Goal: Contribute content: Add original content to the website for others to see

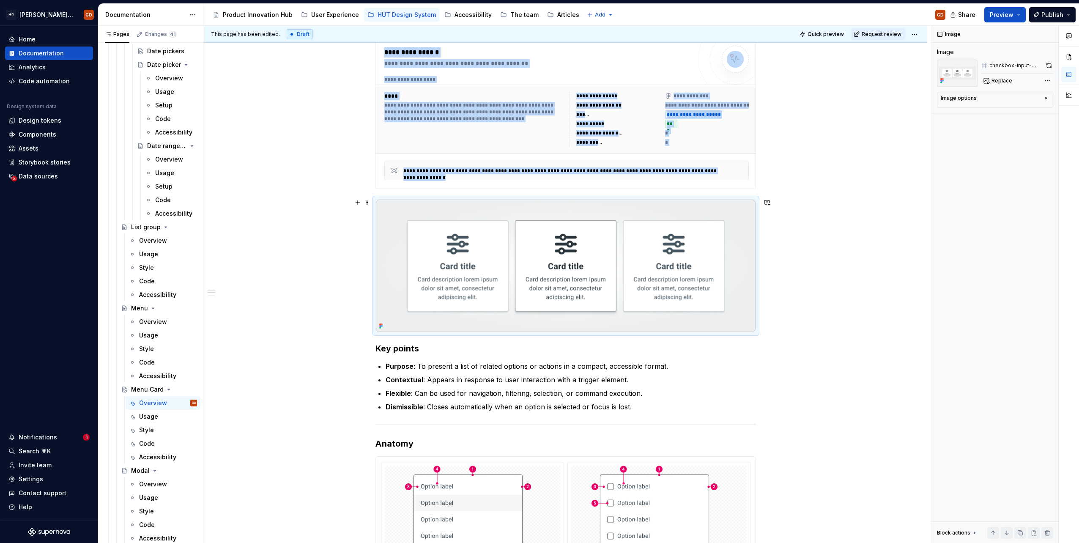
scroll to position [381, 0]
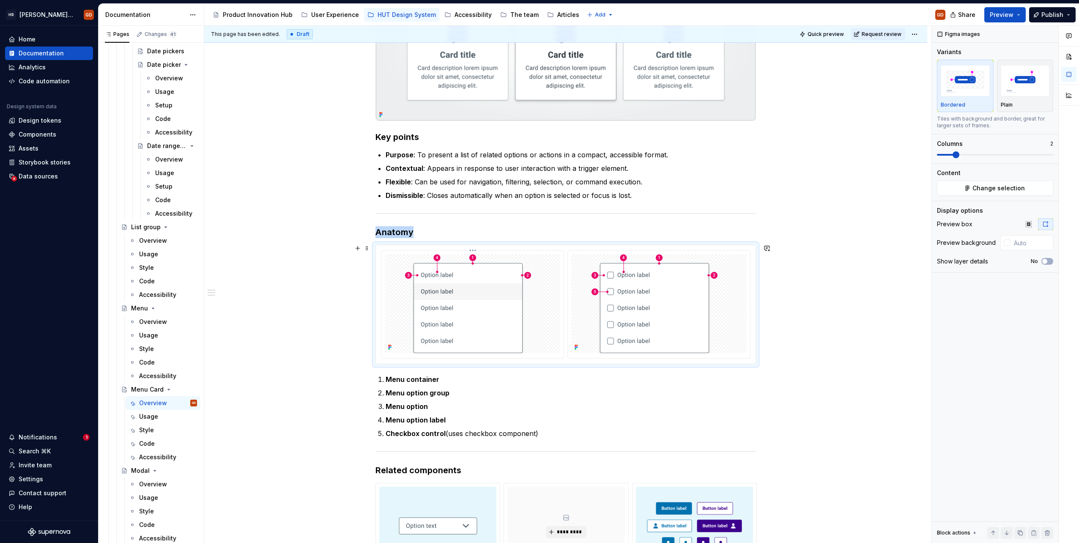
click at [463, 311] on img at bounding box center [472, 303] width 135 height 99
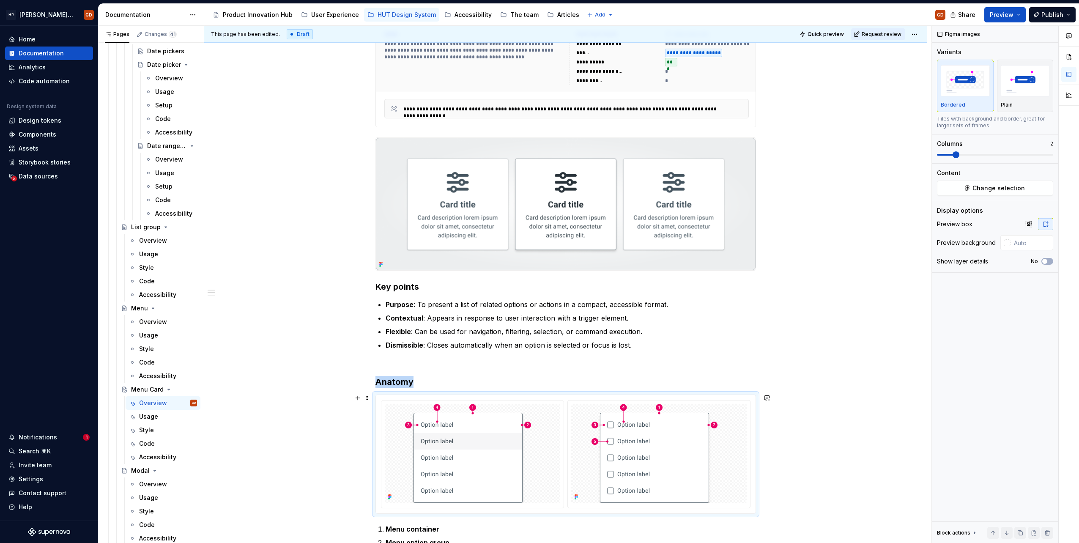
scroll to position [211, 0]
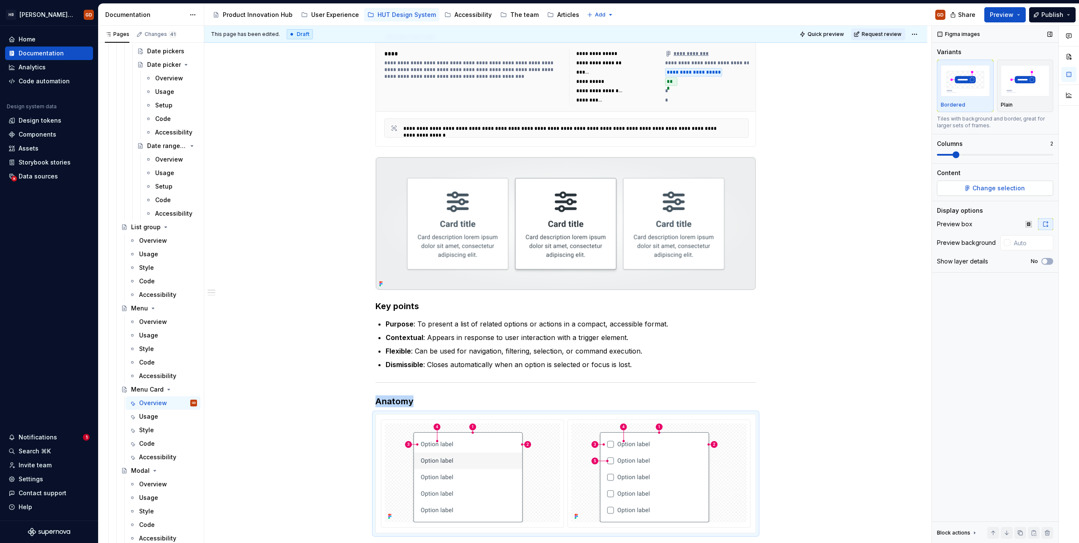
click at [1010, 184] on span "Change selection" at bounding box center [999, 188] width 52 height 8
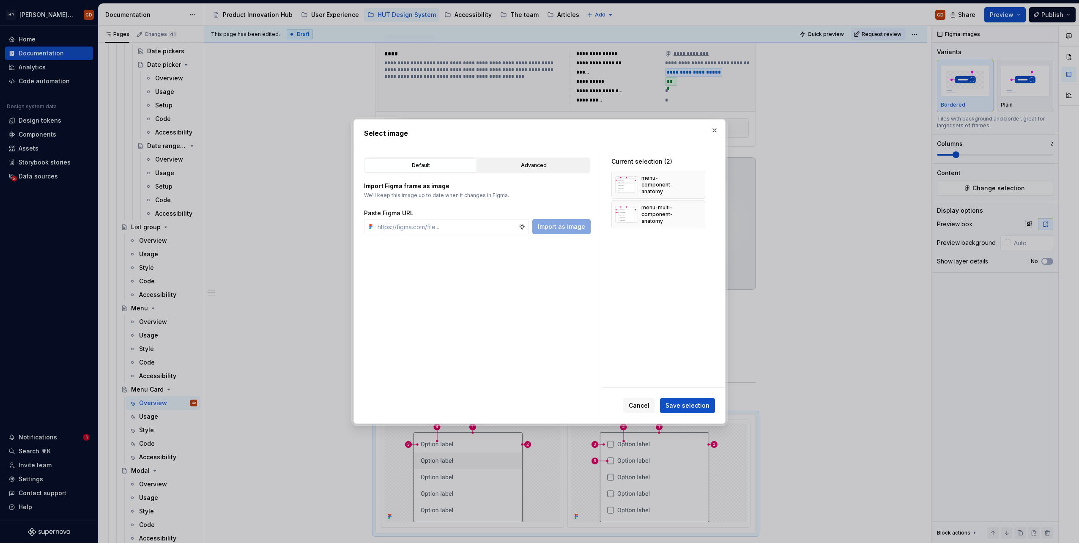
click at [537, 163] on div "Advanced" at bounding box center [534, 165] width 106 height 8
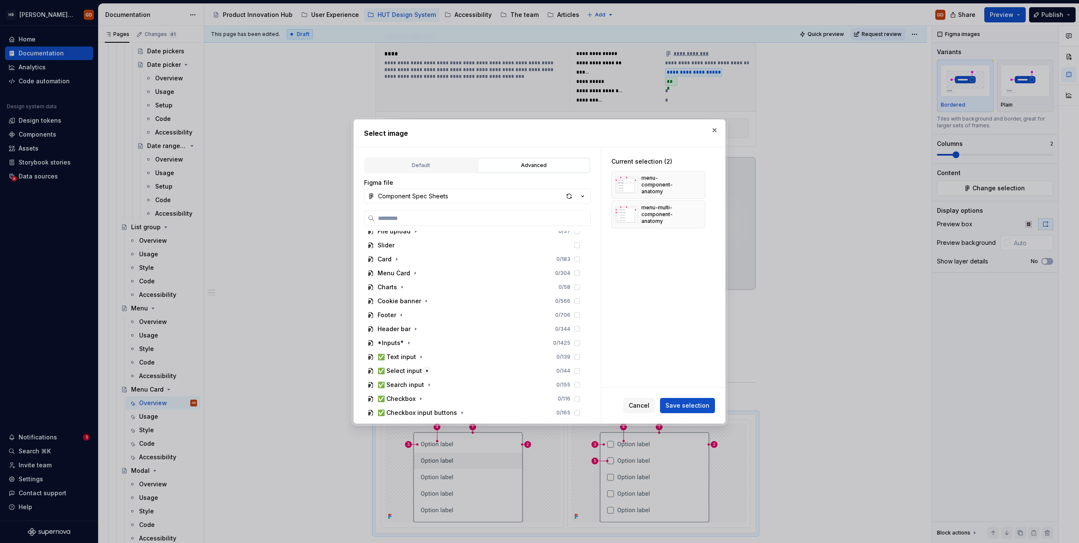
scroll to position [169, 0]
click at [412, 237] on icon "button" at bounding box center [415, 236] width 7 height 7
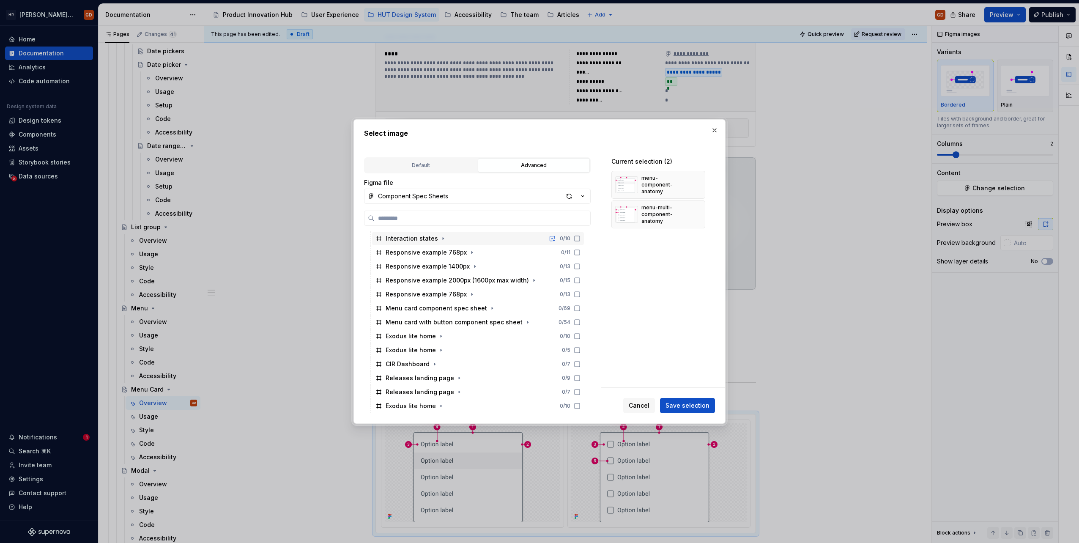
scroll to position [296, 0]
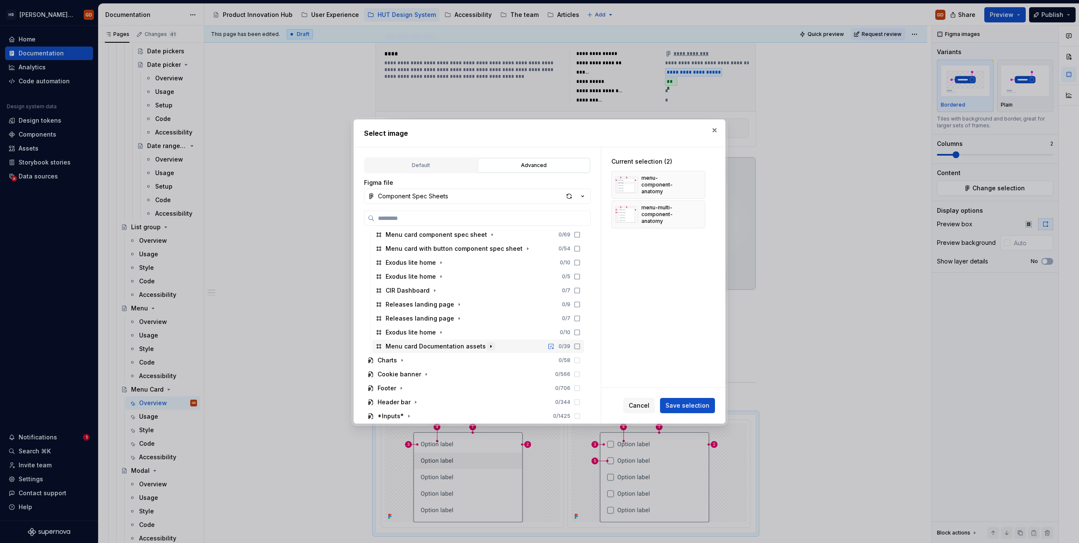
click at [488, 344] on icon "button" at bounding box center [491, 346] width 7 height 7
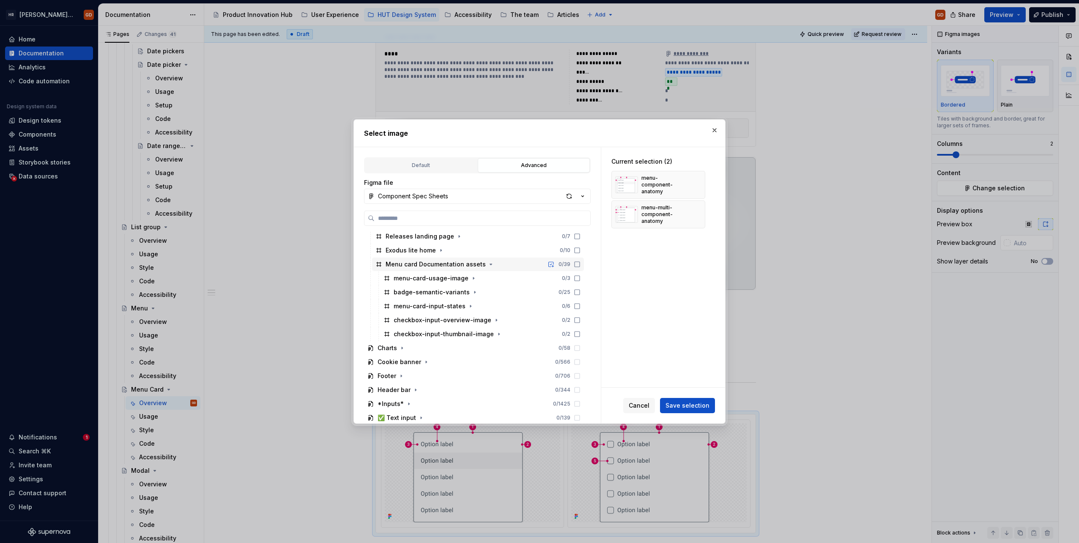
scroll to position [381, 0]
click at [569, 196] on div "button" at bounding box center [569, 196] width 12 height 12
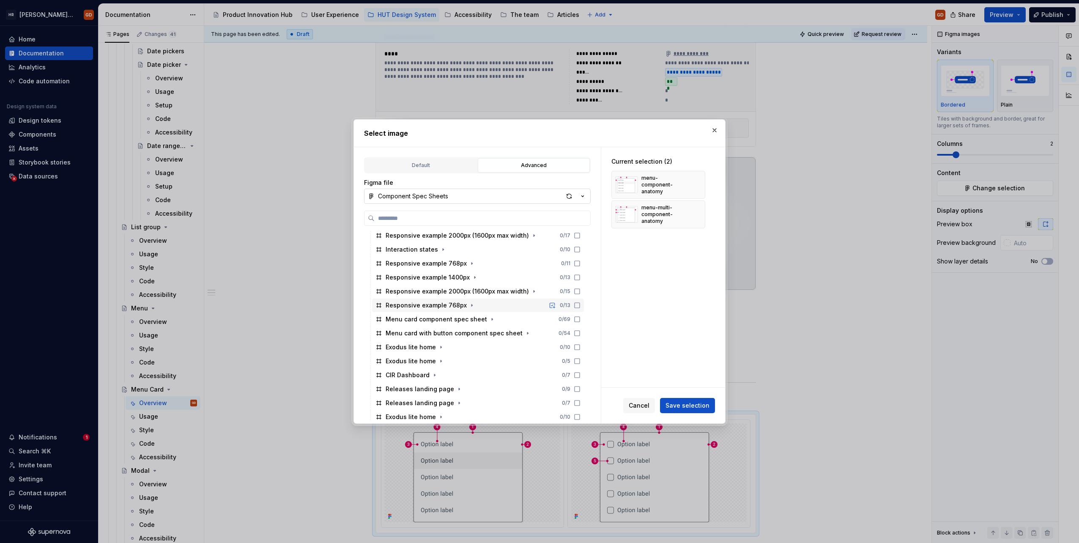
scroll to position [338, 0]
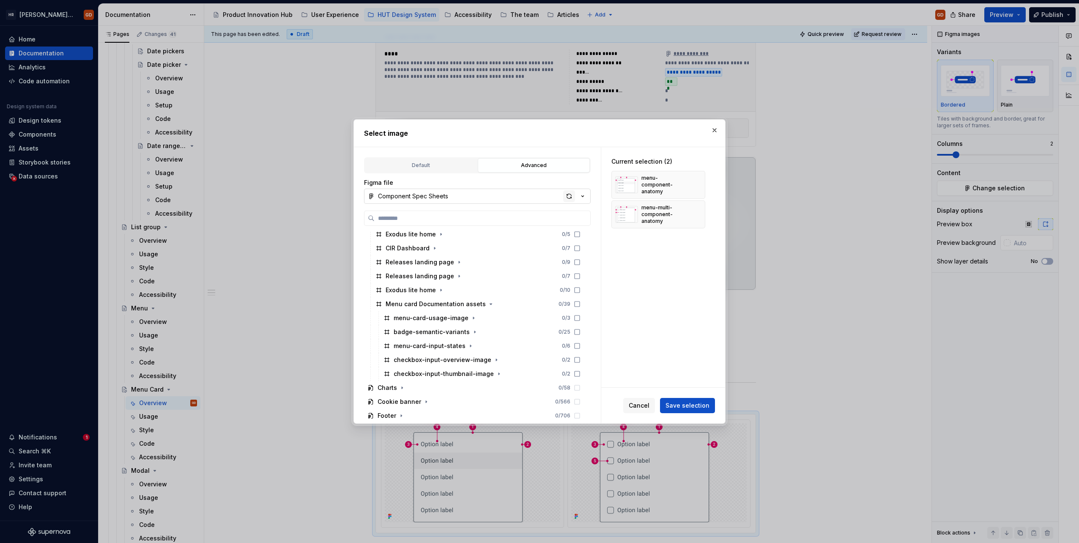
click at [565, 196] on div "button" at bounding box center [569, 196] width 12 height 12
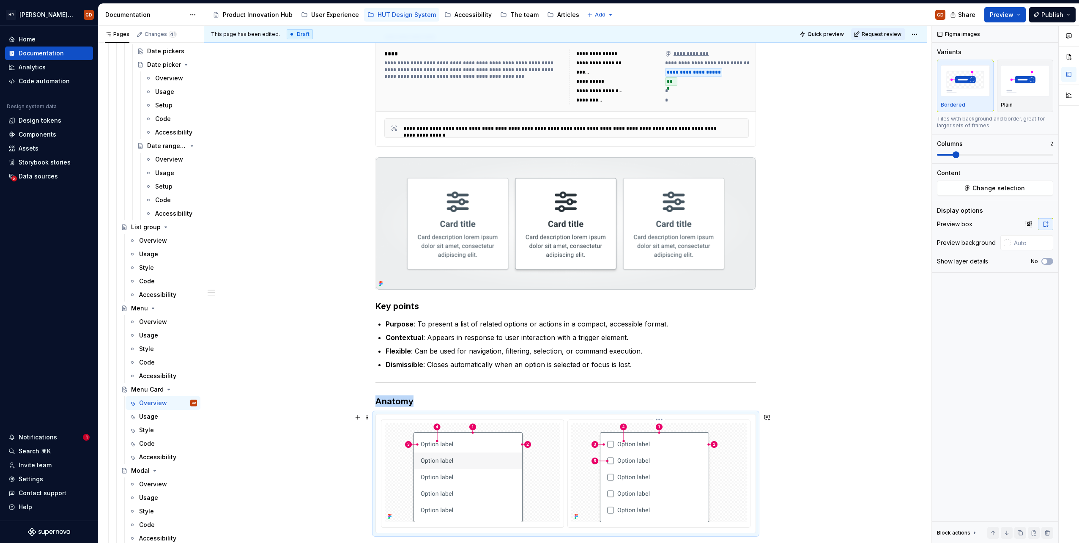
click at [639, 469] on img at bounding box center [659, 472] width 135 height 99
click at [1000, 190] on span "Change selection" at bounding box center [999, 188] width 52 height 8
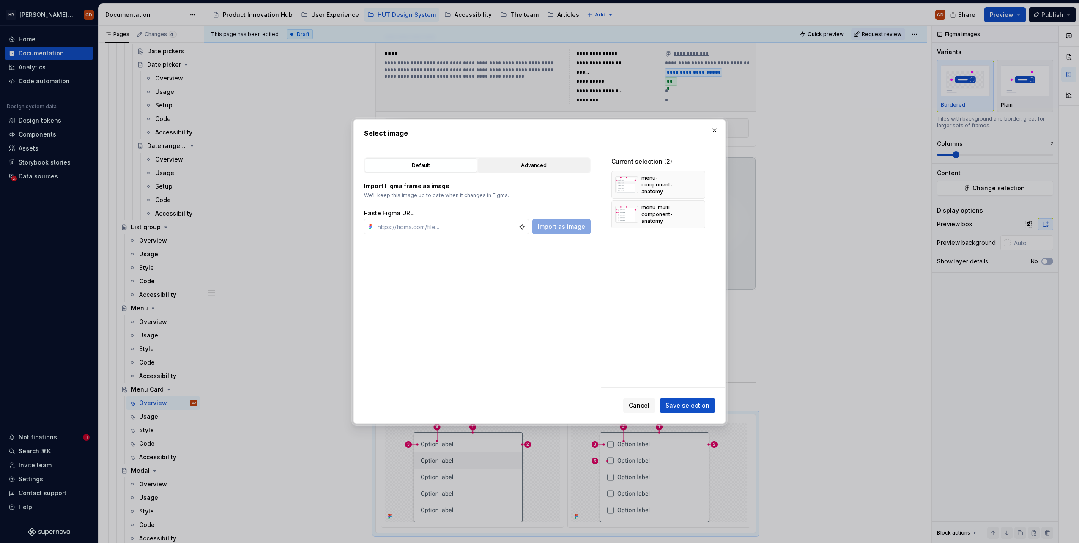
type textarea "*"
click at [555, 163] on div "Advanced" at bounding box center [534, 165] width 106 height 8
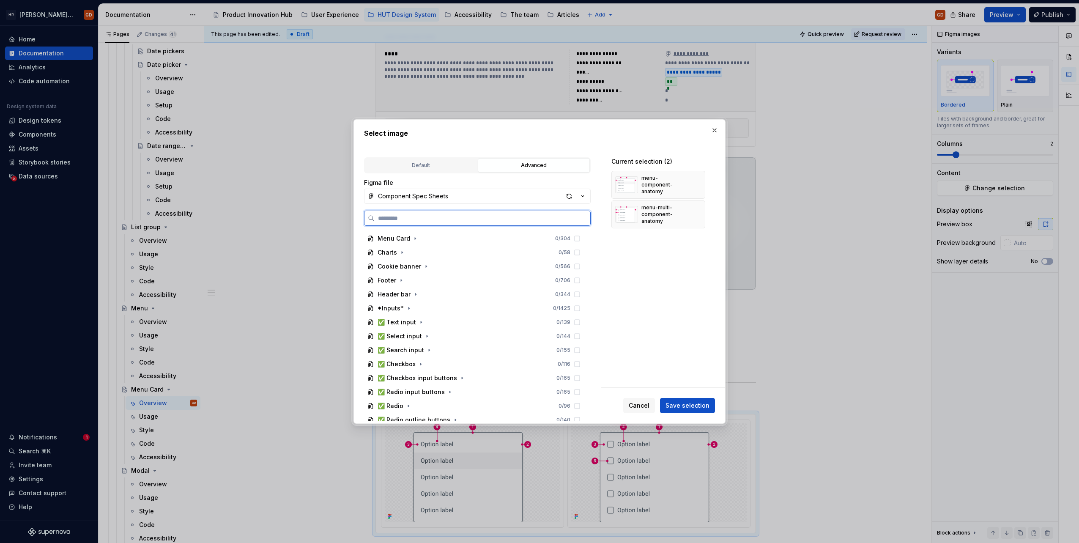
scroll to position [128, 0]
click at [413, 276] on icon "button" at bounding box center [415, 277] width 7 height 7
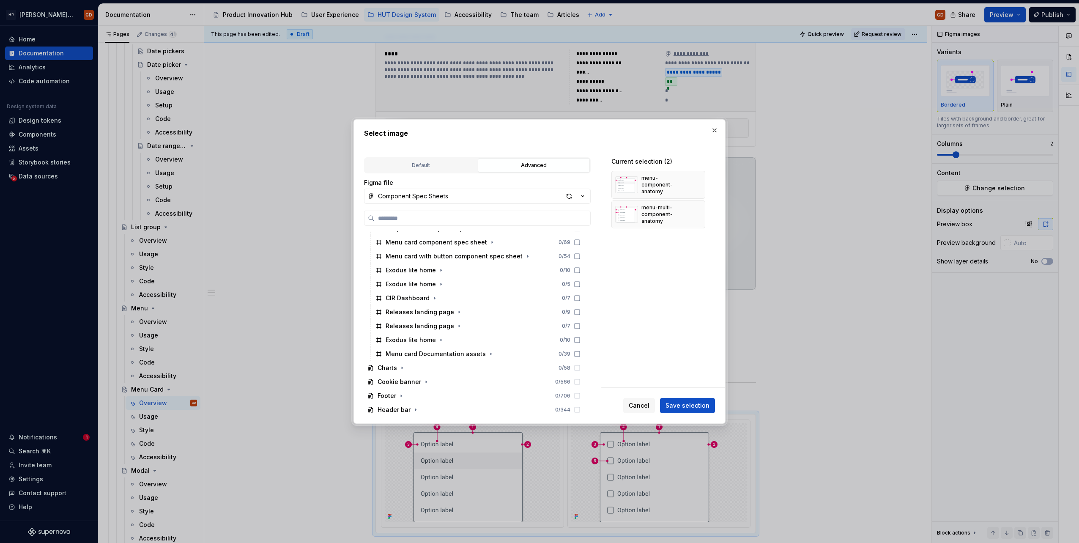
scroll to position [297, 0]
click at [488, 344] on icon "button" at bounding box center [491, 345] width 7 height 7
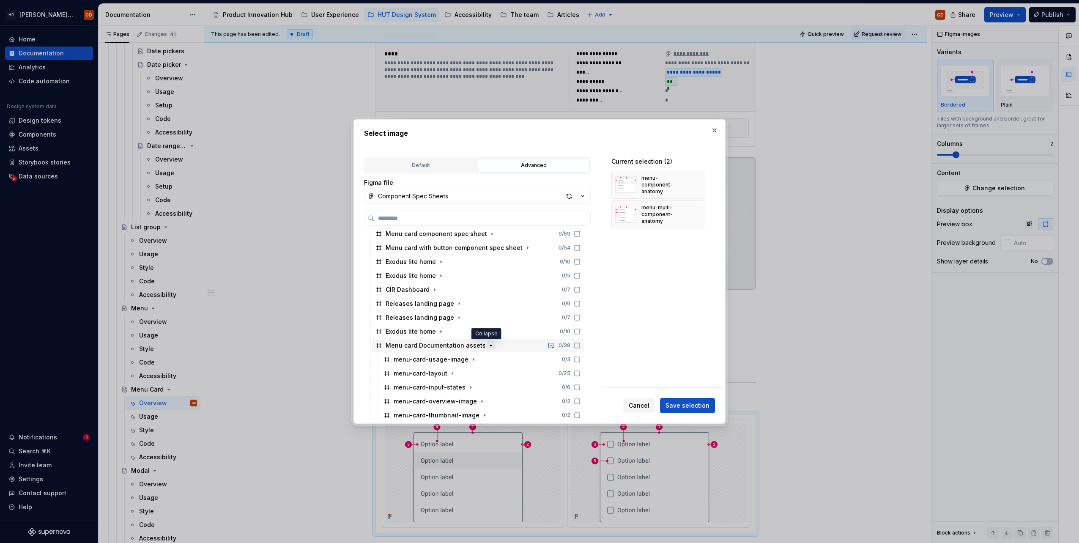
scroll to position [339, 0]
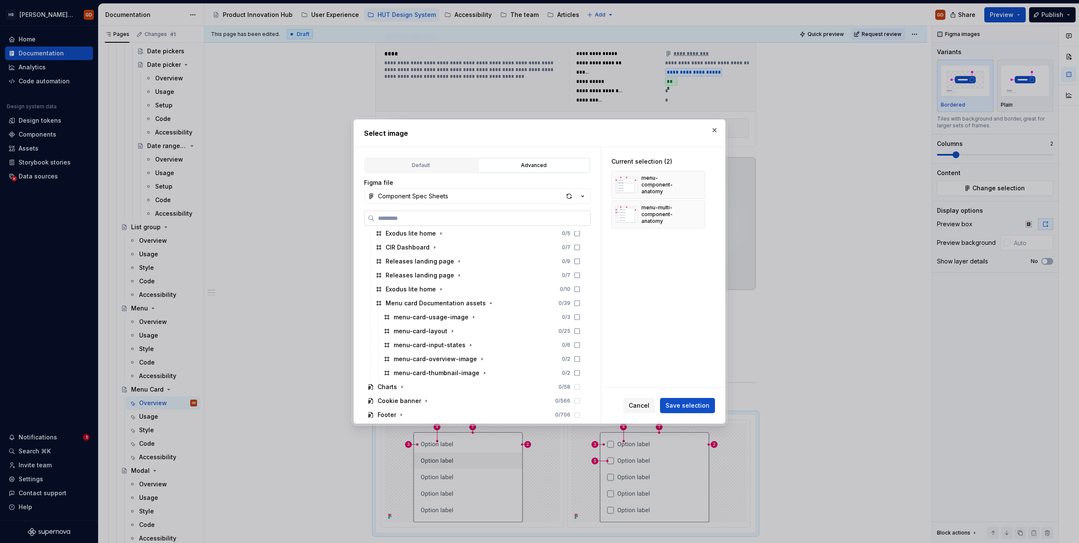
click at [443, 218] on input "search" at bounding box center [483, 218] width 216 height 8
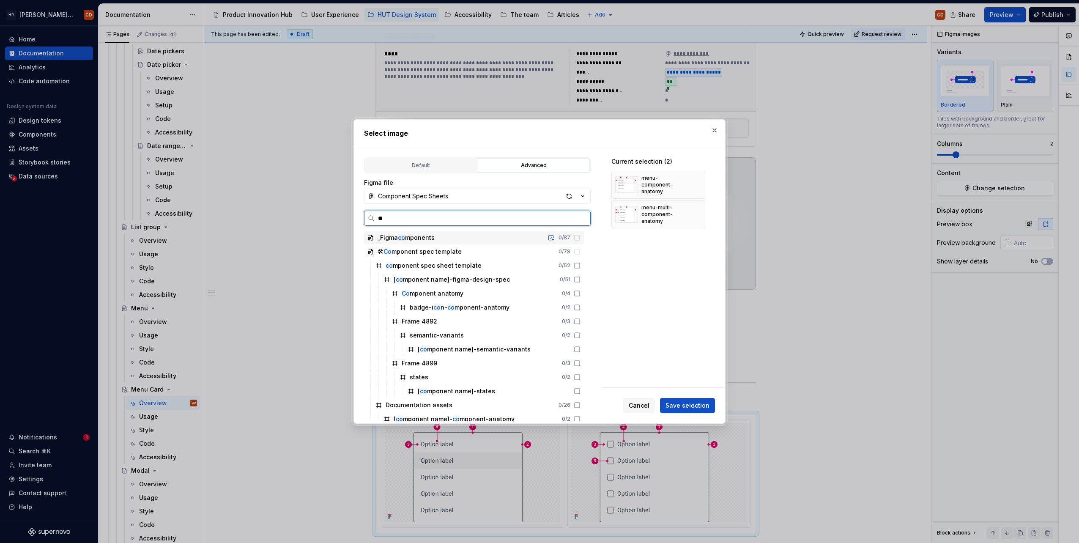
type input "*"
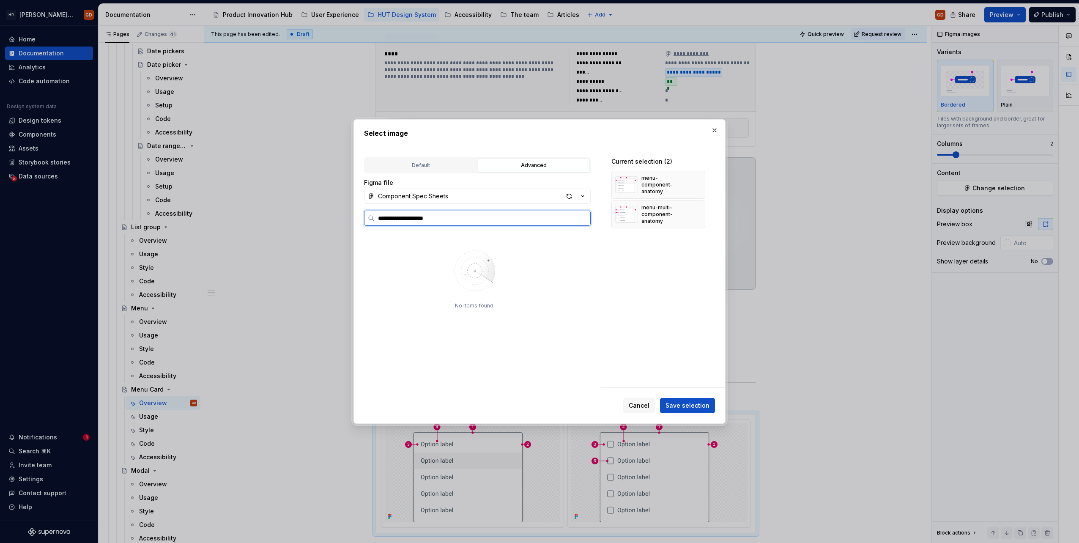
type input "**********"
drag, startPoint x: 493, startPoint y: 217, endPoint x: 337, endPoint y: 208, distance: 156.3
click at [348, 210] on div "**********" at bounding box center [539, 271] width 1079 height 543
click at [573, 193] on div "button" at bounding box center [569, 196] width 12 height 12
type textarea "*"
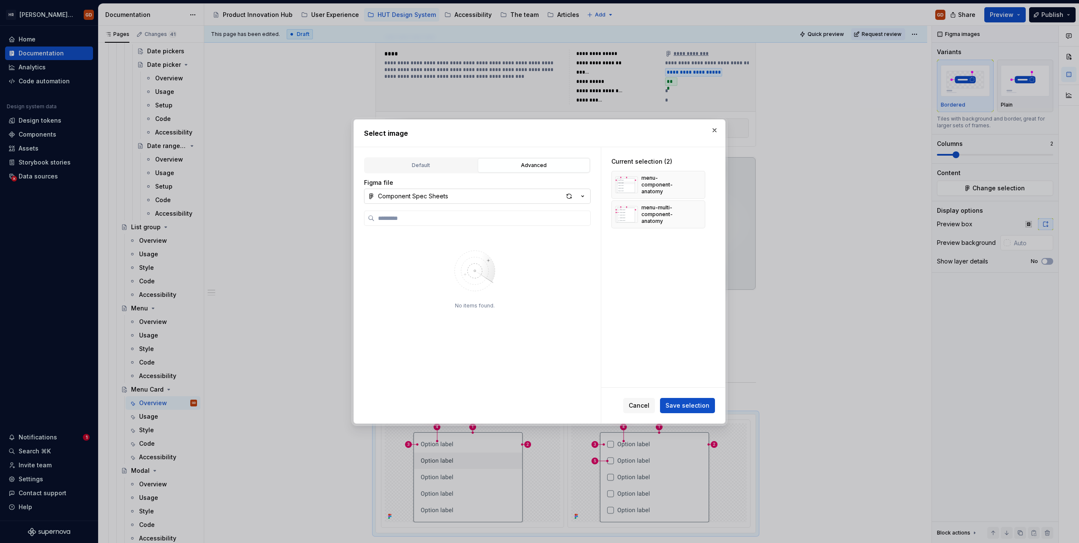
click at [586, 197] on icon "button" at bounding box center [582, 196] width 8 height 8
click at [566, 366] on div "Select image Default Advanced Import Figma frame as image We’ll keep this image…" at bounding box center [539, 271] width 1079 height 543
click at [425, 216] on input "search" at bounding box center [483, 218] width 216 height 8
click at [477, 329] on div "No items found." at bounding box center [475, 326] width 110 height 170
click at [430, 215] on input "search" at bounding box center [483, 218] width 216 height 8
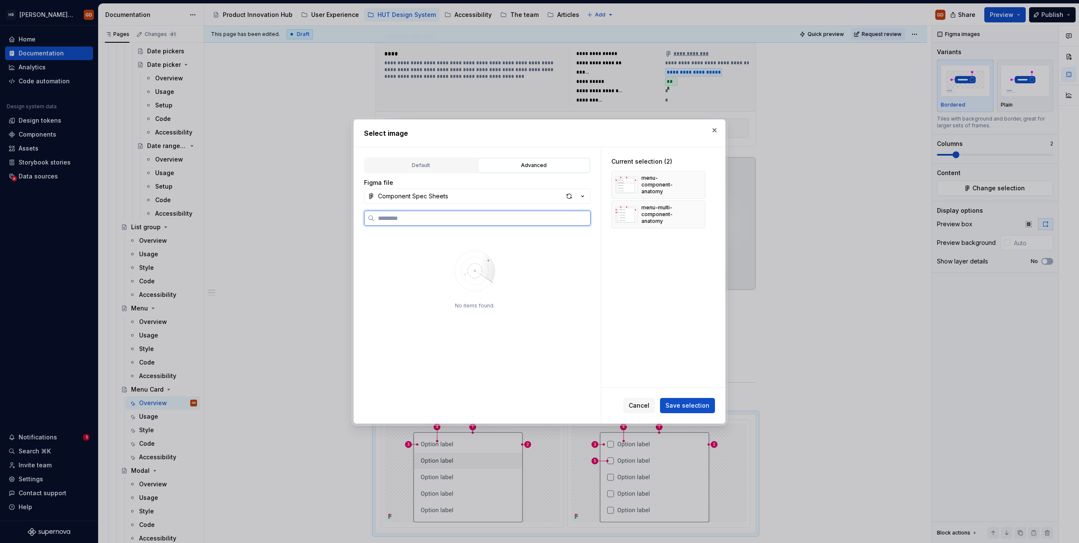
click at [430, 215] on input "search" at bounding box center [483, 218] width 216 height 8
click at [484, 219] on input "search" at bounding box center [483, 218] width 216 height 8
click at [520, 228] on div "No items found." at bounding box center [477, 316] width 227 height 211
click at [534, 223] on label at bounding box center [477, 218] width 227 height 15
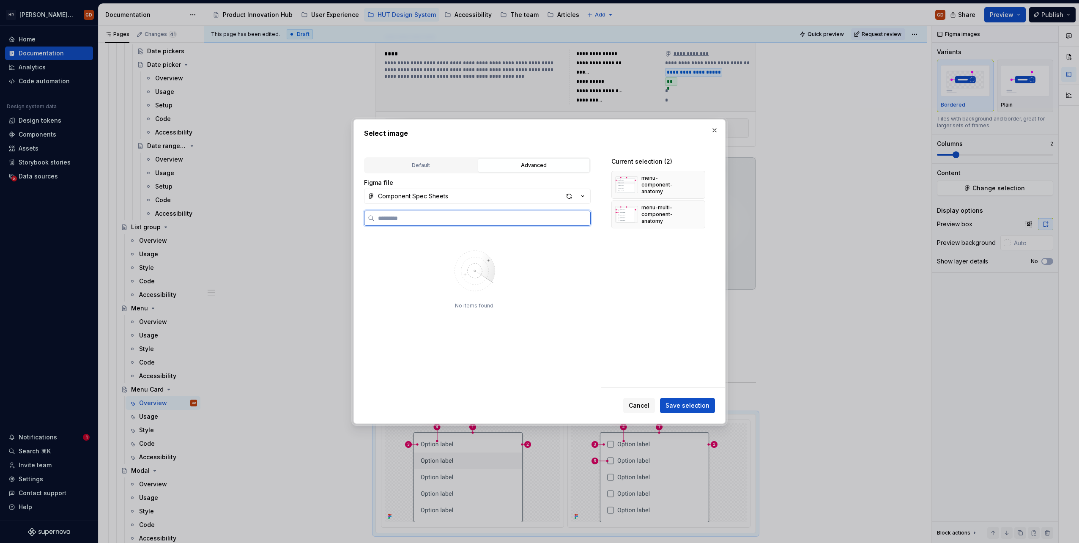
click at [534, 222] on input "search" at bounding box center [483, 218] width 216 height 8
click at [597, 365] on div "Default Advanced Import Figma frame as image We’ll keep this image up to date w…" at bounding box center [477, 285] width 247 height 276
click at [462, 297] on img at bounding box center [475, 271] width 110 height 60
click at [400, 195] on div "Component Spec Sheets" at bounding box center [413, 196] width 70 height 8
click at [414, 199] on div "Select image Default Advanced Import Figma frame as image We’ll keep this image…" at bounding box center [539, 271] width 1079 height 543
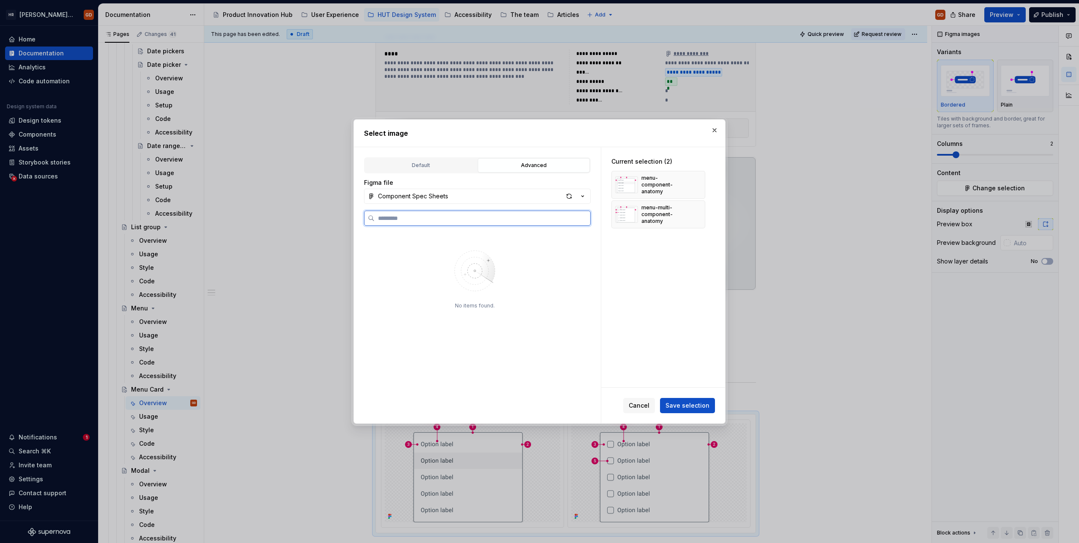
click at [430, 214] on input "search" at bounding box center [483, 218] width 216 height 8
type input "*"
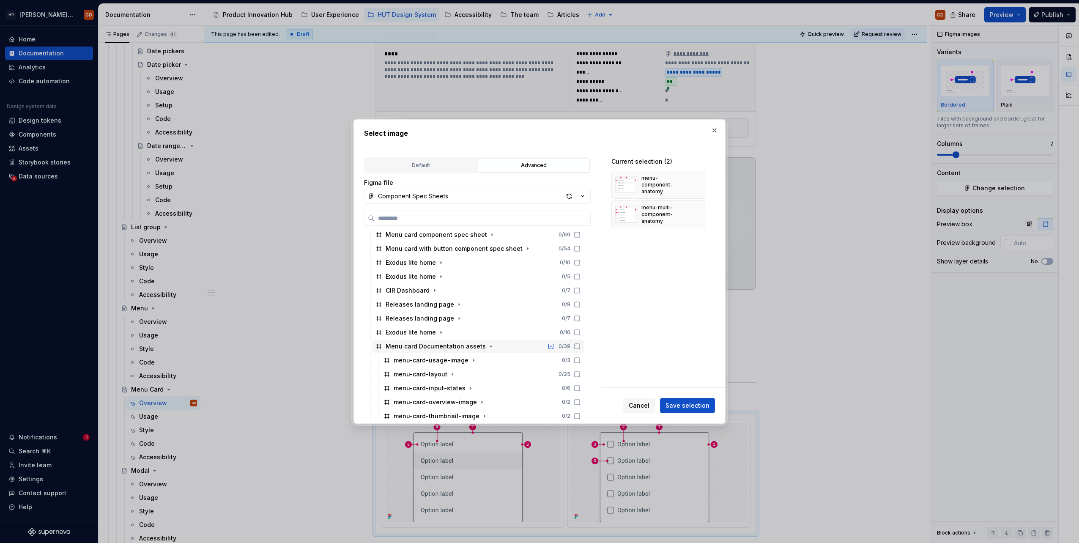
scroll to position [381, 0]
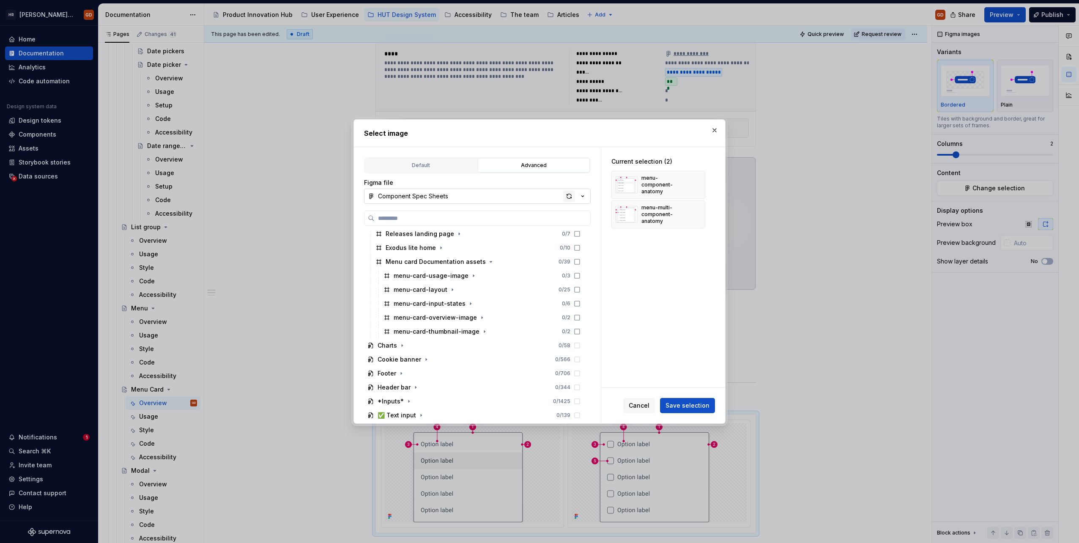
click at [565, 195] on div "button" at bounding box center [569, 196] width 12 height 12
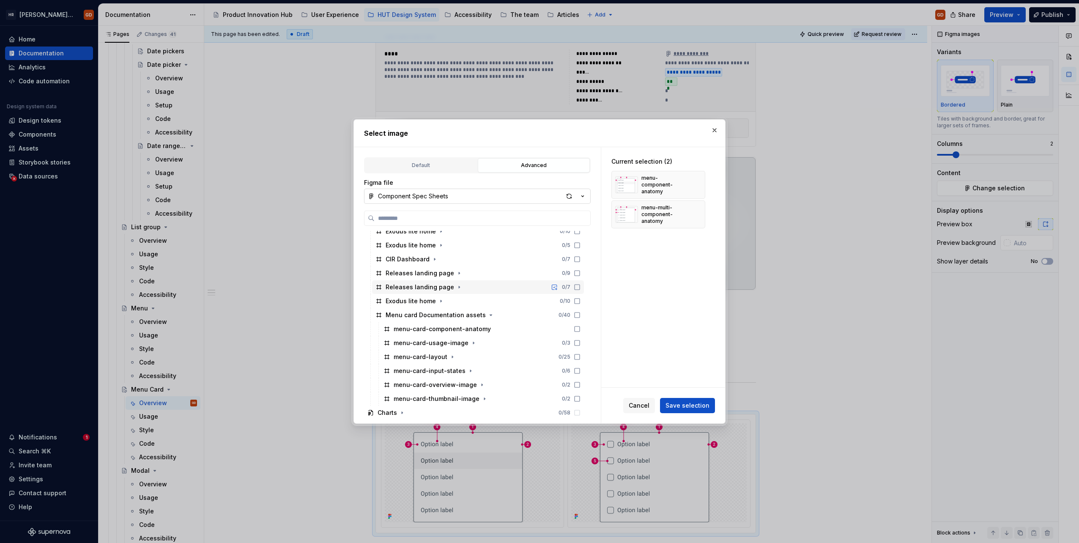
scroll to position [338, 0]
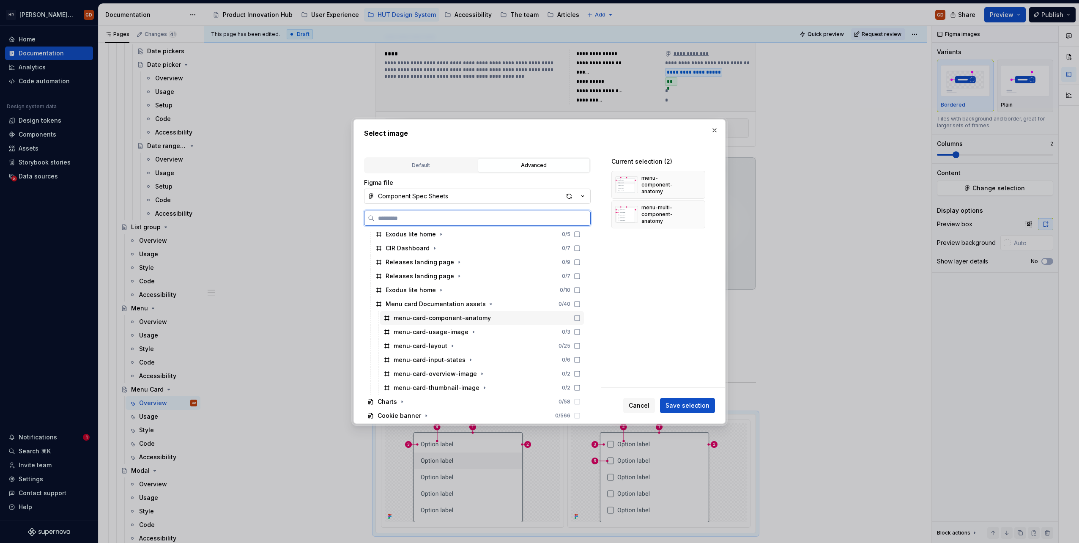
click at [452, 323] on div "menu-card-component-anatomy" at bounding box center [482, 318] width 204 height 14
click at [698, 211] on button "button" at bounding box center [696, 214] width 12 height 12
click at [696, 185] on button "button" at bounding box center [696, 185] width 12 height 12
click at [687, 403] on span "Save selection" at bounding box center [688, 405] width 44 height 8
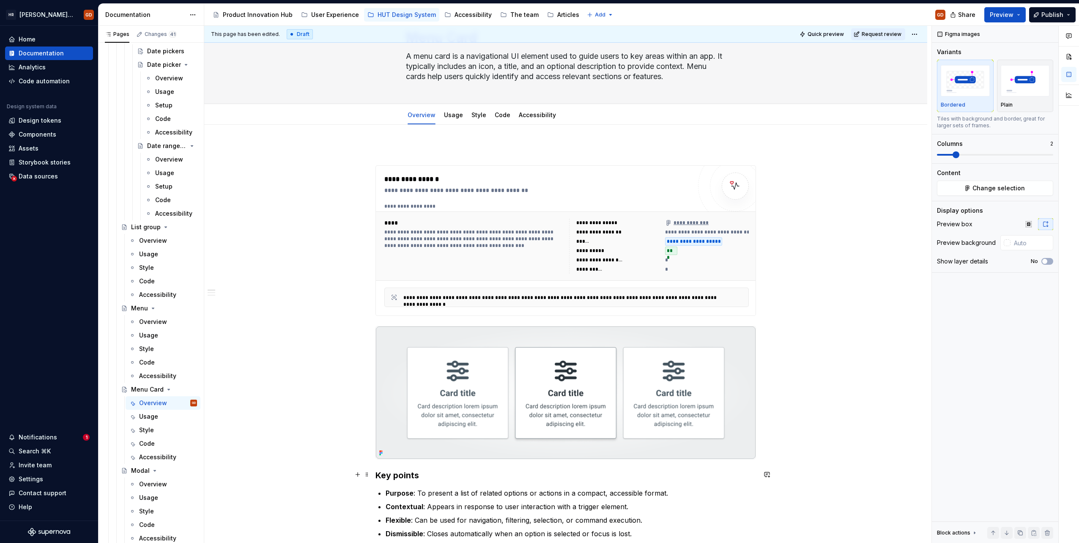
scroll to position [0, 0]
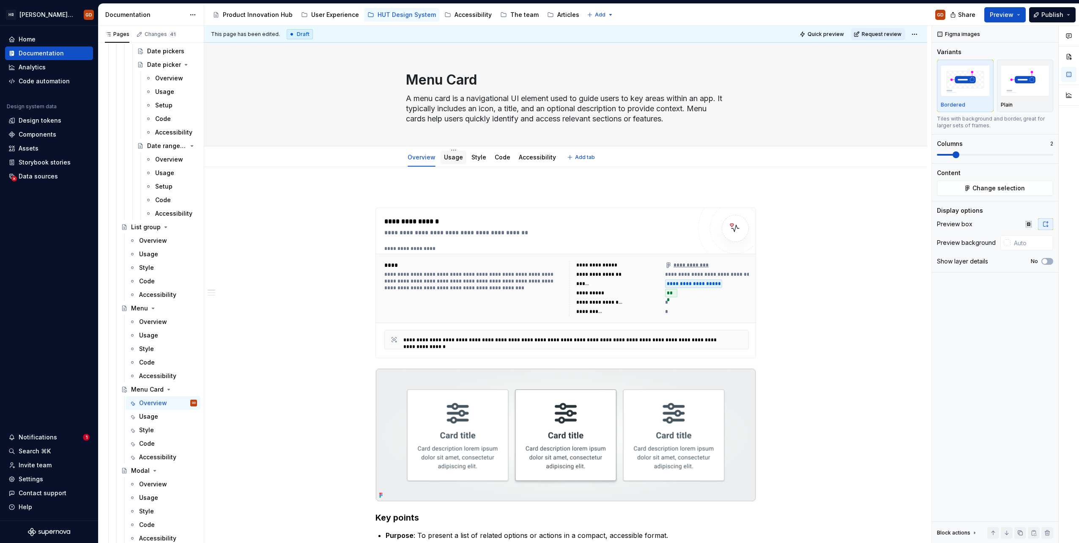
click at [459, 159] on link "Usage" at bounding box center [453, 156] width 19 height 7
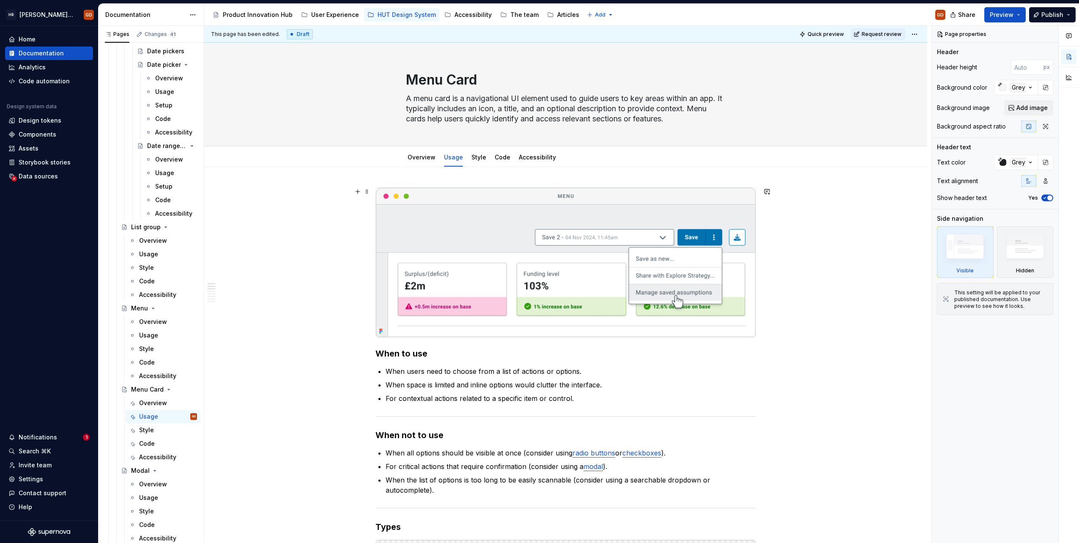
click at [597, 234] on img at bounding box center [566, 262] width 380 height 149
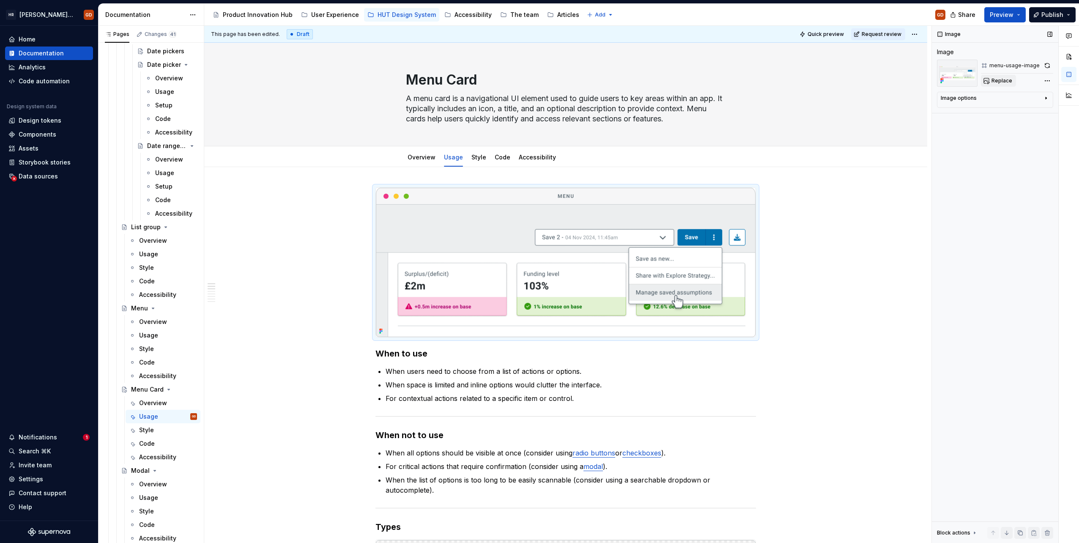
click at [1011, 78] on button "Replace" at bounding box center [998, 81] width 35 height 12
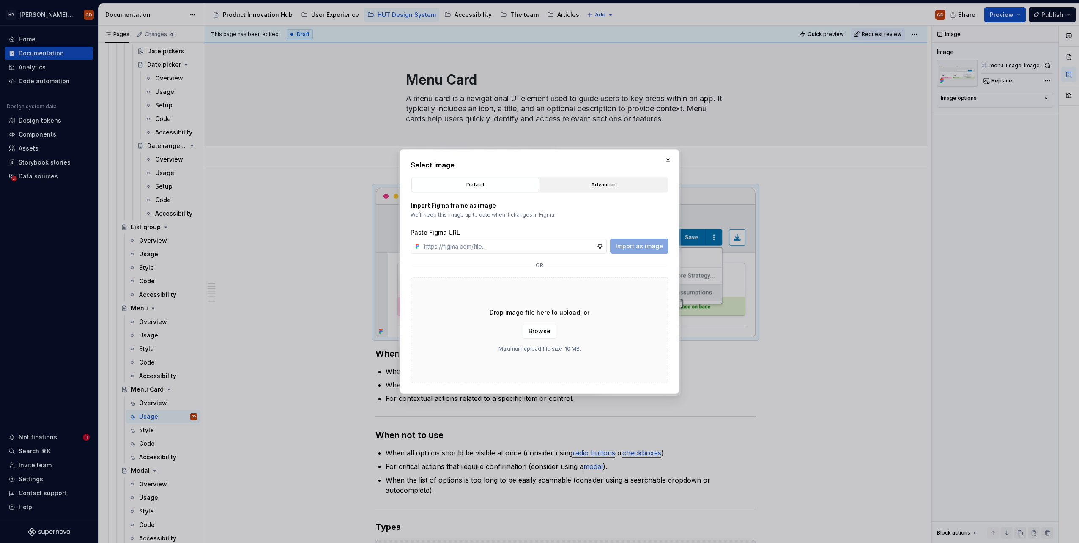
click at [584, 181] on div "Advanced" at bounding box center [604, 185] width 122 height 8
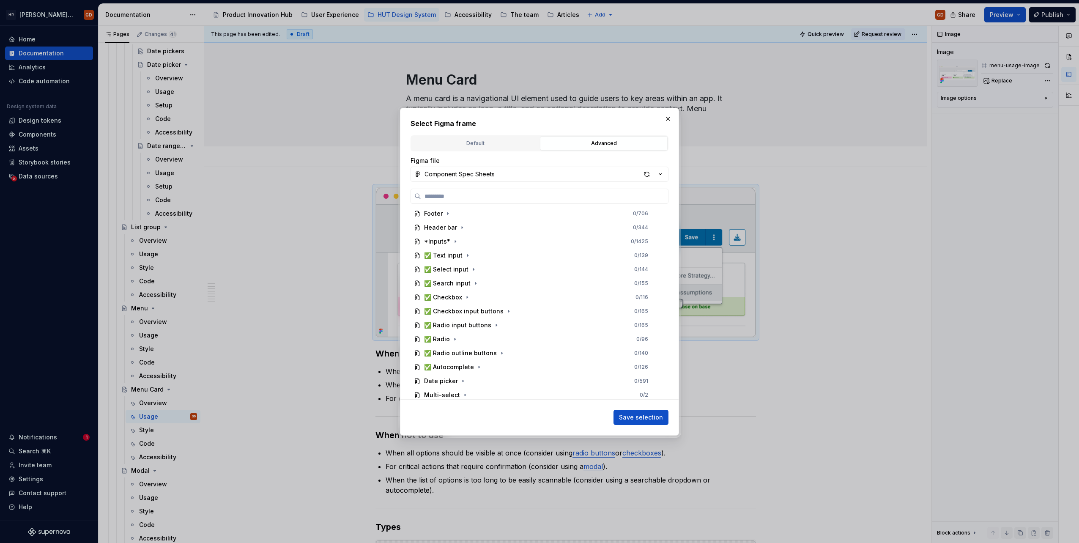
scroll to position [85, 0]
click at [459, 297] on icon "button" at bounding box center [461, 298] width 7 height 7
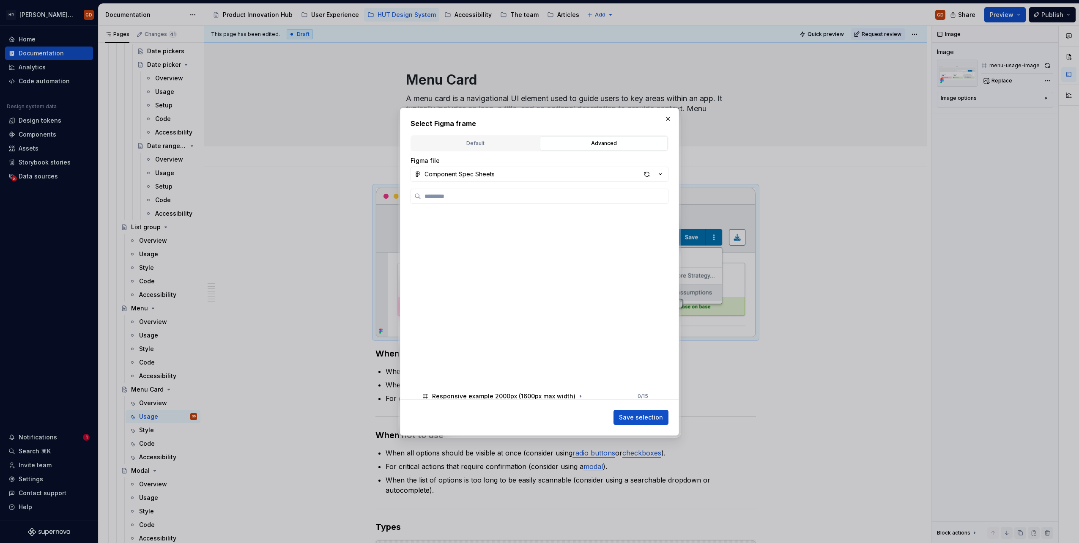
scroll to position [296, 0]
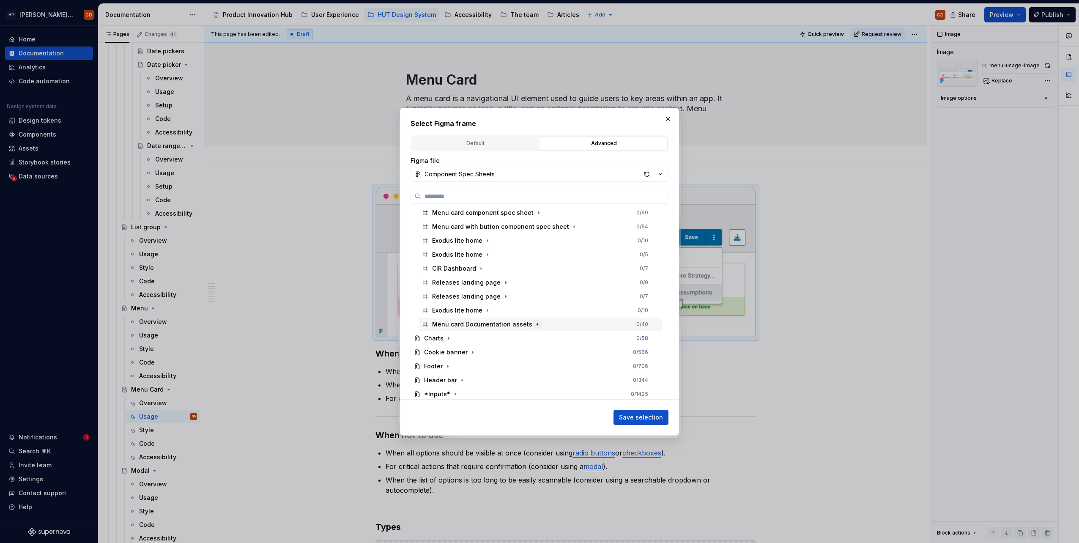
click at [534, 323] on icon "button" at bounding box center [537, 324] width 7 height 7
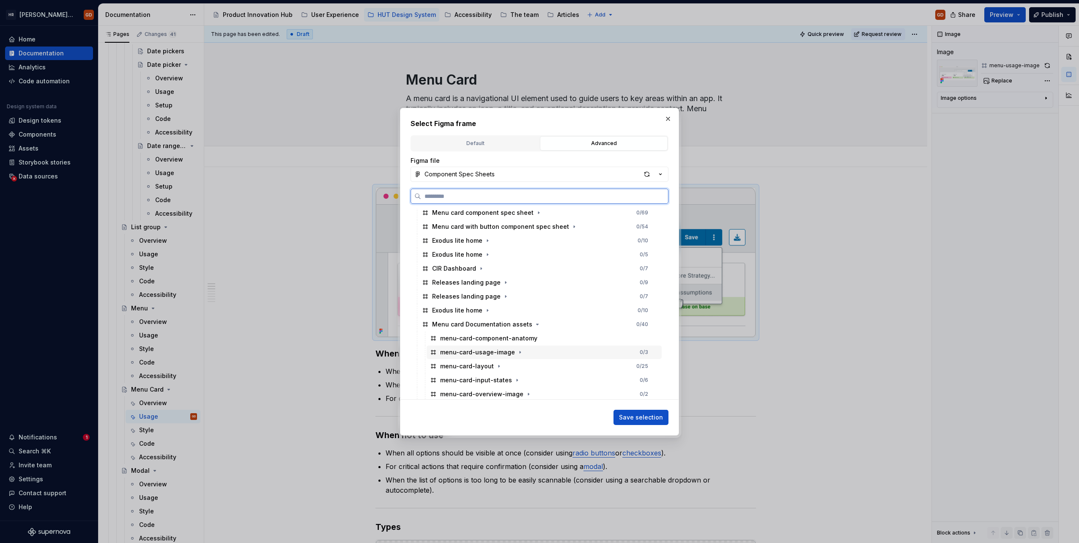
click at [494, 347] on div "menu-card-usage-image 0 / 3" at bounding box center [544, 352] width 235 height 14
click at [634, 415] on span "Save selection" at bounding box center [641, 417] width 44 height 8
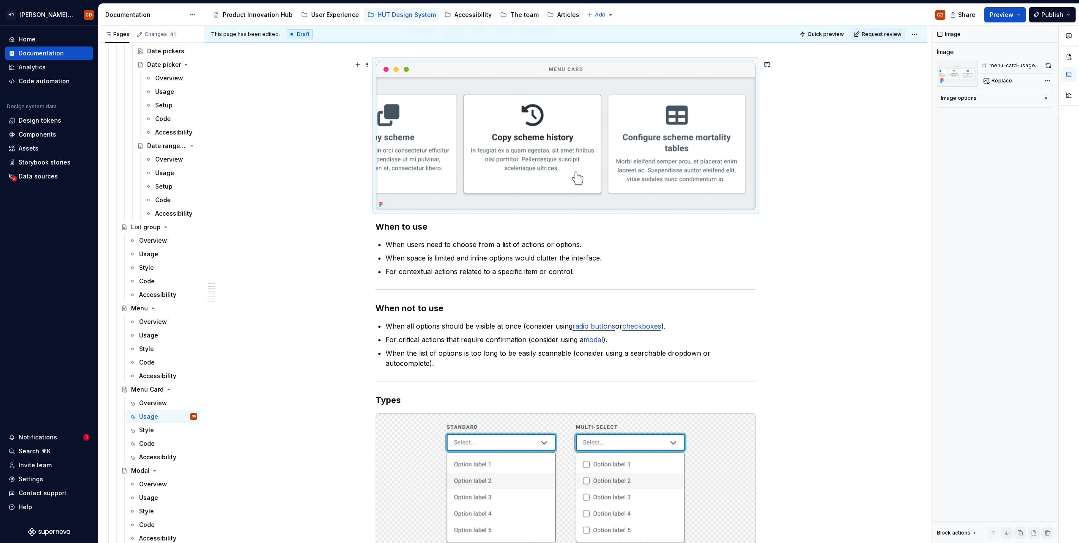
scroll to position [0, 0]
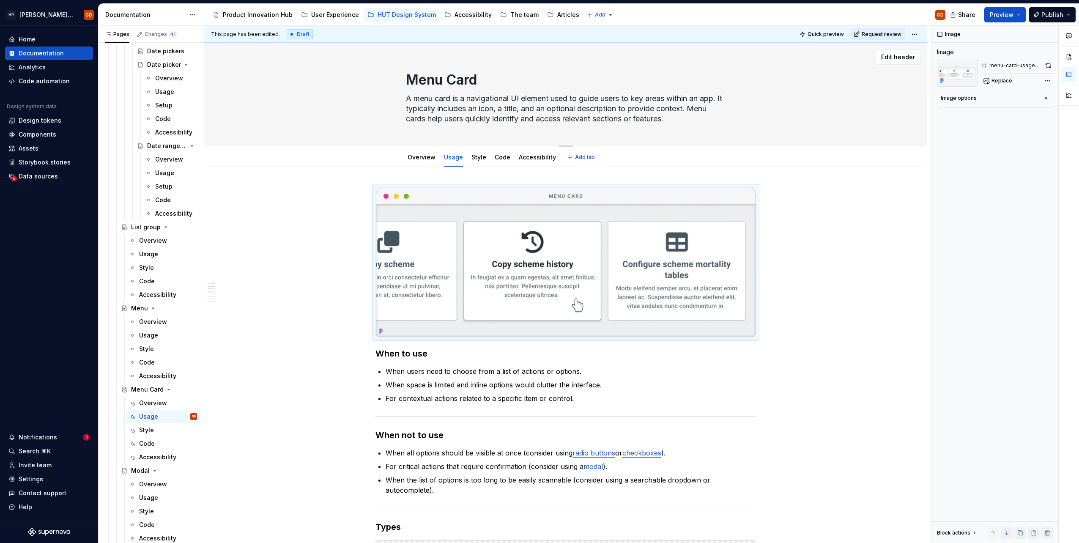
click at [500, 114] on textarea "A menu card is a navigational UI element used to guide users to key areas withi…" at bounding box center [564, 109] width 320 height 34
click at [414, 156] on link "Overview" at bounding box center [422, 156] width 28 height 7
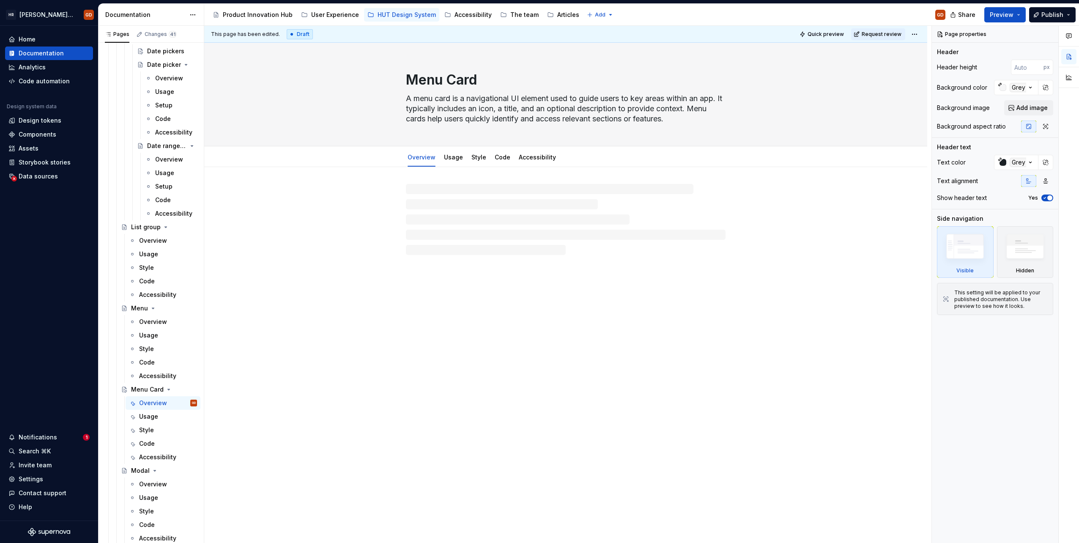
type textarea "*"
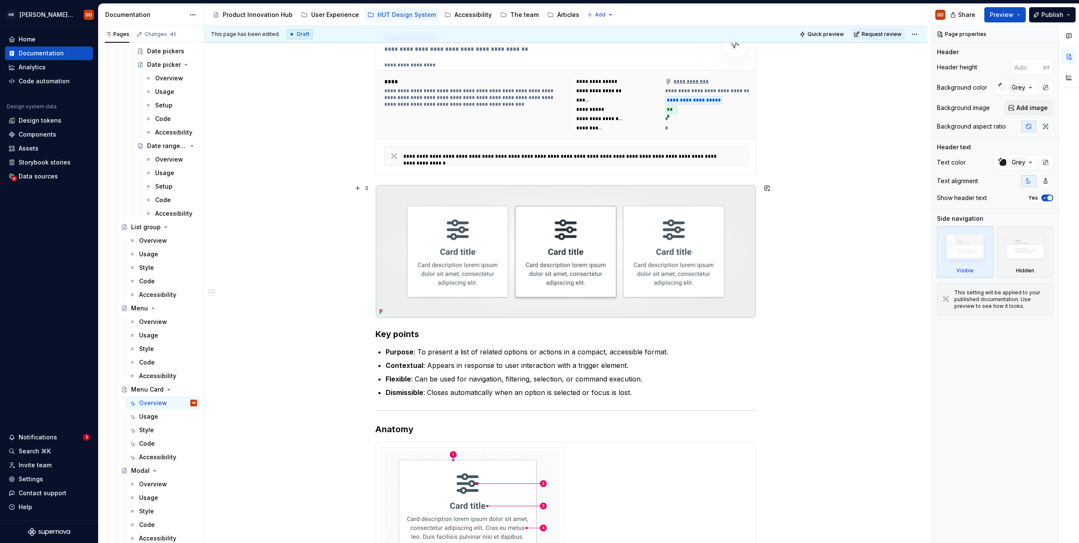
scroll to position [211, 0]
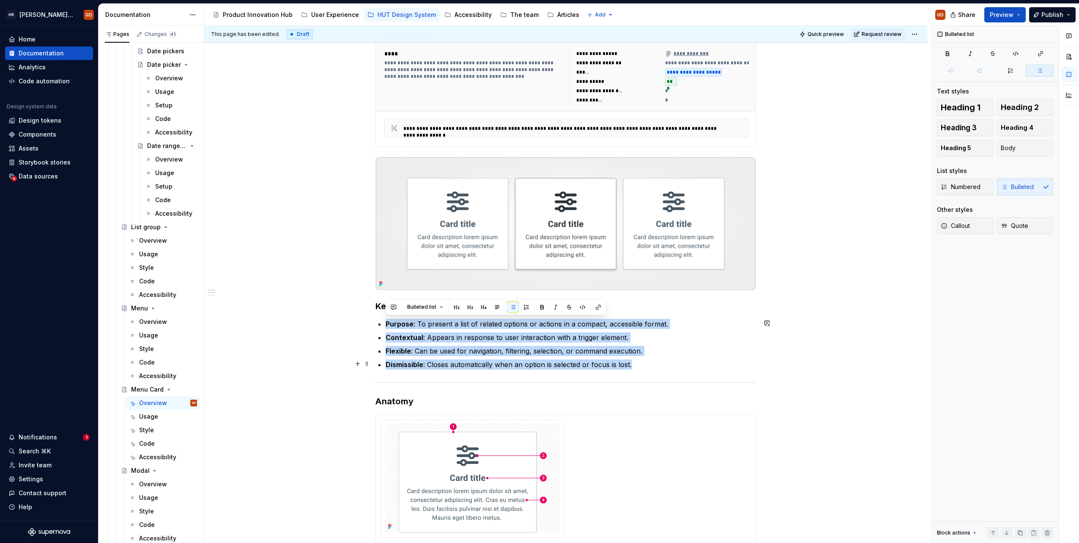
drag, startPoint x: 385, startPoint y: 321, endPoint x: 637, endPoint y: 360, distance: 255.0
click at [637, 360] on div "**********" at bounding box center [566, 406] width 381 height 861
click at [637, 362] on p "Dismissible : Closes automatically when an option is selected or focus is lost." at bounding box center [571, 364] width 370 height 10
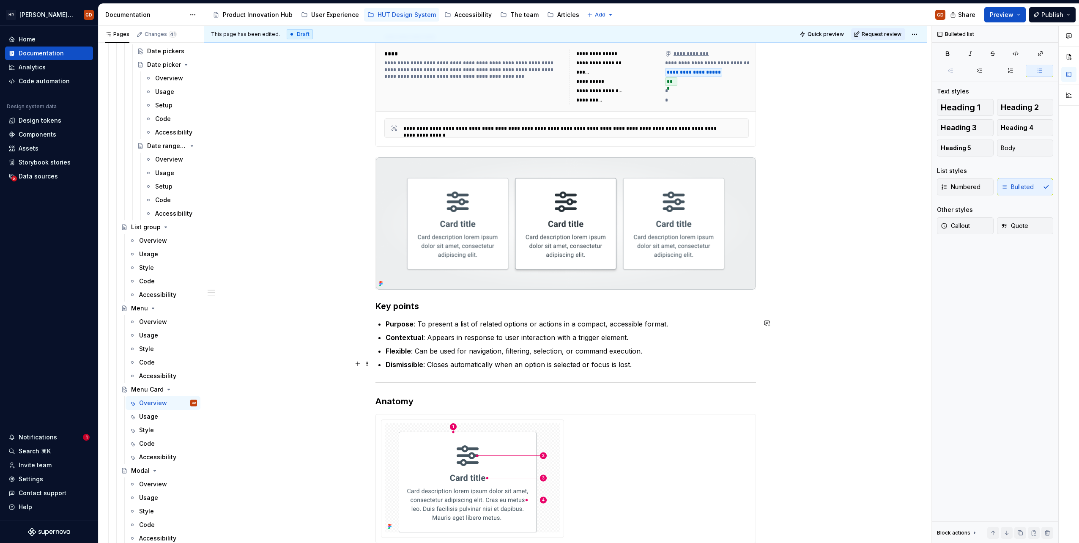
click at [647, 364] on p "Dismissible : Closes automatically when an option is selected or focus is lost." at bounding box center [571, 364] width 370 height 10
click at [396, 380] on p at bounding box center [571, 378] width 370 height 10
click at [432, 309] on h3 "Key points" at bounding box center [566, 306] width 381 height 12
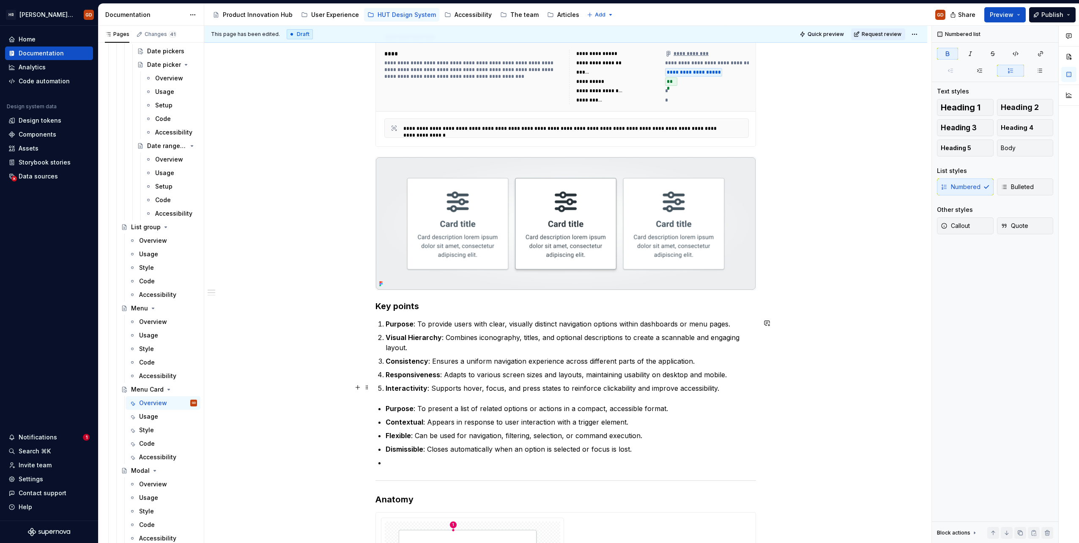
click at [393, 388] on strong "Interactivity" at bounding box center [407, 388] width 42 height 8
click at [1017, 190] on span "Bulleted" at bounding box center [1017, 187] width 33 height 8
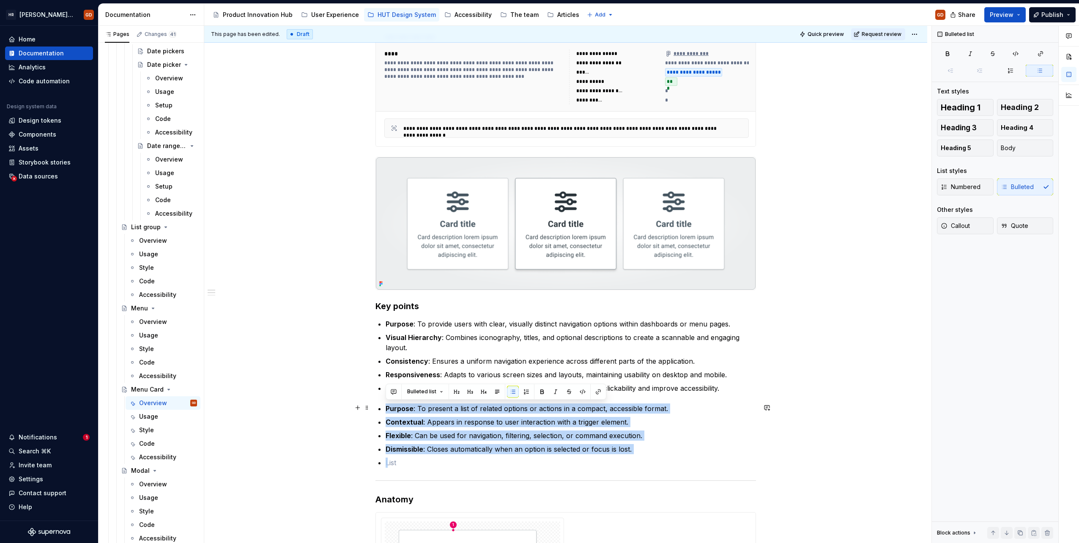
drag, startPoint x: 417, startPoint y: 458, endPoint x: 377, endPoint y: 406, distance: 65.8
click at [377, 406] on div "**********" at bounding box center [566, 455] width 381 height 959
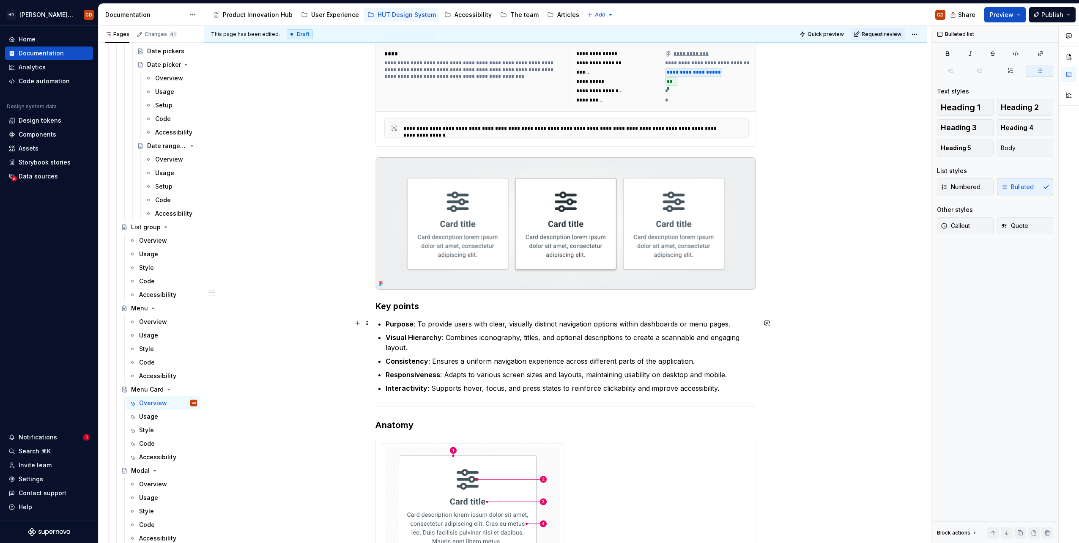
click at [639, 322] on p "Purpose : To provide users with clear, visually distinct navigation options wit…" at bounding box center [571, 324] width 370 height 10
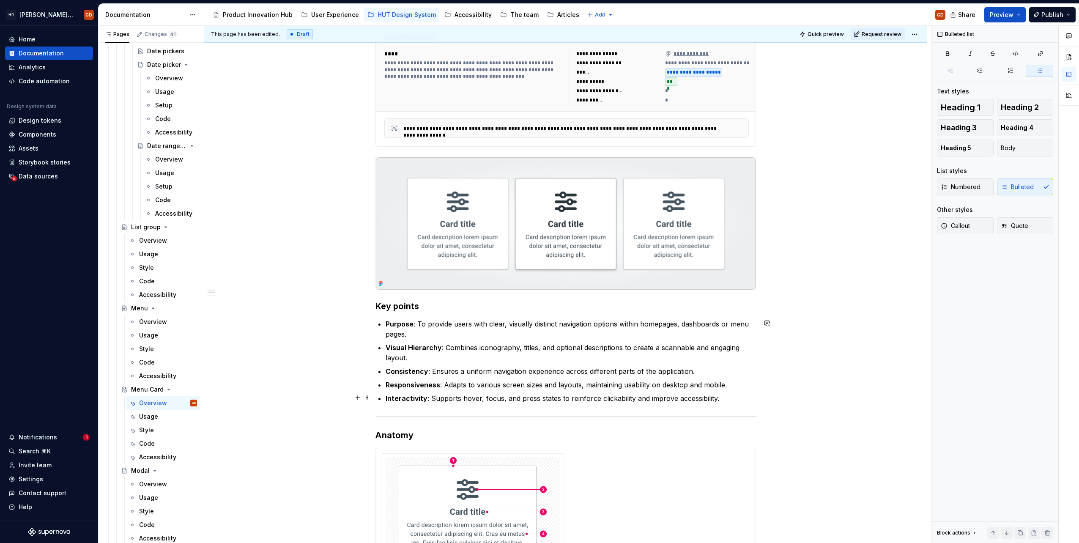
click at [743, 396] on p "Interactivity : Supports hover, focus, and press states to reinforce clickabili…" at bounding box center [571, 398] width 370 height 10
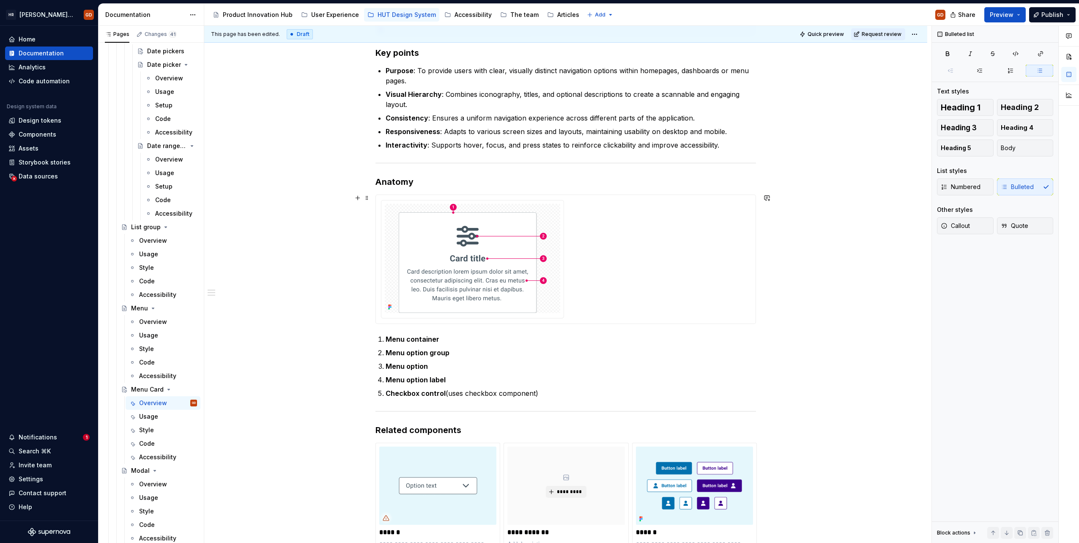
scroll to position [465, 0]
click at [400, 335] on strong "Menu container" at bounding box center [413, 338] width 54 height 8
click at [387, 334] on strong "card container" at bounding box center [411, 338] width 50 height 8
drag, startPoint x: 384, startPoint y: 351, endPoint x: 459, endPoint y: 358, distance: 74.8
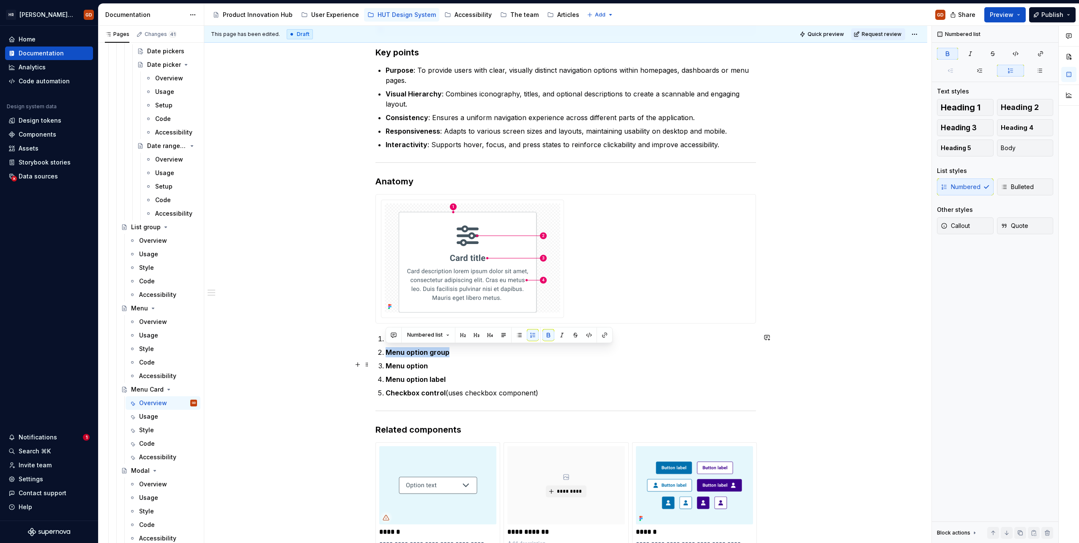
click at [459, 358] on ol "Card container Menu option group Menu option Menu option label Checkbox control…" at bounding box center [571, 366] width 370 height 64
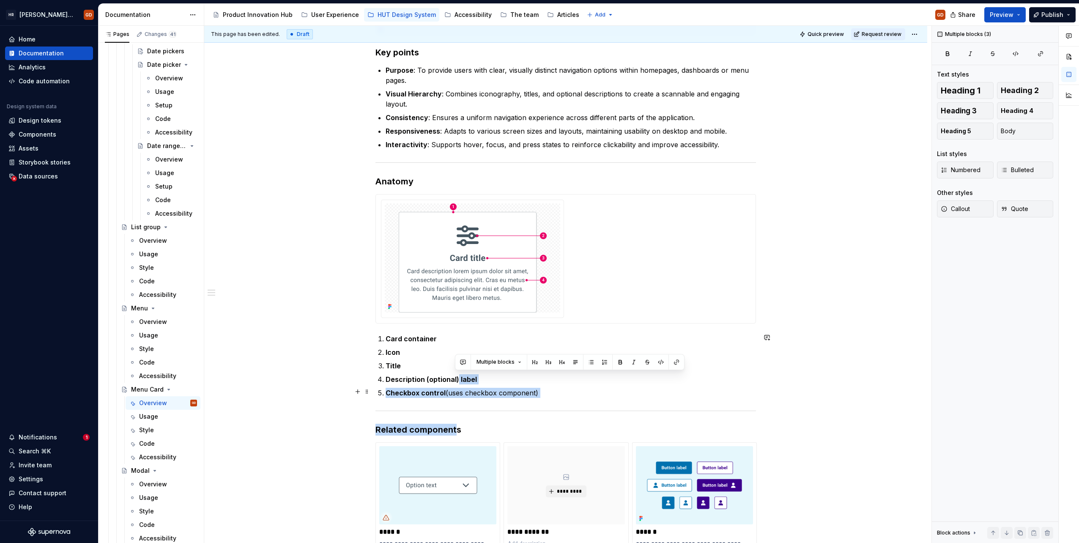
click at [545, 390] on p "Checkbox control (uses checkbox component)" at bounding box center [571, 393] width 370 height 10
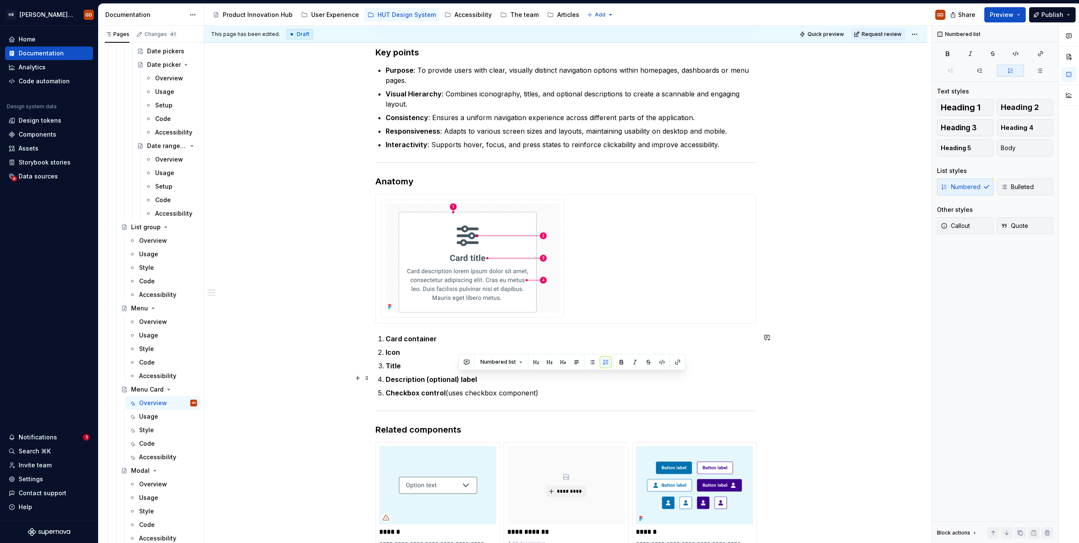
drag, startPoint x: 549, startPoint y: 392, endPoint x: 459, endPoint y: 374, distance: 92.2
click at [459, 374] on ol "Card container Icon Title Description (optional) label Checkbox control (uses c…" at bounding box center [571, 366] width 370 height 64
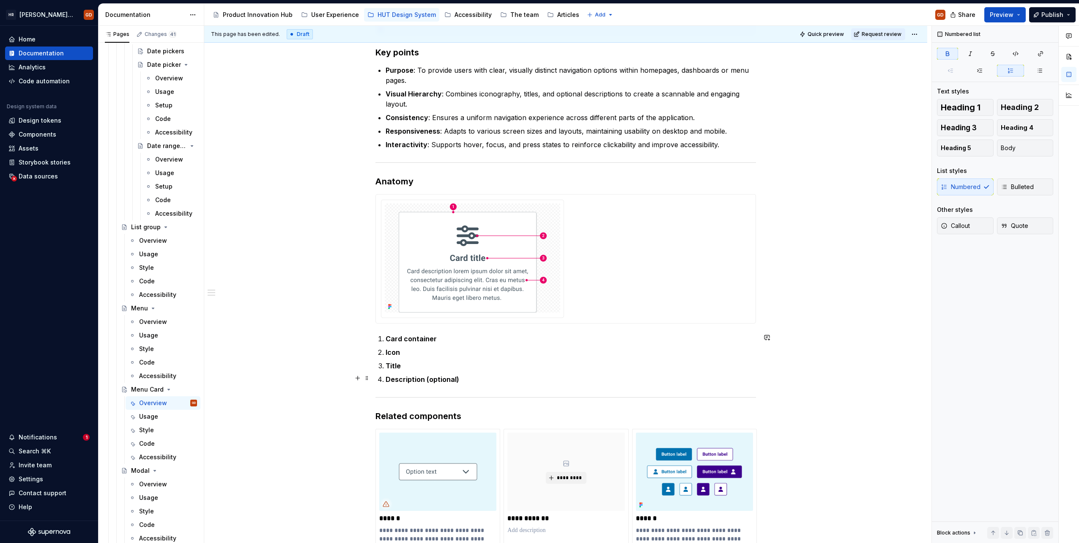
click at [443, 376] on strong "Description (optional)" at bounding box center [423, 379] width 74 height 8
drag, startPoint x: 458, startPoint y: 377, endPoint x: 425, endPoint y: 378, distance: 33.0
click at [425, 378] on strong "Description (optional)" at bounding box center [423, 379] width 74 height 8
click at [471, 381] on p "Description (optional)" at bounding box center [571, 379] width 370 height 10
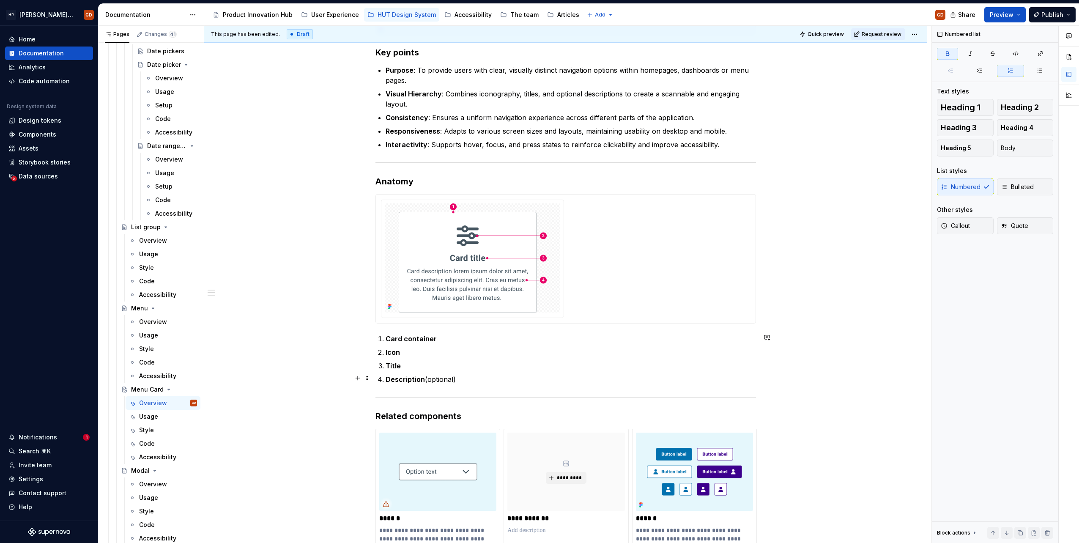
click at [471, 381] on p "Description (optional)" at bounding box center [571, 379] width 370 height 10
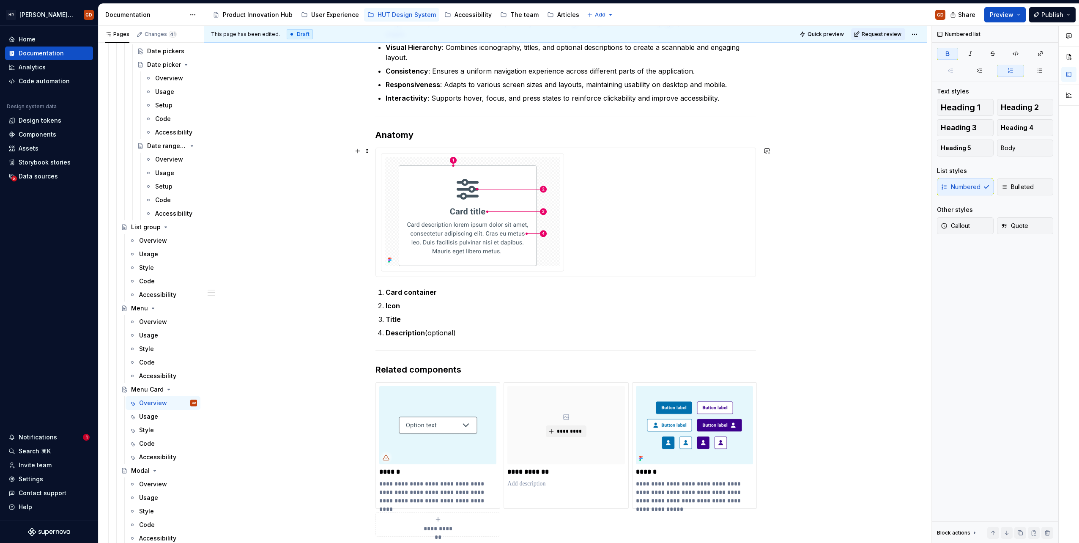
scroll to position [550, 0]
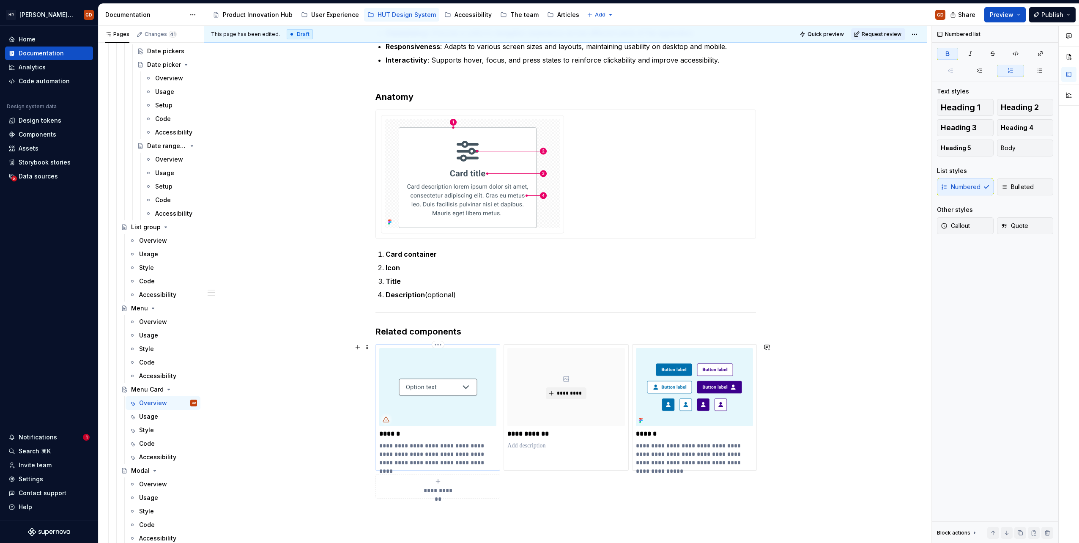
click at [395, 431] on p "******" at bounding box center [437, 434] width 117 height 8
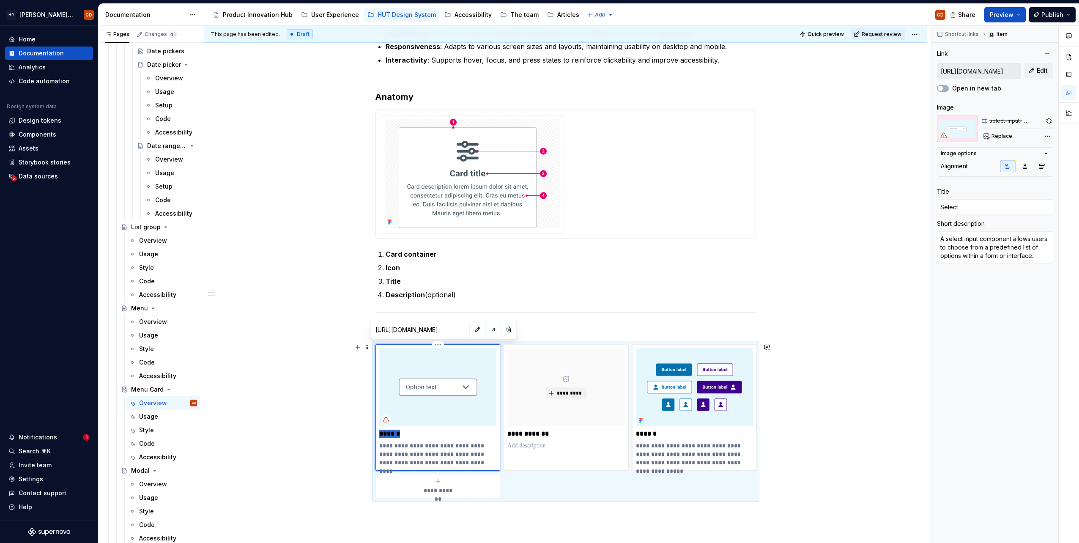
click at [395, 431] on p "******" at bounding box center [437, 434] width 117 height 8
type textarea "*"
type input "L"
type textarea "*"
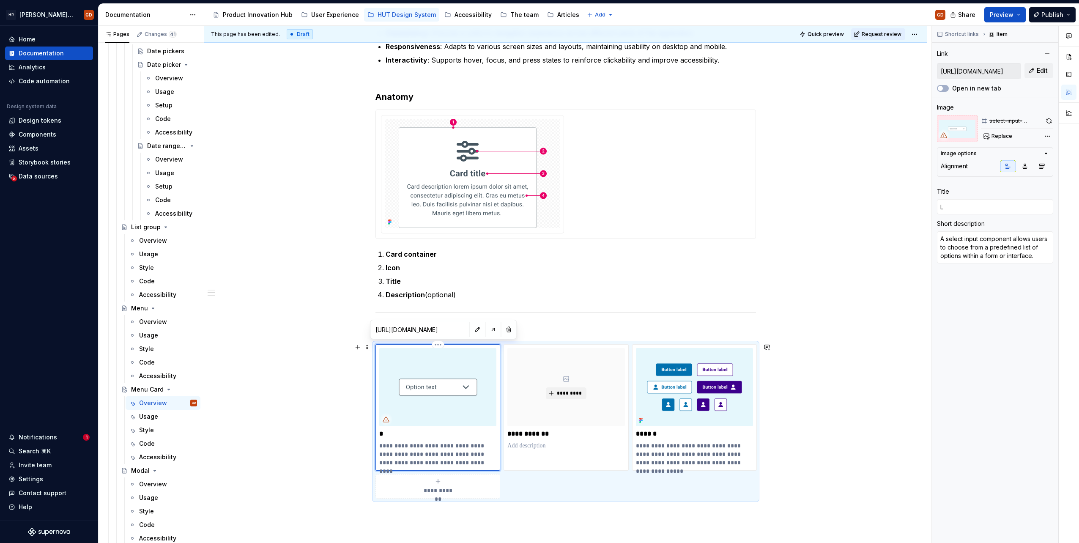
type input "Li"
type textarea "*"
type input "[PERSON_NAME]"
type textarea "*"
type input "Link"
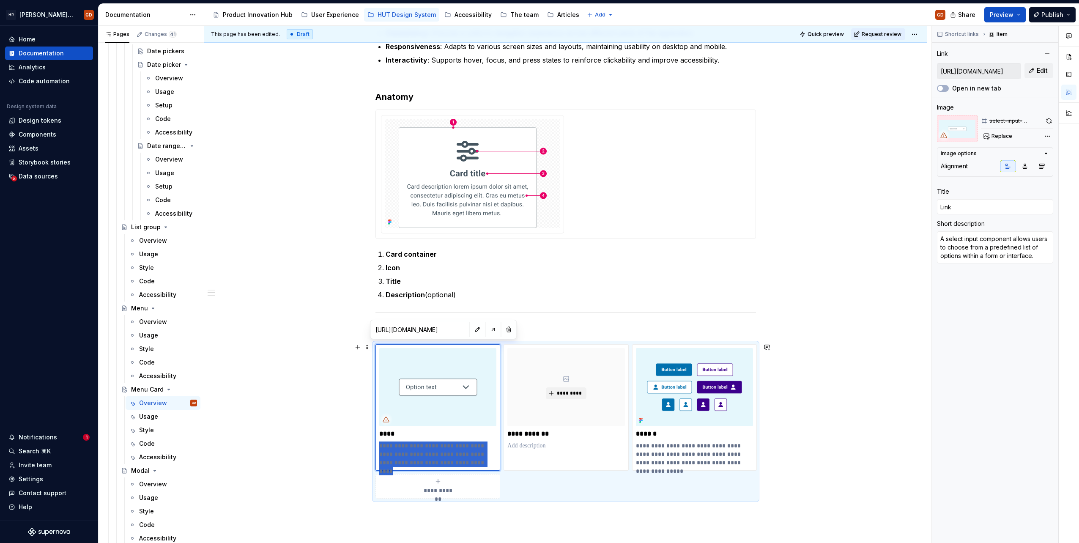
drag, startPoint x: 465, startPoint y: 462, endPoint x: 371, endPoint y: 444, distance: 96.0
click at [370, 445] on div "**********" at bounding box center [565, 154] width 723 height 1074
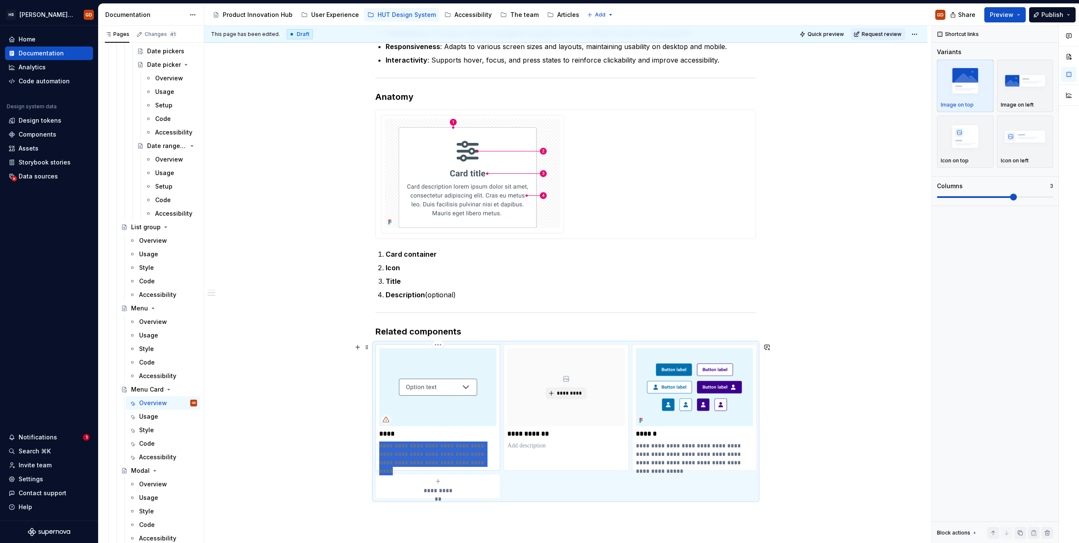
drag, startPoint x: 477, startPoint y: 460, endPoint x: 376, endPoint y: 444, distance: 101.9
click at [376, 444] on div "**********" at bounding box center [438, 407] width 125 height 126
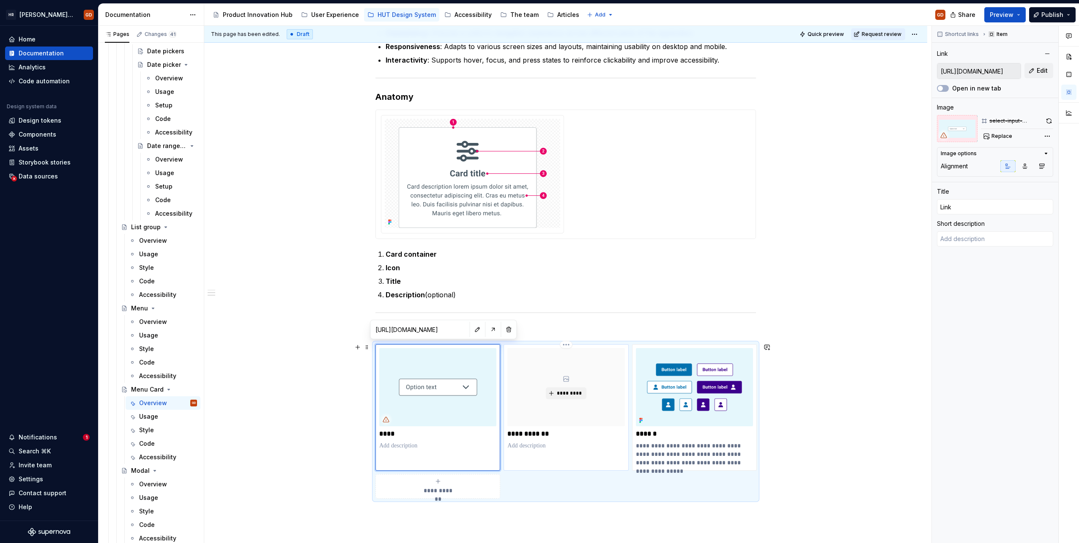
click at [534, 430] on p "**********" at bounding box center [565, 434] width 117 height 8
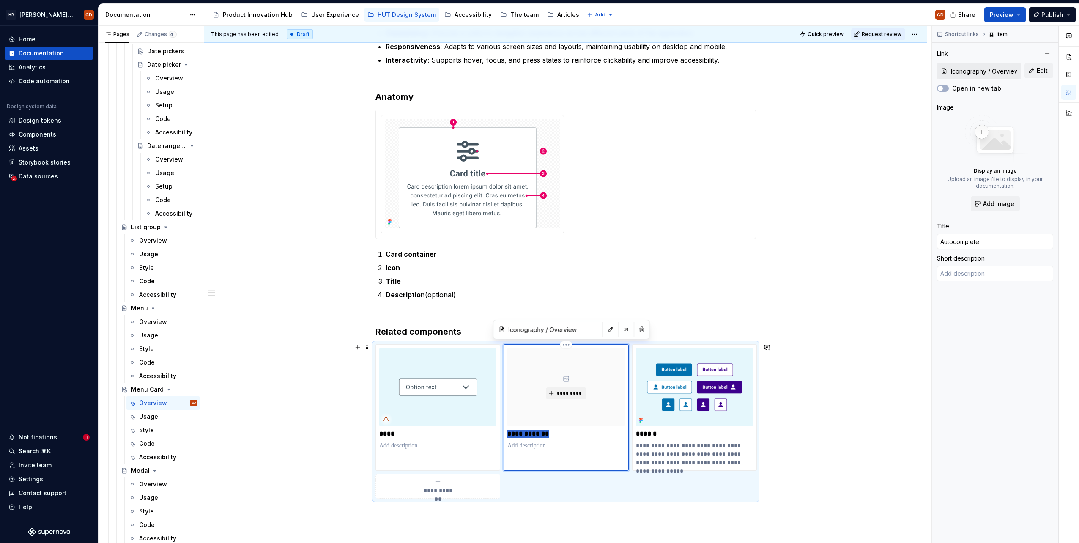
click at [534, 430] on p "**********" at bounding box center [565, 434] width 117 height 8
type textarea "*"
type input "C"
type textarea "*"
type input "Ca"
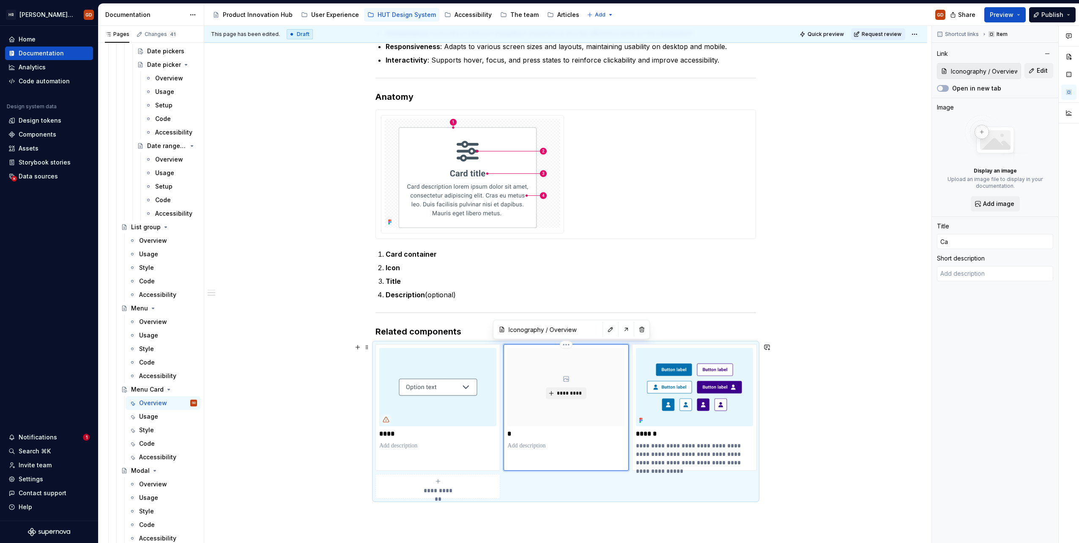
type textarea "*"
type input "Car"
type textarea "*"
type input "Card"
click at [447, 386] on img at bounding box center [437, 387] width 117 height 78
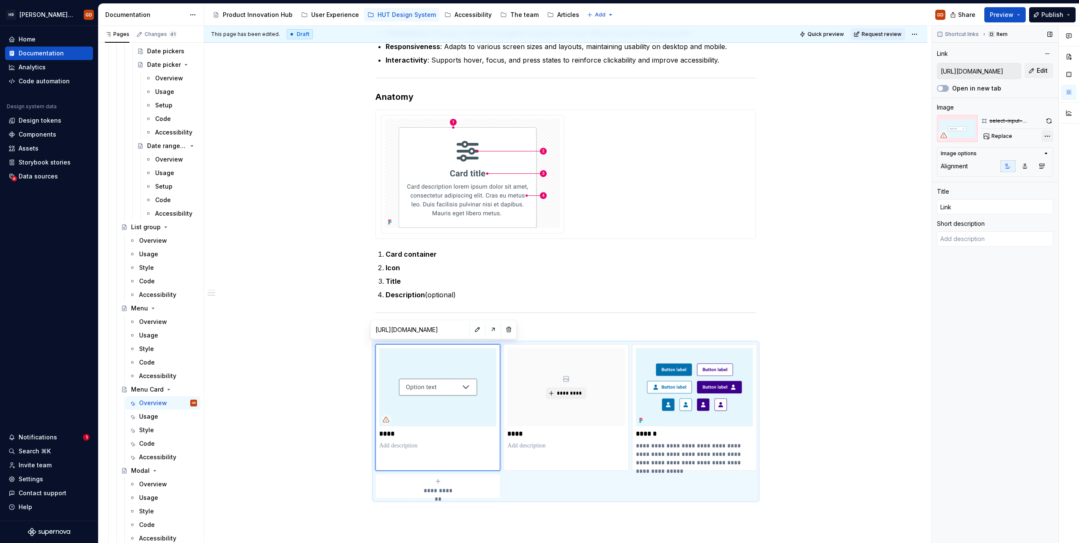
click at [1045, 132] on div "Comments Open comments No comments yet Select ‘Comment’ from the block context …" at bounding box center [1005, 285] width 147 height 518
click at [976, 227] on div "Remove image" at bounding box center [999, 226] width 97 height 8
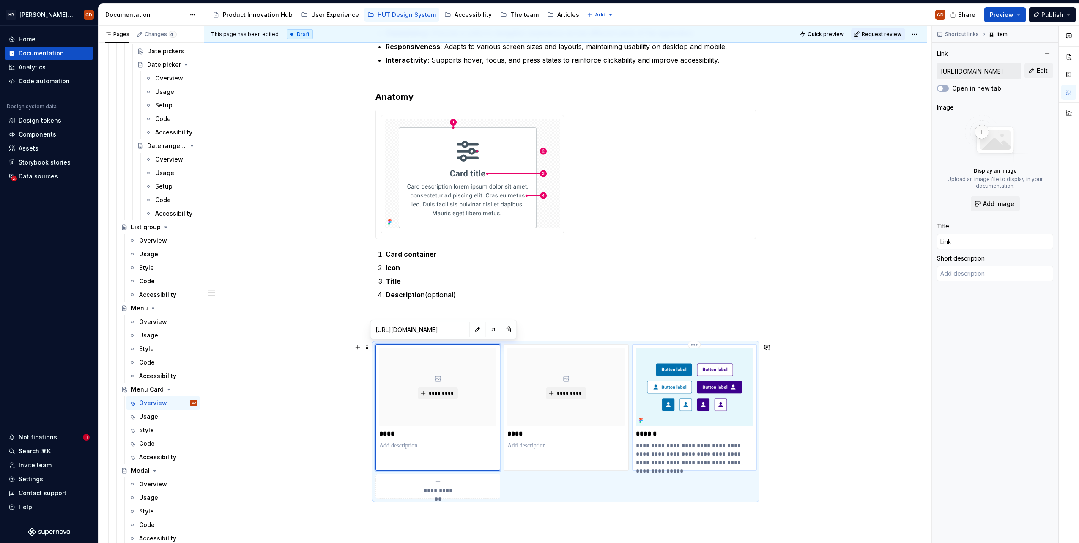
click at [679, 390] on img at bounding box center [694, 387] width 117 height 78
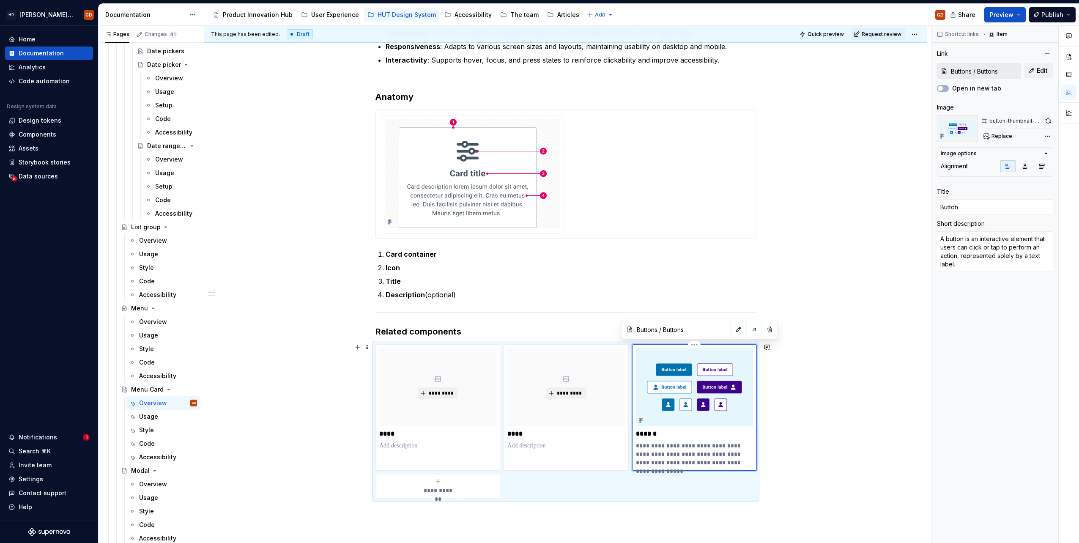
click at [646, 431] on p "******" at bounding box center [694, 434] width 117 height 8
type textarea "*"
type input "I"
type textarea "*"
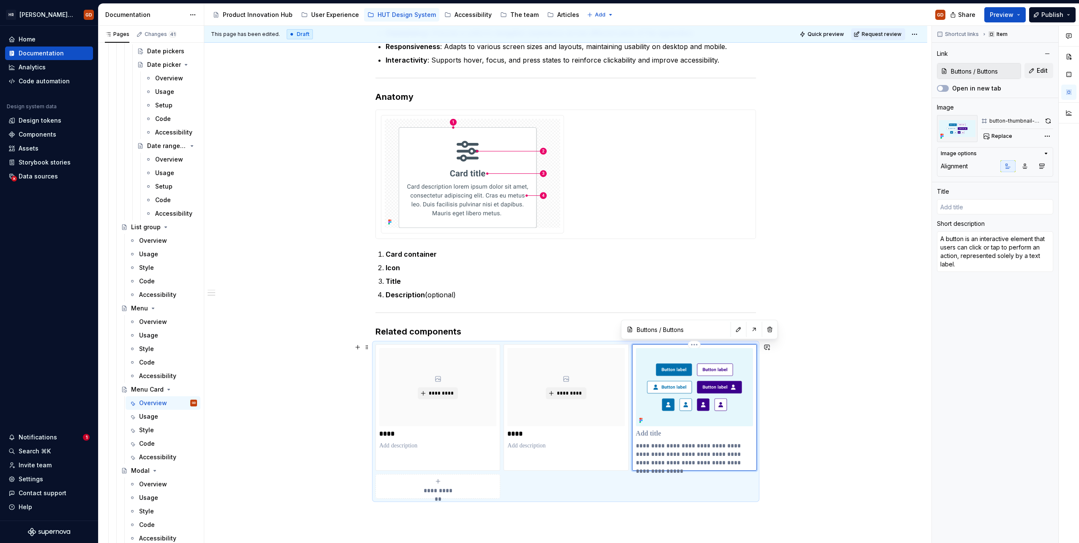
type textarea "*"
type input "I"
type textarea "*"
type input "Ic"
type textarea "*"
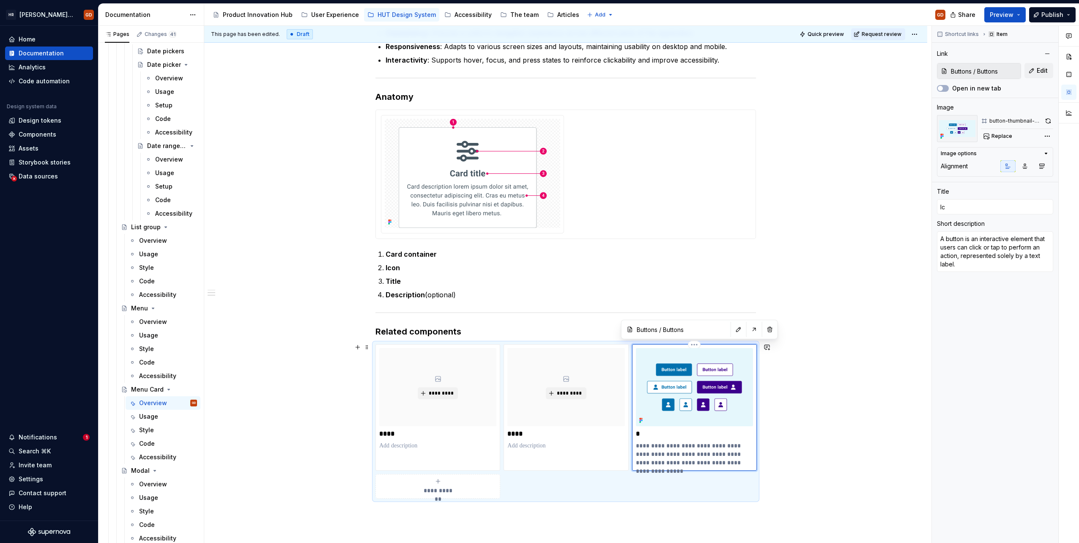
type input "Ico"
type textarea "*"
type input "Icon"
type textarea "*"
type input "Icon"
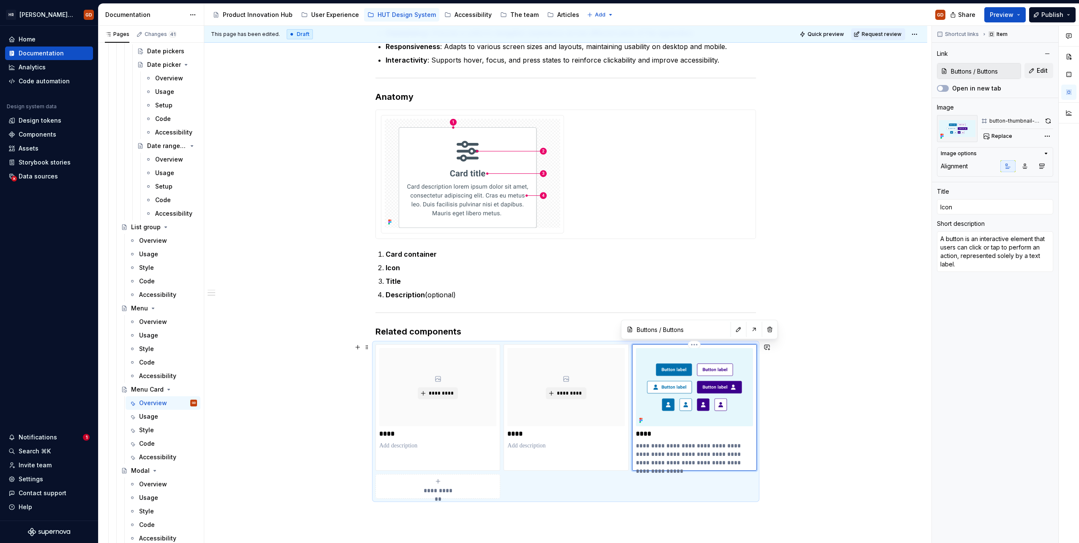
type textarea "*"
type input "Icon b"
type textarea "*"
type input "Icon bu"
type textarea "*"
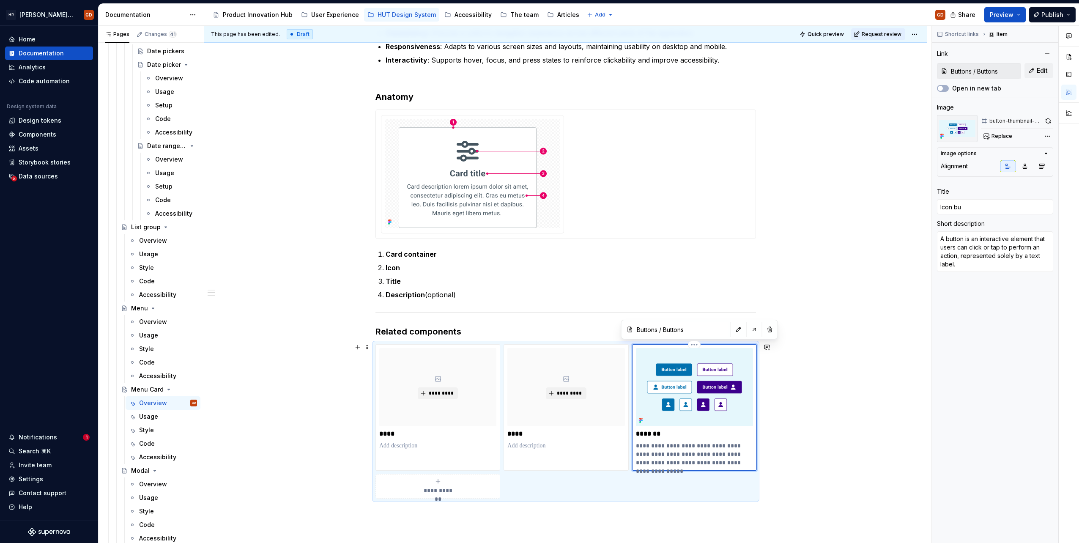
type input "Icon but"
type textarea "*"
type input "Icon butt"
type textarea "*"
type input "Icon butto"
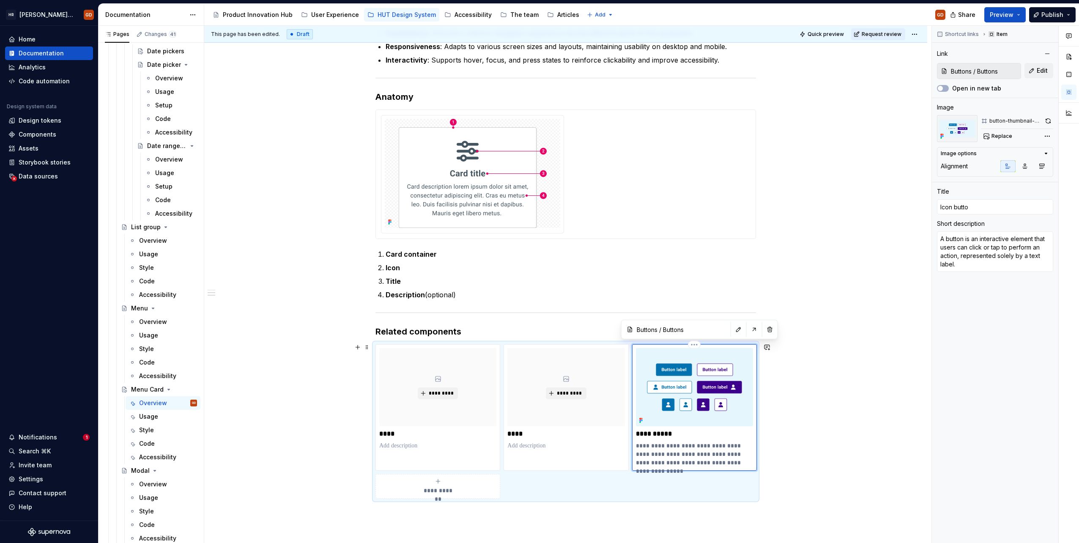
type textarea "*"
type input "Icon button"
drag, startPoint x: 637, startPoint y: 441, endPoint x: 754, endPoint y: 463, distance: 119.6
click at [754, 463] on div "**********" at bounding box center [694, 407] width 125 height 126
type textarea "*"
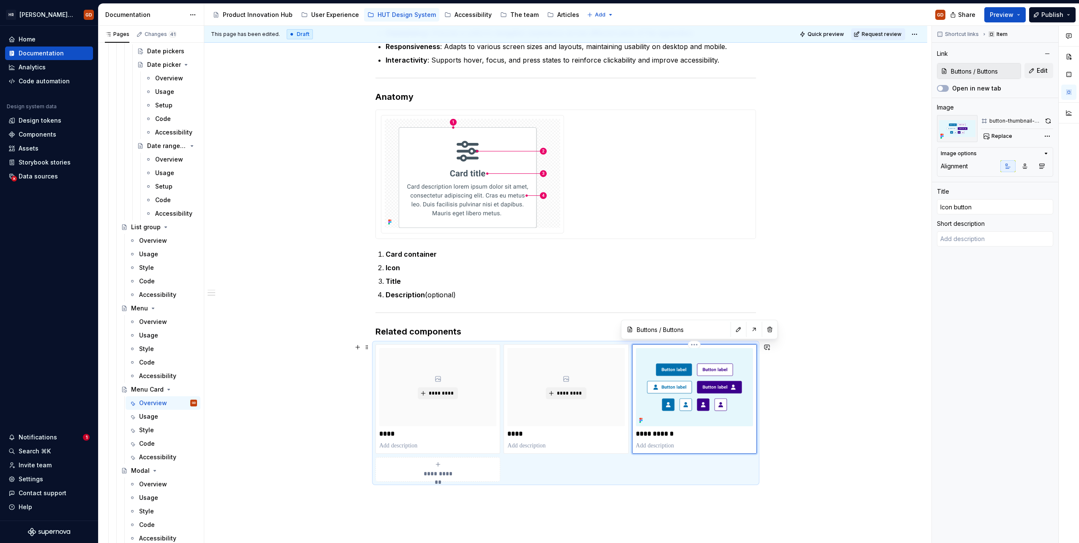
click at [716, 374] on img at bounding box center [694, 387] width 117 height 78
click at [1049, 129] on div "button-thumbnail-image Replace" at bounding box center [1017, 128] width 72 height 27
click at [1047, 134] on div "Comments Open comments No comments yet Select ‘Comment’ from the block context …" at bounding box center [1005, 285] width 147 height 518
click at [963, 221] on div "Remove image" at bounding box center [994, 226] width 114 height 14
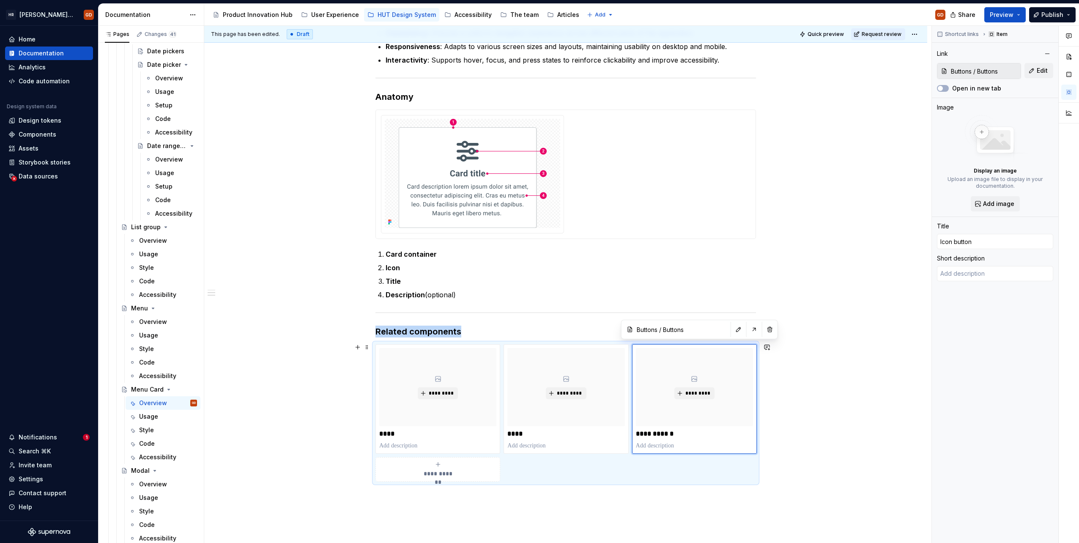
drag, startPoint x: 864, startPoint y: 373, endPoint x: 860, endPoint y: 368, distance: 6.6
click at [864, 373] on div "**********" at bounding box center [565, 135] width 723 height 1037
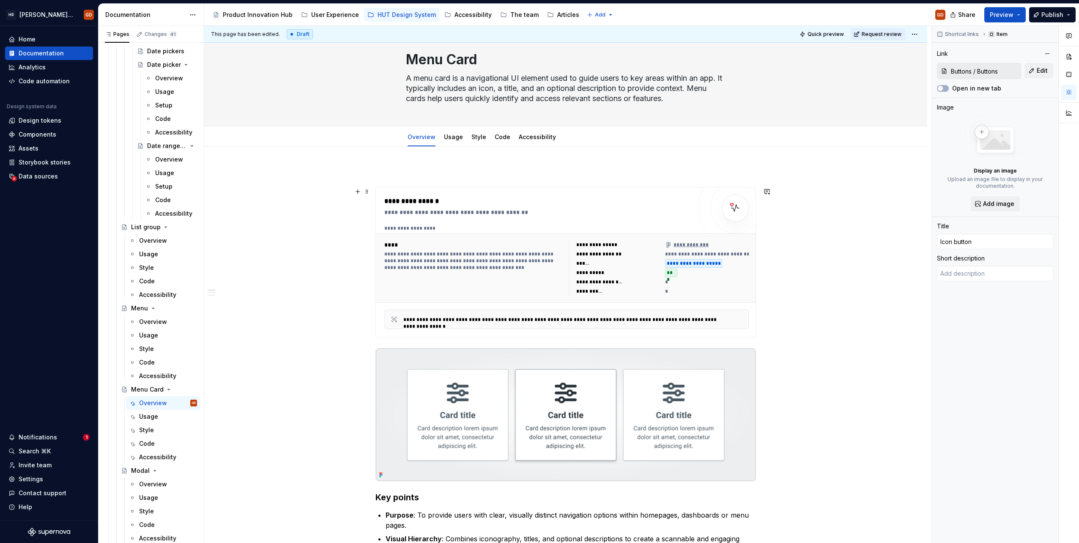
scroll to position [0, 0]
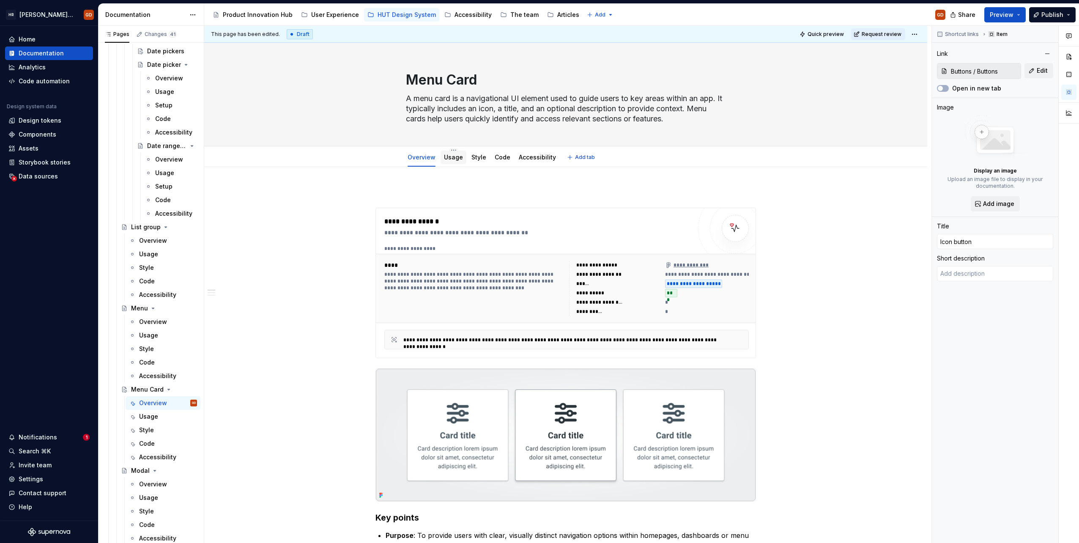
click at [444, 157] on link "Usage" at bounding box center [453, 156] width 19 height 7
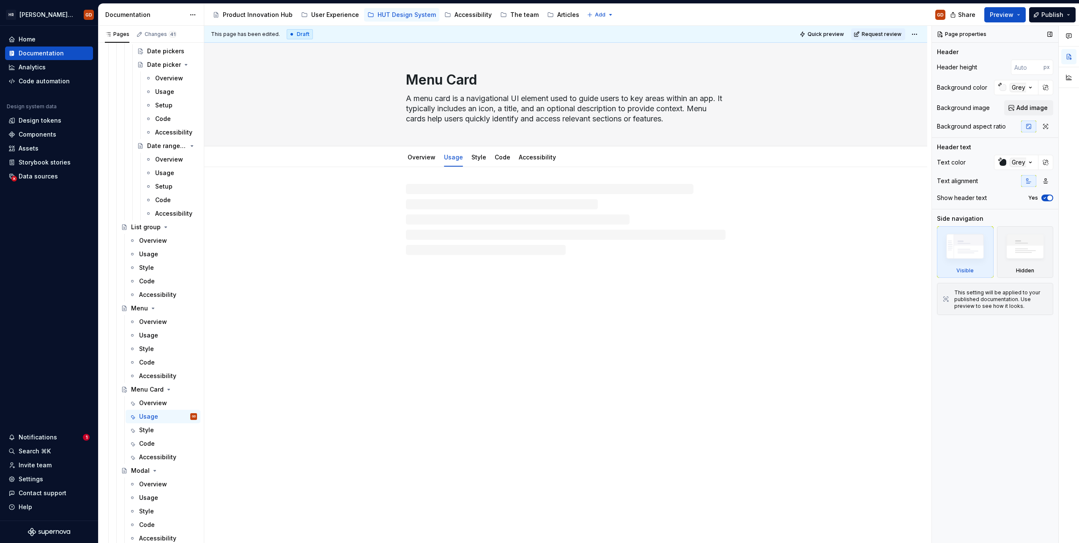
type textarea "*"
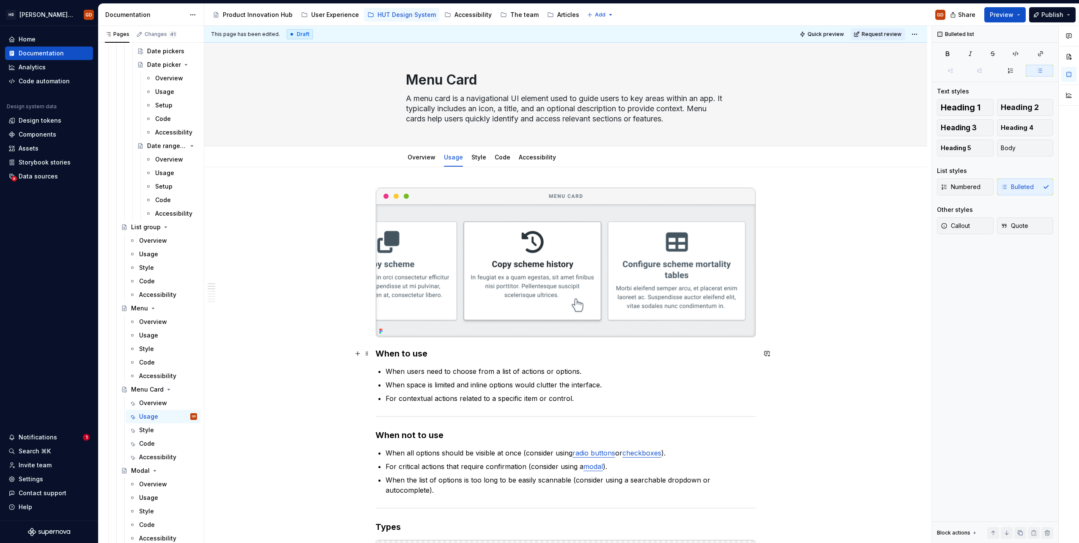
click at [452, 353] on h3 "When to use" at bounding box center [566, 354] width 381 height 12
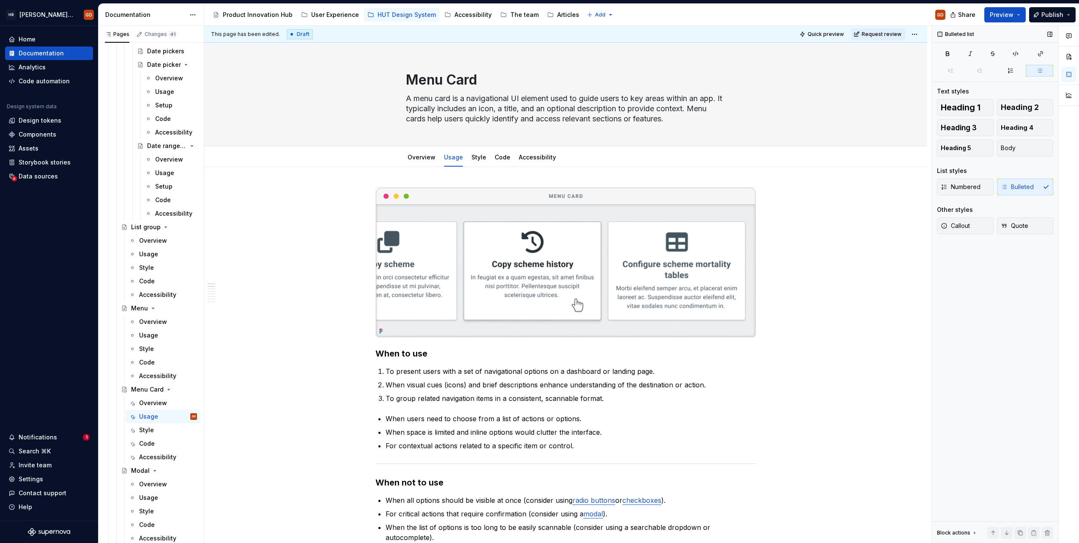
click at [1038, 186] on div "Numbered Bulleted" at bounding box center [995, 186] width 116 height 17
click at [493, 373] on p "To present users with a set of navigational options on a dashboard or landing p…" at bounding box center [571, 371] width 370 height 10
drag, startPoint x: 1026, startPoint y: 186, endPoint x: 880, endPoint y: 264, distance: 165.7
click at [1026, 186] on span "Bulleted" at bounding box center [1017, 187] width 33 height 8
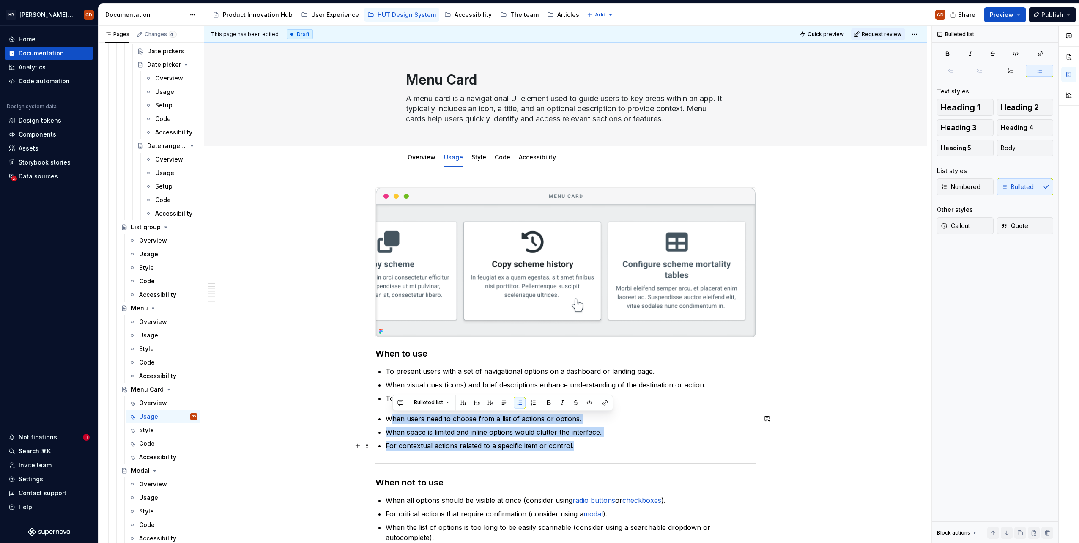
drag, startPoint x: 393, startPoint y: 416, endPoint x: 698, endPoint y: 445, distance: 305.8
click at [698, 445] on ul "When users need to choose from a list of actions or options. When space is limi…" at bounding box center [571, 432] width 370 height 37
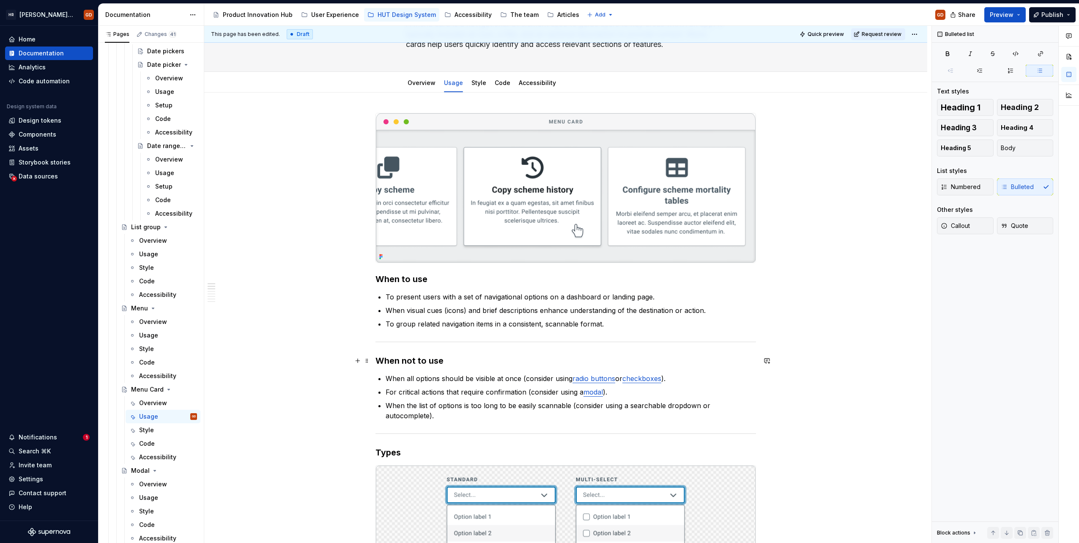
scroll to position [85, 0]
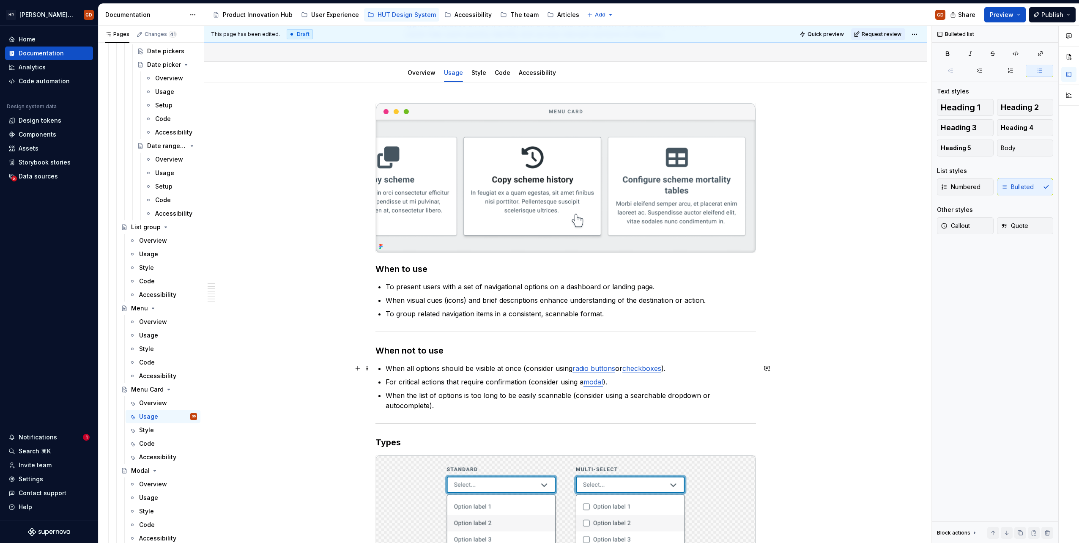
click at [512, 370] on p "When all options should be visible at once (consider using radio buttons or che…" at bounding box center [571, 368] width 370 height 10
click at [458, 348] on h3 "When not to use" at bounding box center [566, 351] width 381 height 12
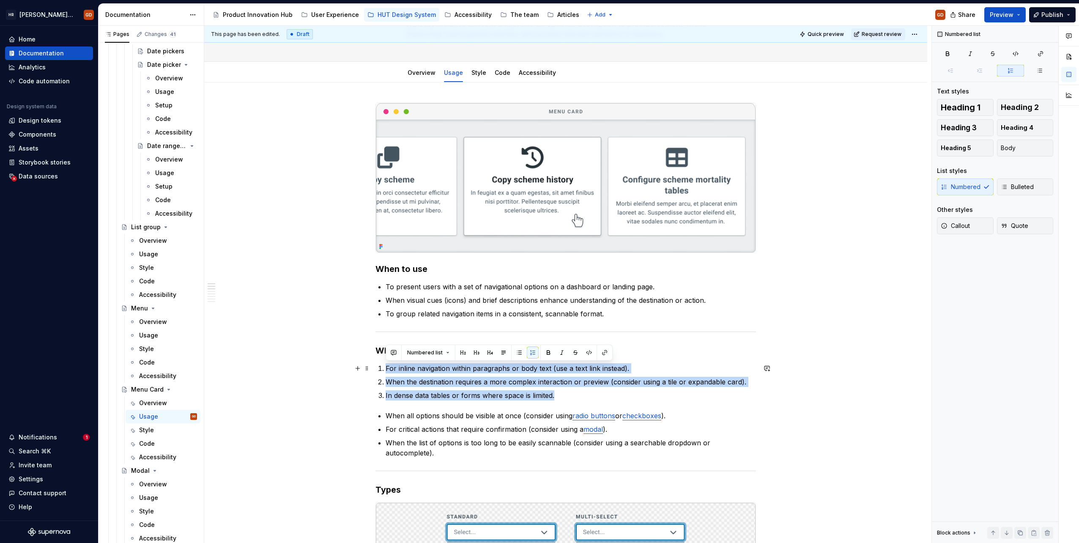
drag, startPoint x: 441, startPoint y: 374, endPoint x: 398, endPoint y: 362, distance: 44.8
click at [386, 368] on ol "For inline navigation within paragraphs or body text (use a text link instead).…" at bounding box center [571, 381] width 370 height 37
click at [1012, 187] on span "Bulleted" at bounding box center [1017, 187] width 33 height 8
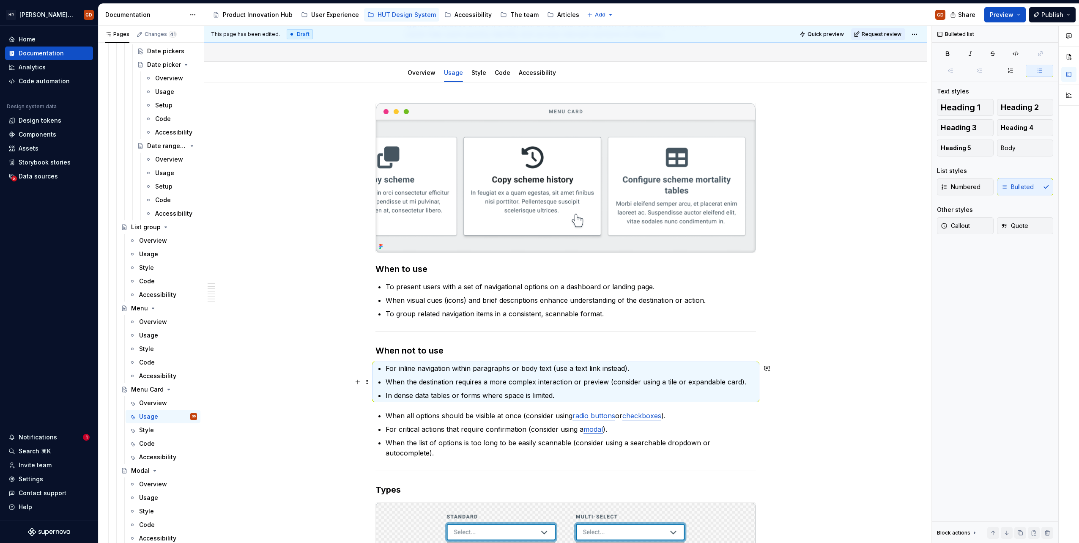
click at [394, 377] on p "When the destination requires a more complex interaction or preview (consider u…" at bounding box center [571, 382] width 370 height 10
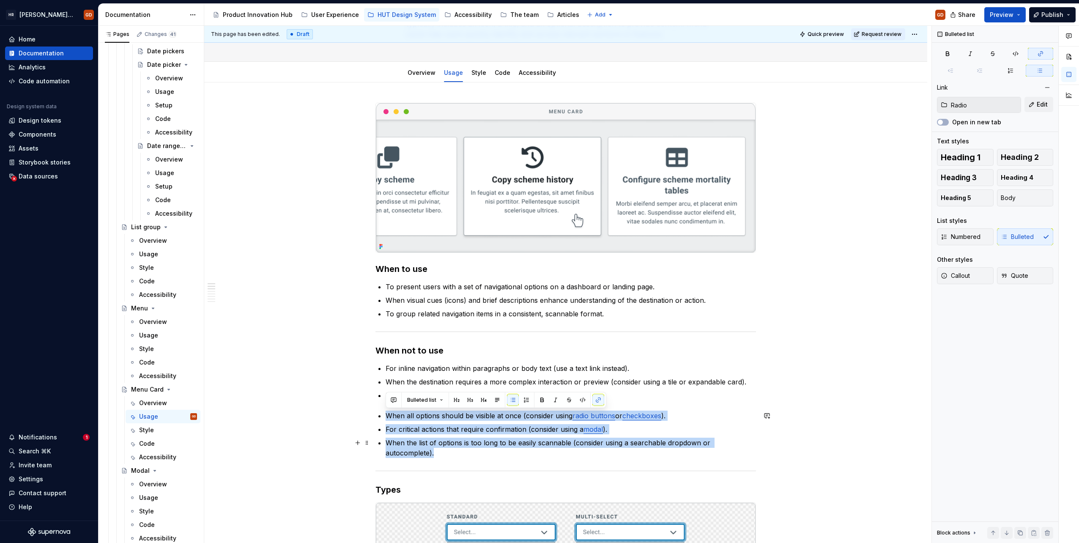
drag, startPoint x: 387, startPoint y: 414, endPoint x: 490, endPoint y: 452, distance: 108.9
click at [490, 452] on ul "When all options should be visible at once (consider using radio buttons or che…" at bounding box center [571, 434] width 370 height 47
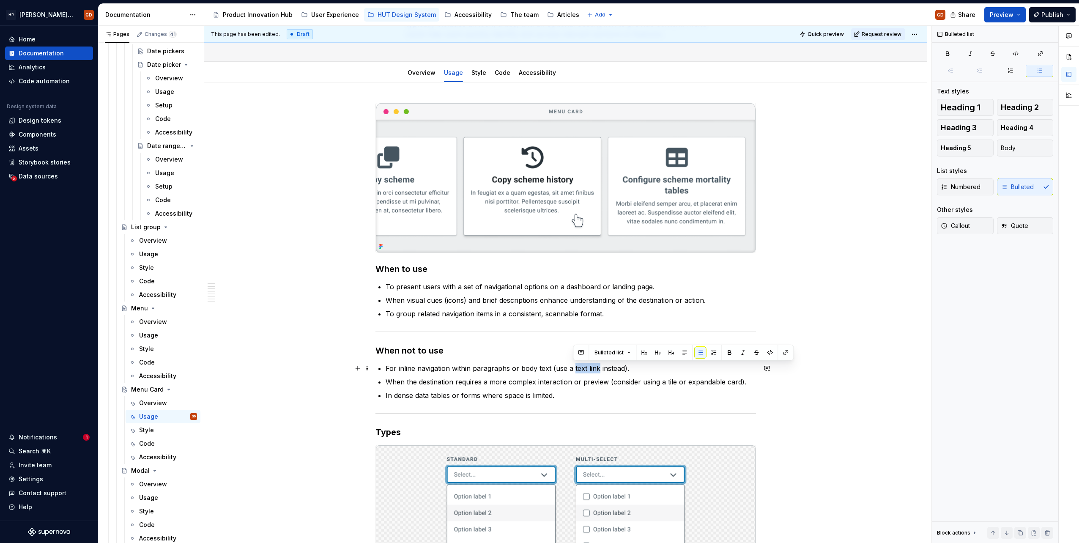
drag, startPoint x: 572, startPoint y: 369, endPoint x: 598, endPoint y: 365, distance: 25.6
click at [598, 365] on p "For inline navigation within paragraphs or body text (use a text link instead)." at bounding box center [571, 368] width 370 height 10
click at [1038, 54] on icon "button" at bounding box center [1040, 53] width 7 height 7
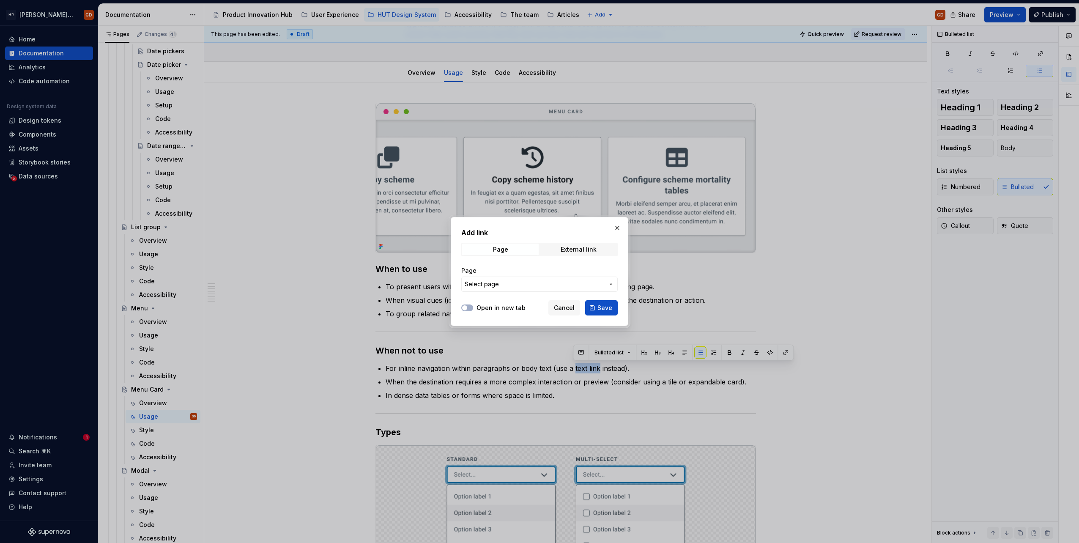
click at [542, 281] on span "Select page" at bounding box center [535, 284] width 140 height 8
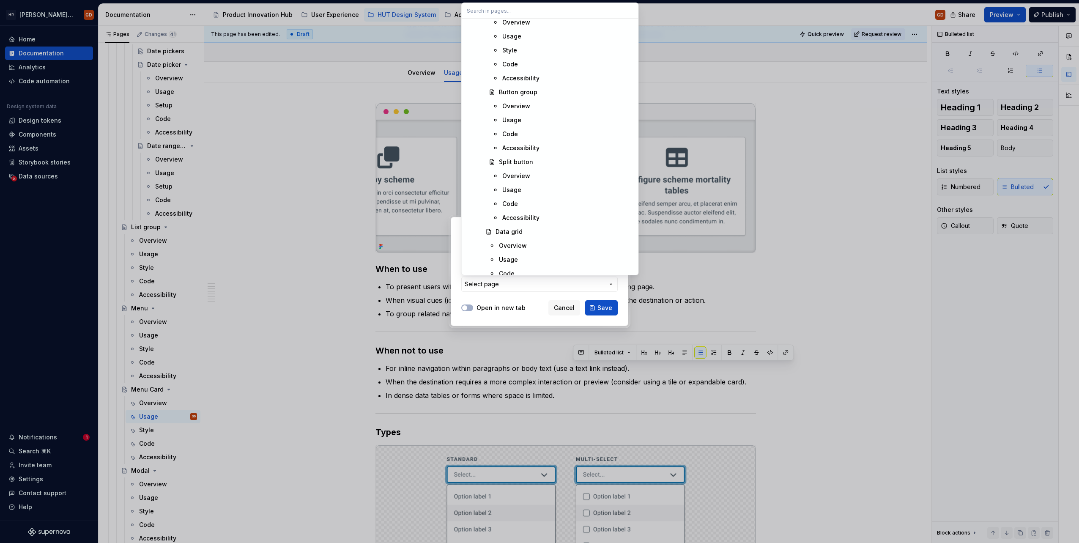
scroll to position [3637, 0]
click at [560, 313] on div "Add link Page External link Page Select page Open in new tab Cancel Save" at bounding box center [539, 271] width 1079 height 543
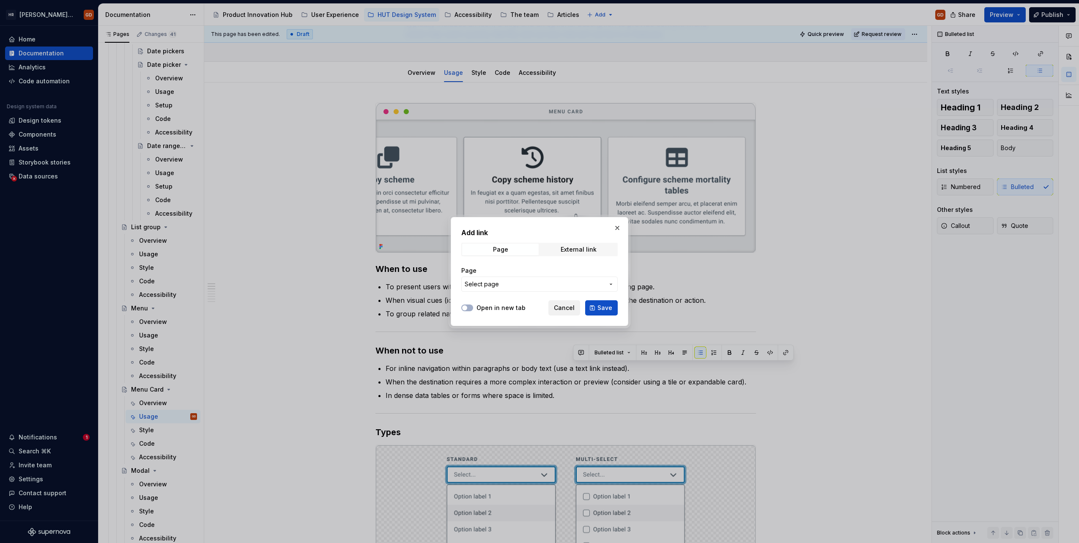
click at [562, 310] on span "Cancel" at bounding box center [564, 308] width 21 height 8
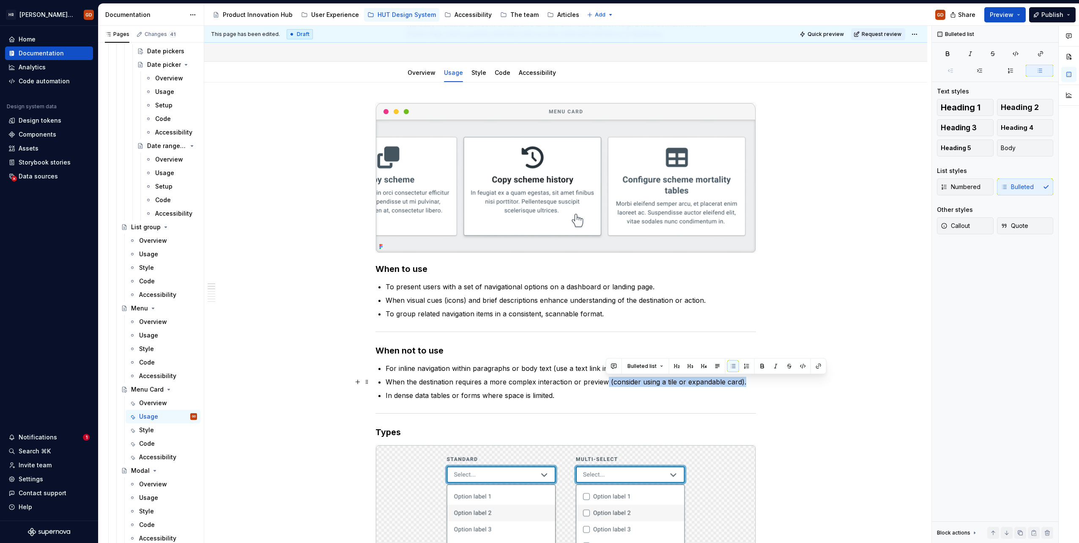
drag, startPoint x: 606, startPoint y: 381, endPoint x: 743, endPoint y: 376, distance: 136.7
click at [743, 377] on p "When the destination requires a more complex interaction or preview (consider u…" at bounding box center [571, 382] width 370 height 10
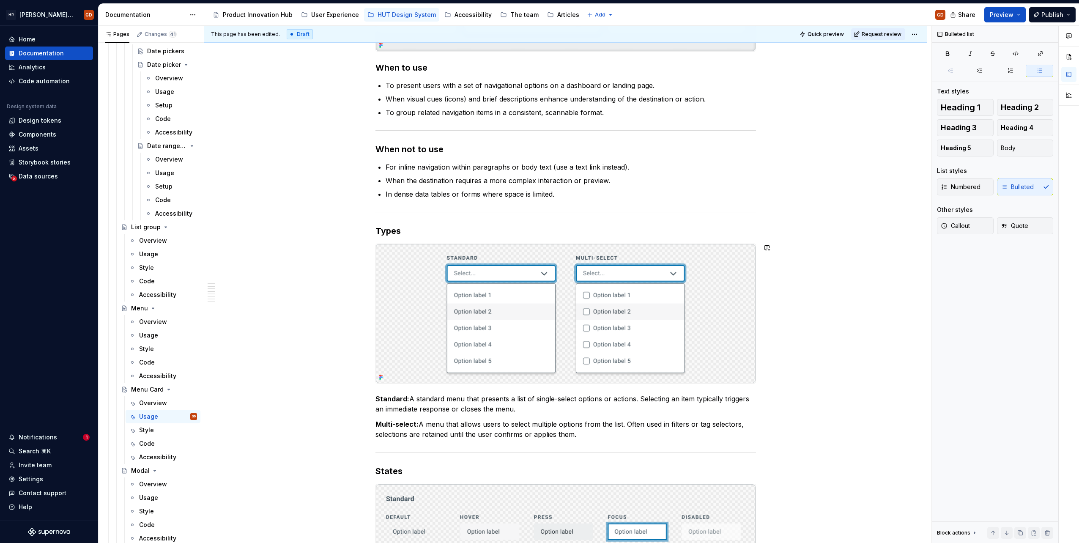
scroll to position [296, 0]
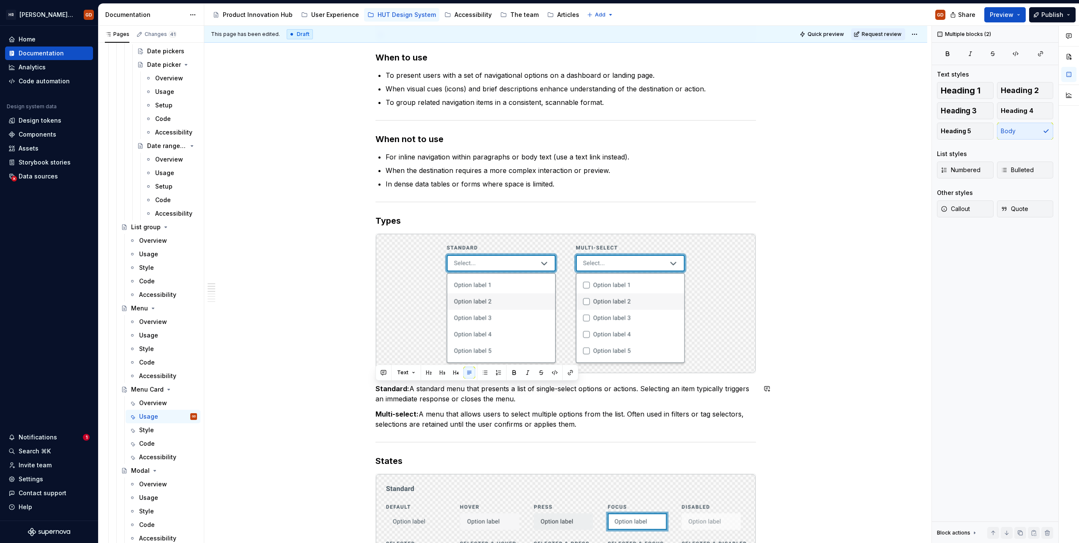
drag, startPoint x: 585, startPoint y: 424, endPoint x: 375, endPoint y: 382, distance: 214.2
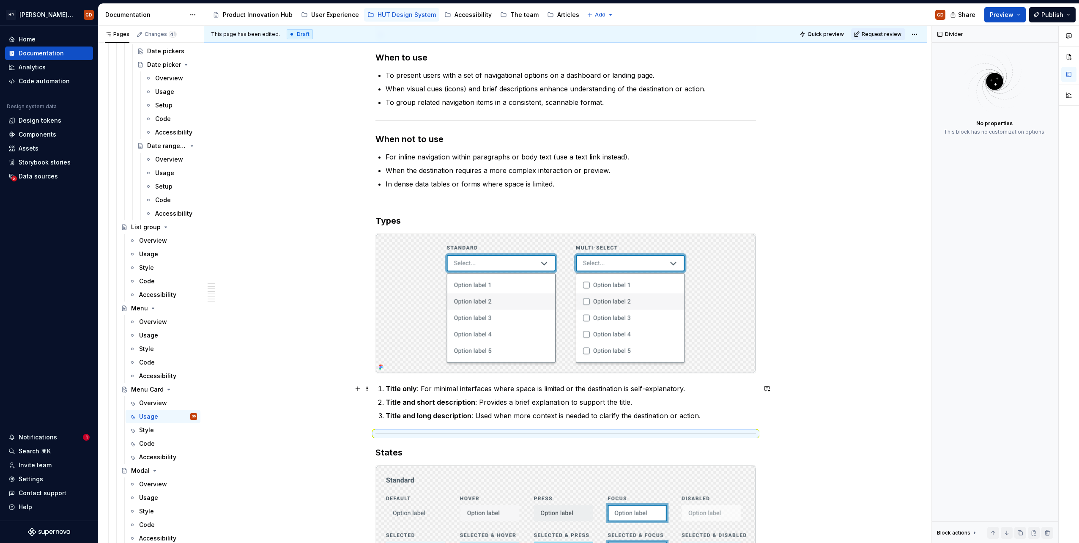
click at [387, 391] on strong "Title only" at bounding box center [401, 388] width 31 height 8
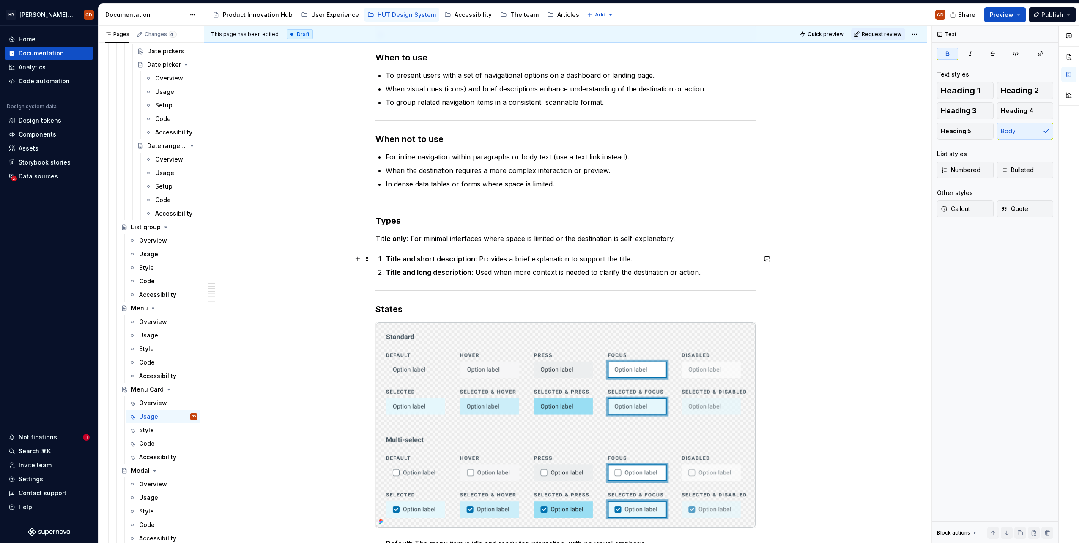
click at [387, 256] on strong "Title and short description" at bounding box center [431, 259] width 90 height 8
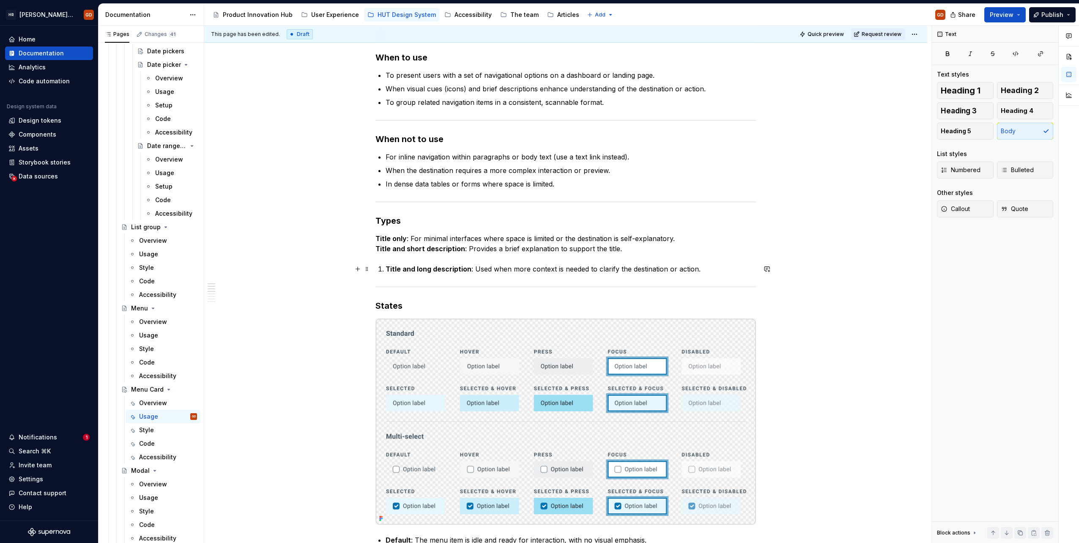
click at [386, 267] on strong "Title and long description" at bounding box center [429, 269] width 86 height 8
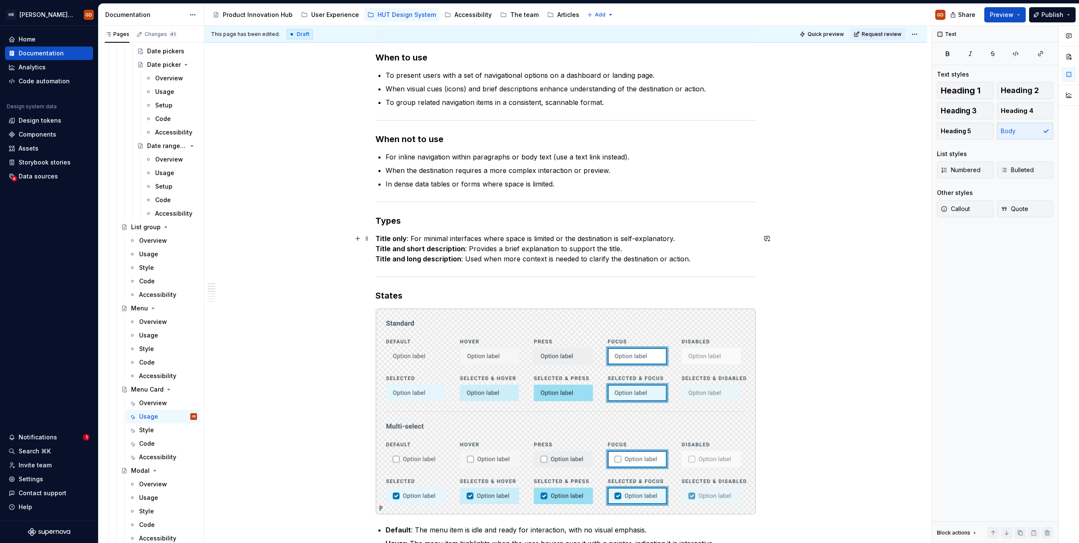
click at [378, 248] on strong "Title and short description" at bounding box center [421, 248] width 90 height 8
click at [376, 249] on strong "Title and short description" at bounding box center [421, 248] width 90 height 8
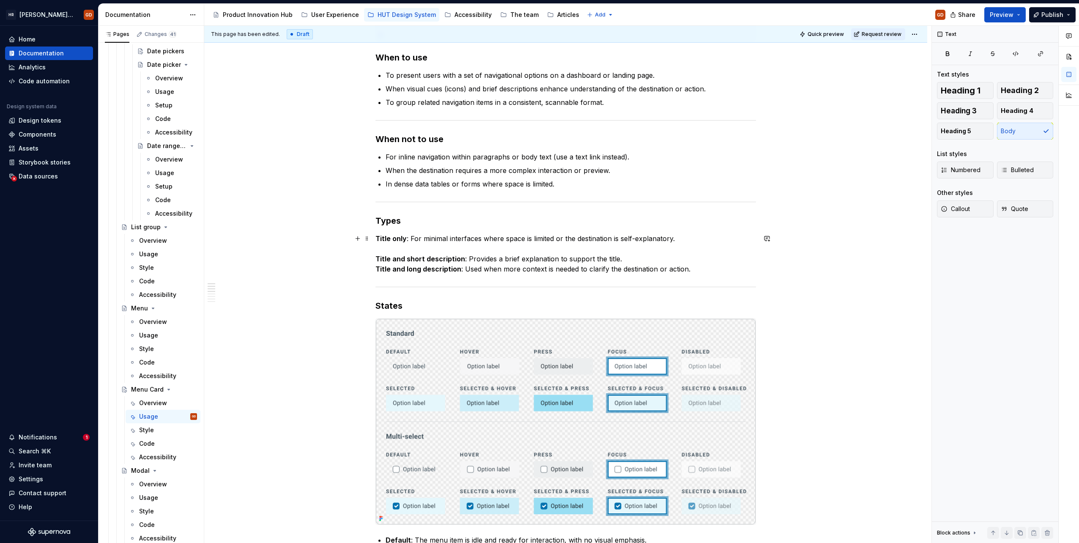
click at [377, 267] on strong "Title and long description" at bounding box center [419, 269] width 86 height 8
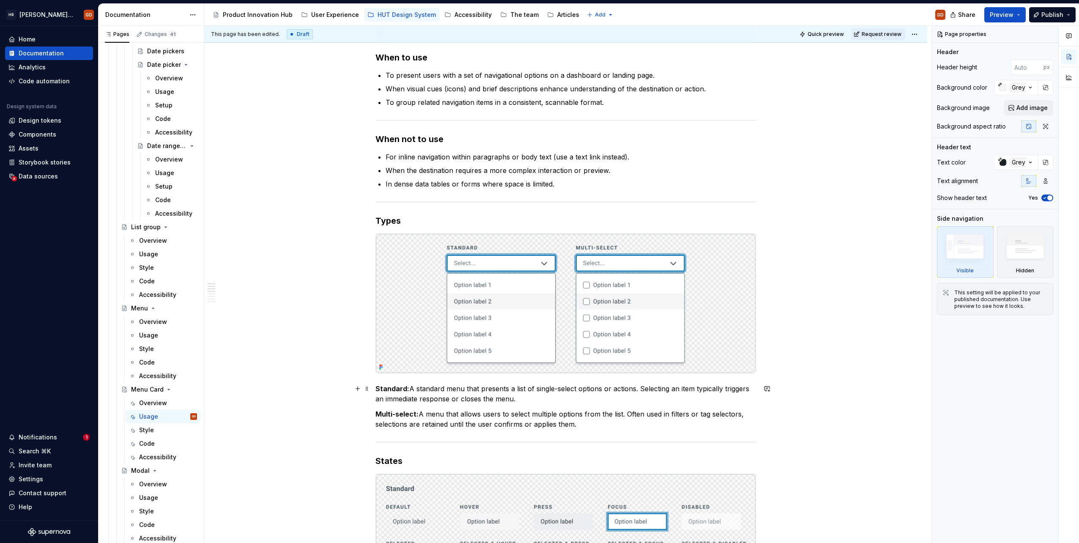
click at [388, 390] on strong "Standard:" at bounding box center [393, 388] width 34 height 8
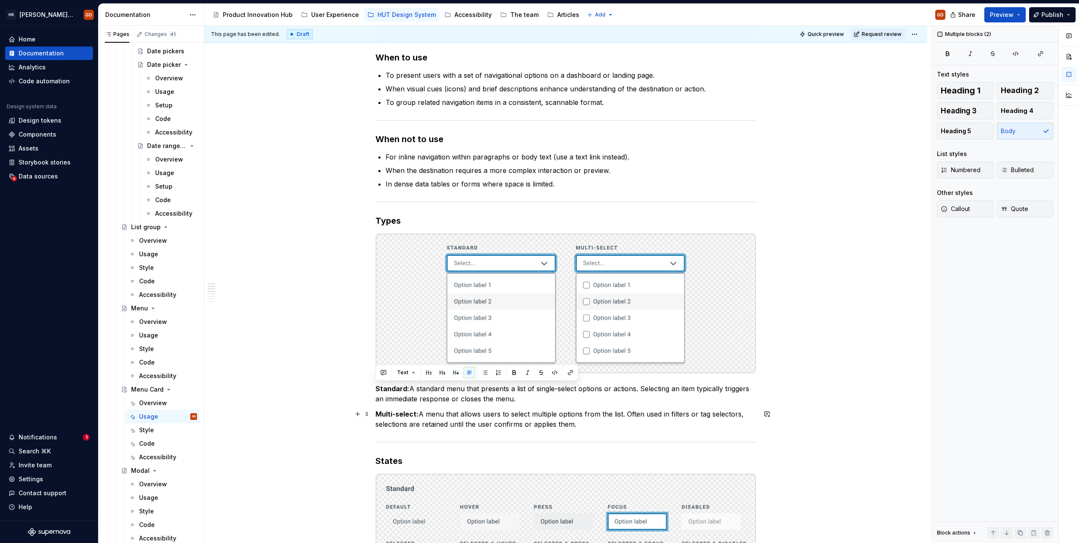
drag, startPoint x: 376, startPoint y: 386, endPoint x: 582, endPoint y: 421, distance: 208.4
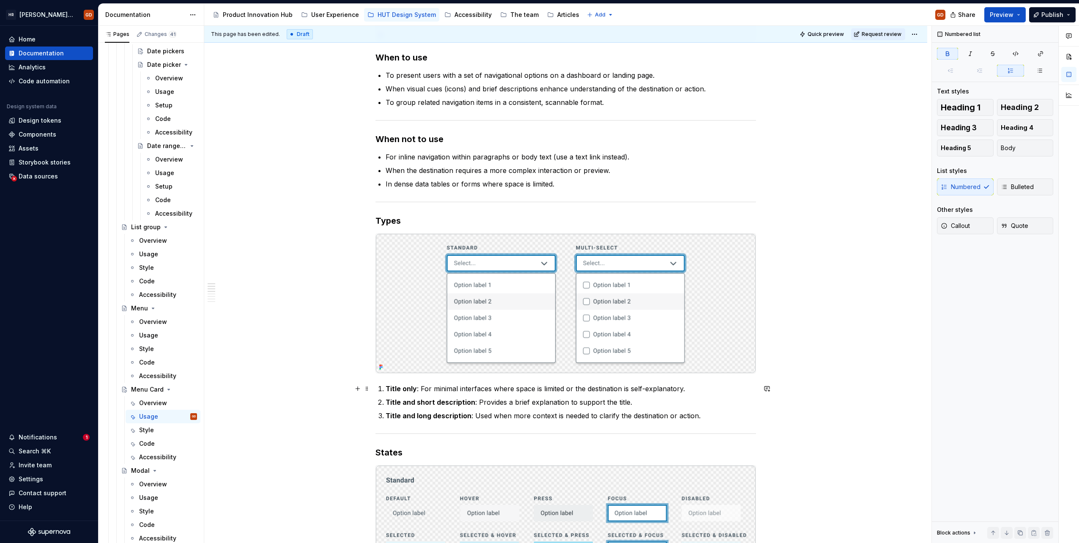
click at [386, 389] on strong "Title only" at bounding box center [401, 388] width 31 height 8
click at [387, 402] on strong "Title and short description" at bounding box center [431, 402] width 90 height 8
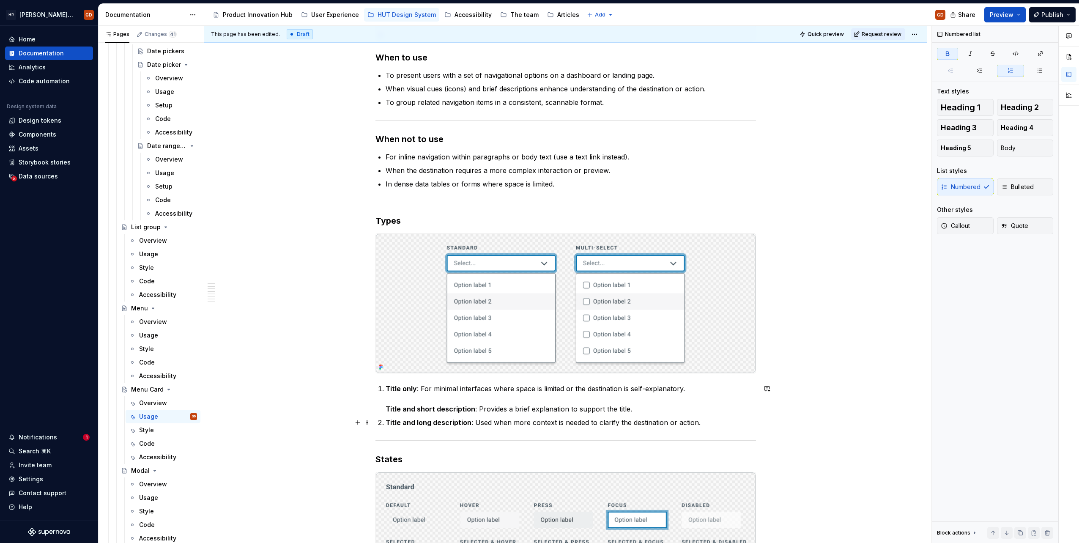
click at [386, 421] on strong "Title and long description" at bounding box center [429, 422] width 86 height 8
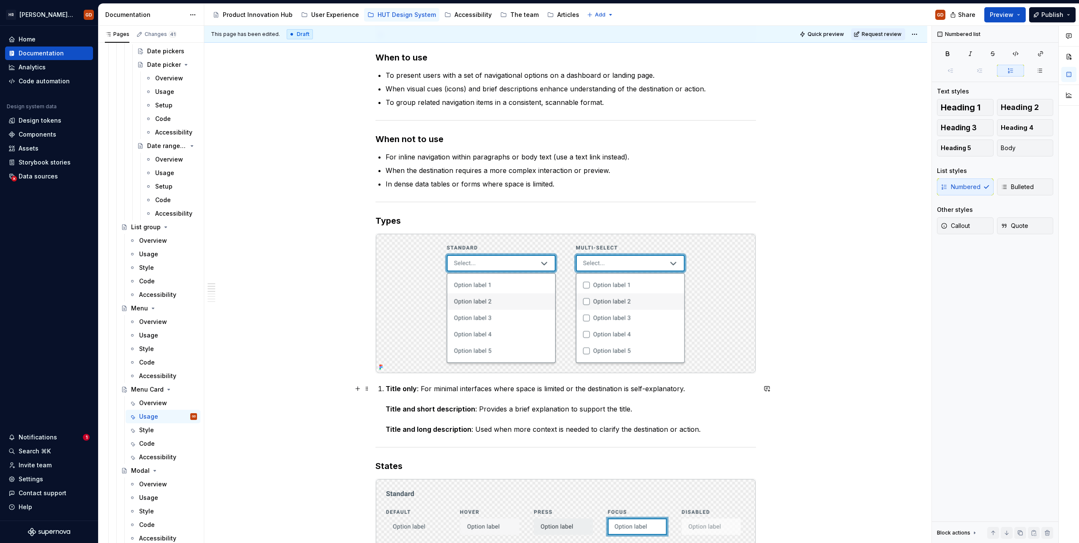
click at [386, 389] on strong "Title only" at bounding box center [401, 388] width 31 height 8
click at [968, 189] on div "Numbered Bulleted" at bounding box center [995, 186] width 116 height 17
click at [1004, 148] on span "Body" at bounding box center [1008, 148] width 15 height 8
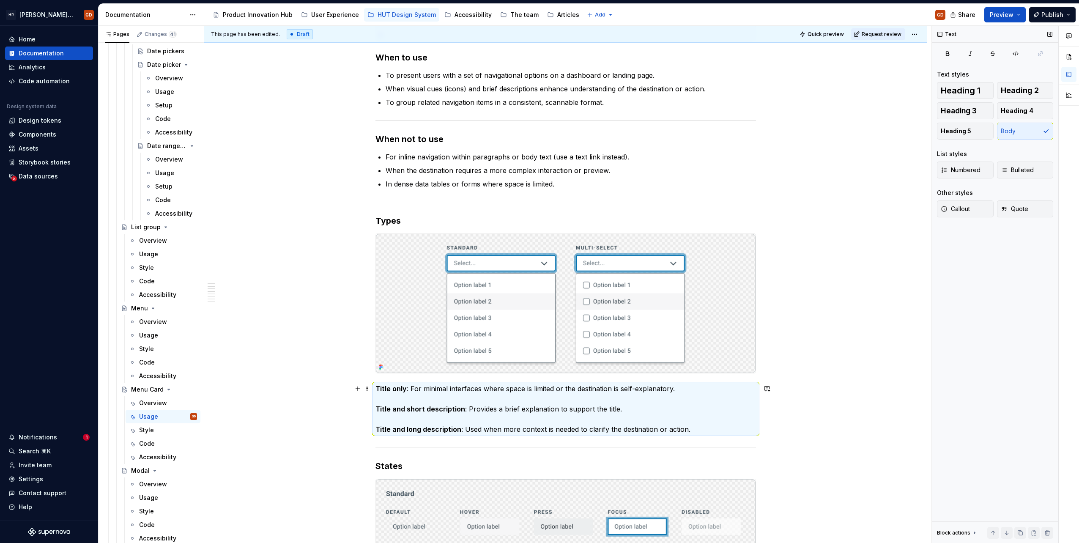
click at [391, 392] on strong "Title only" at bounding box center [391, 388] width 31 height 8
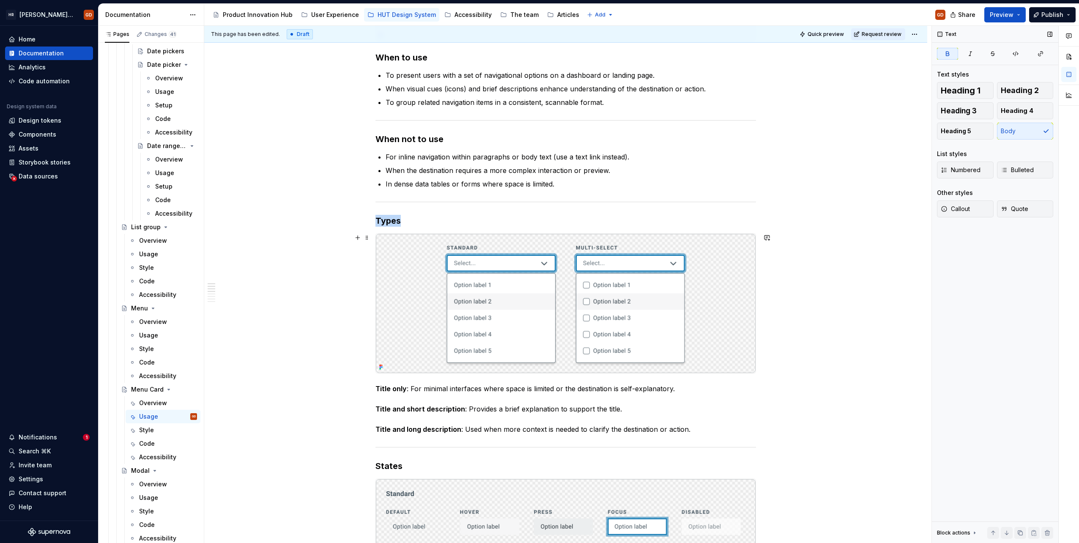
click at [448, 295] on img at bounding box center [566, 303] width 380 height 139
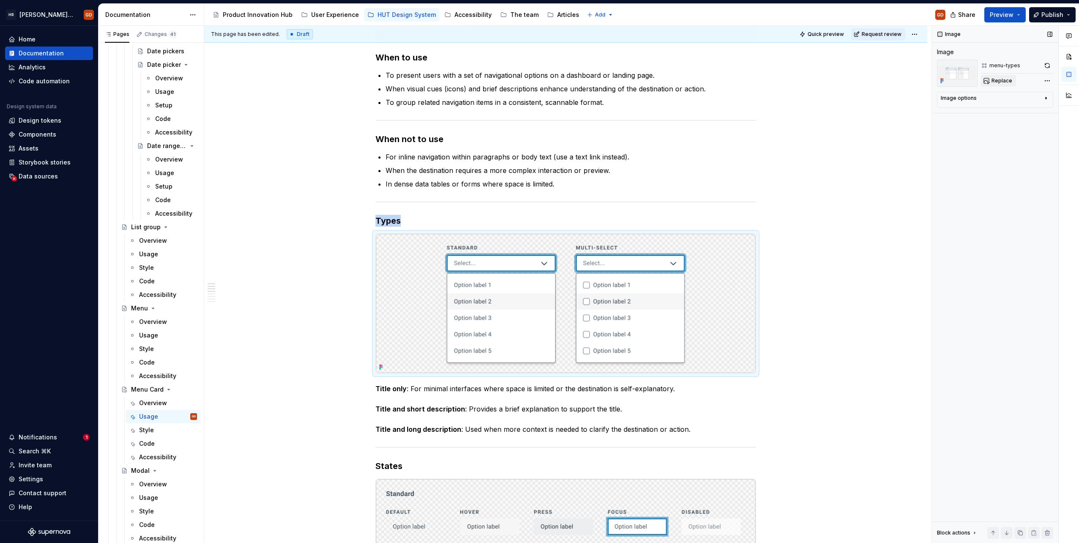
click at [1003, 79] on span "Replace" at bounding box center [1002, 80] width 21 height 7
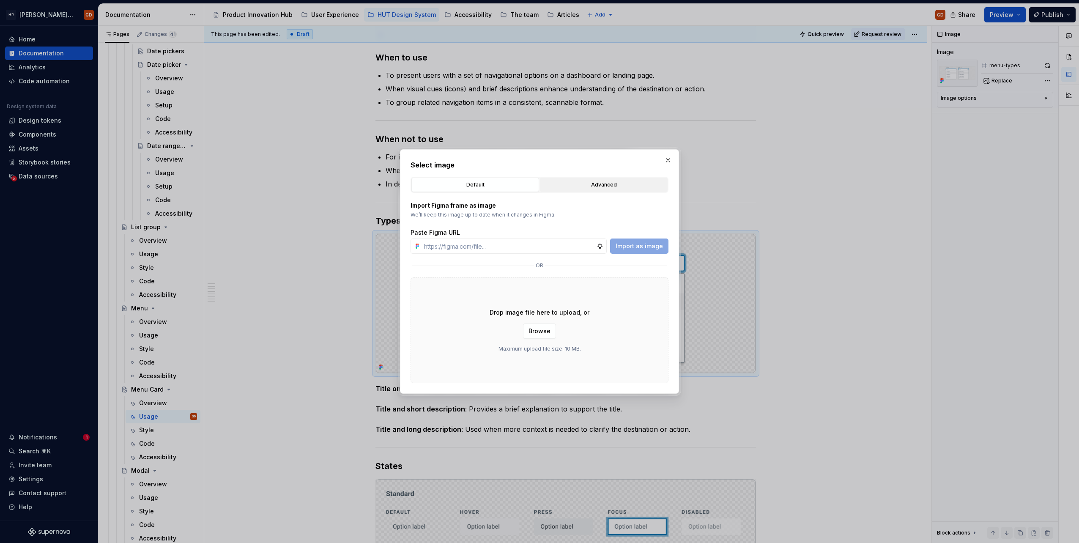
click at [619, 183] on div "Advanced" at bounding box center [604, 185] width 122 height 8
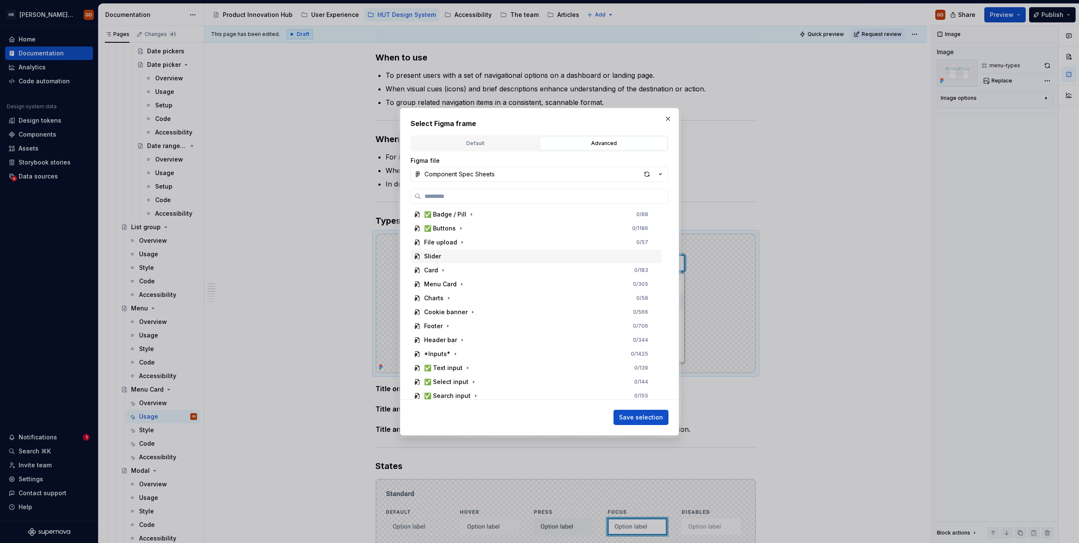
scroll to position [85, 0]
click at [461, 297] on icon "button" at bounding box center [461, 298] width 7 height 7
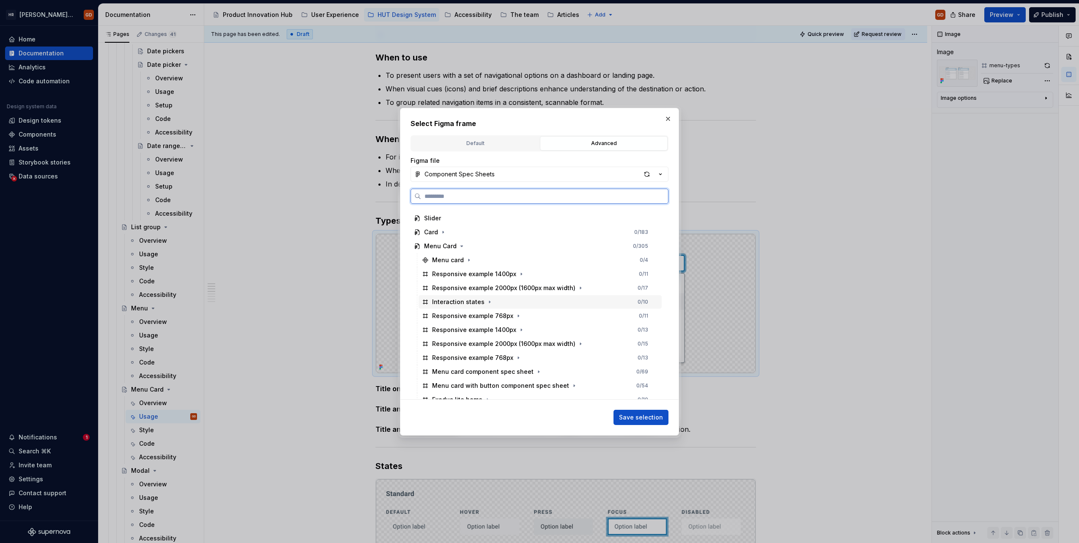
scroll to position [296, 0]
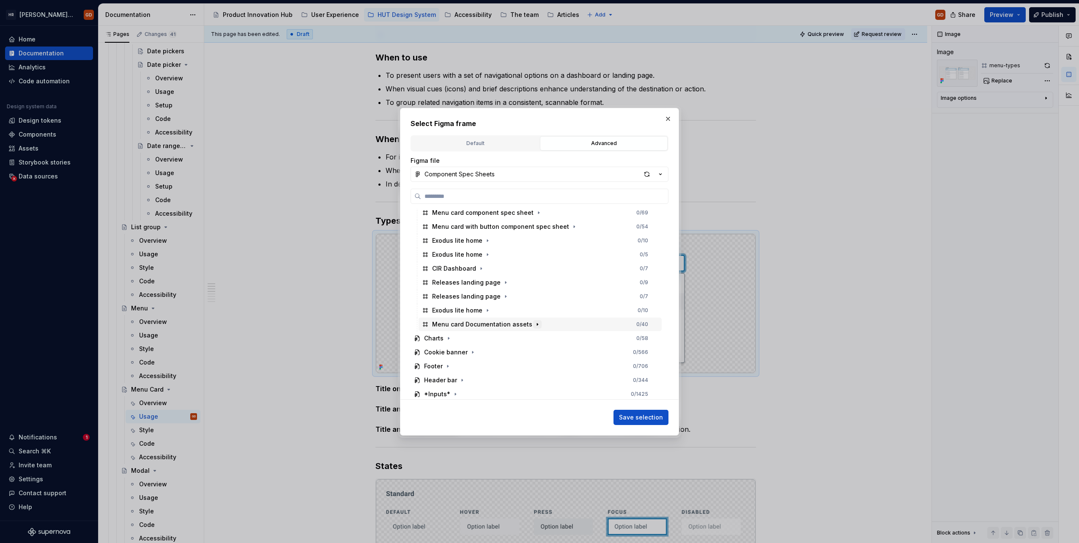
click at [534, 323] on icon "button" at bounding box center [537, 324] width 7 height 7
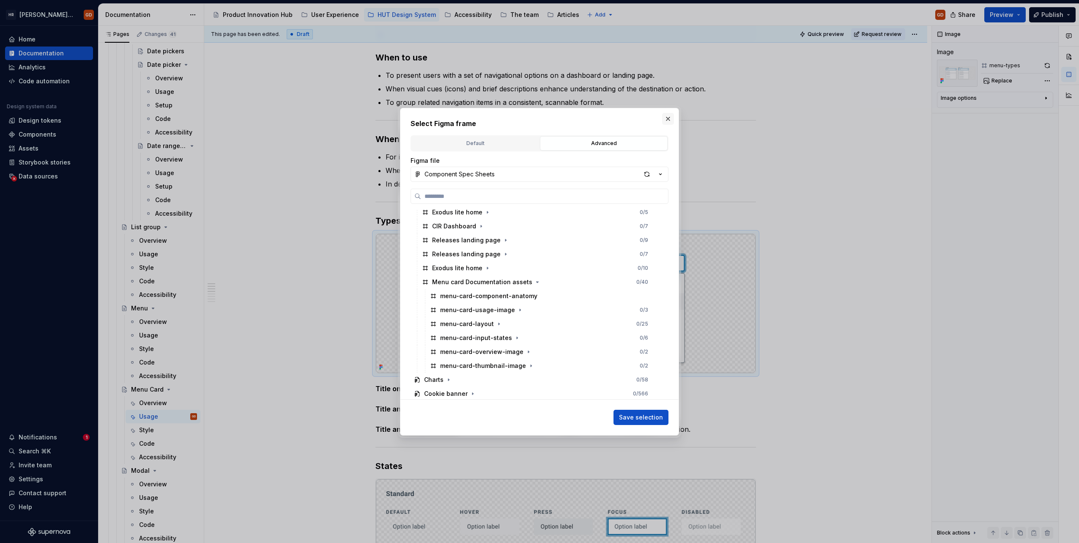
click at [666, 118] on button "button" at bounding box center [668, 119] width 12 height 12
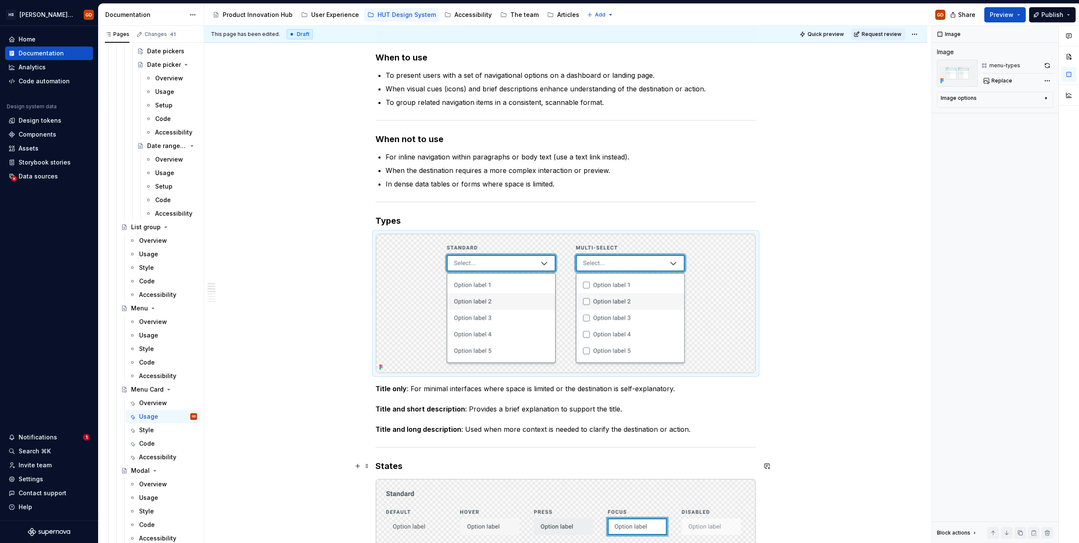
click at [648, 463] on h3 "States" at bounding box center [566, 466] width 381 height 12
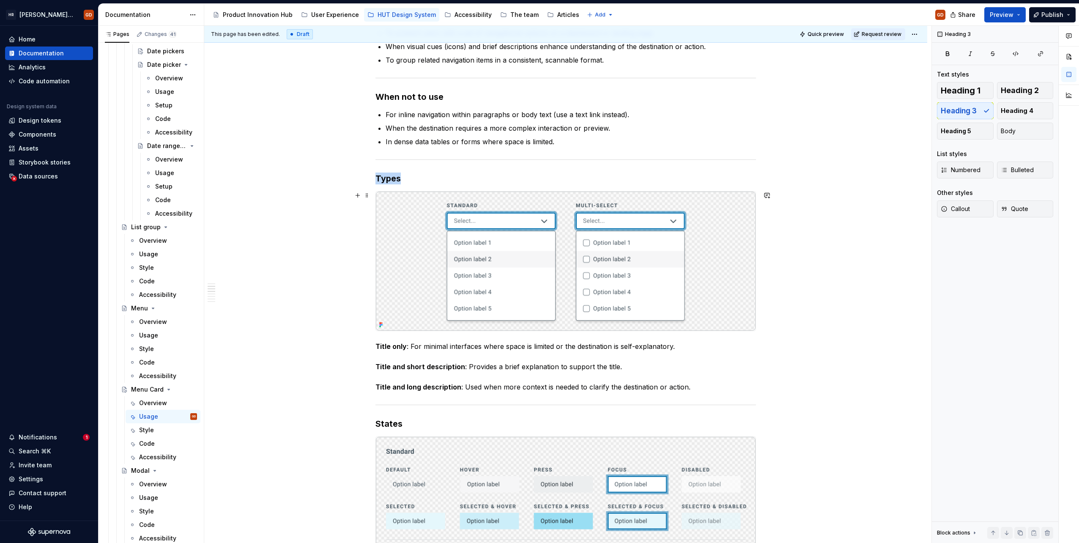
click at [657, 280] on img at bounding box center [566, 261] width 380 height 139
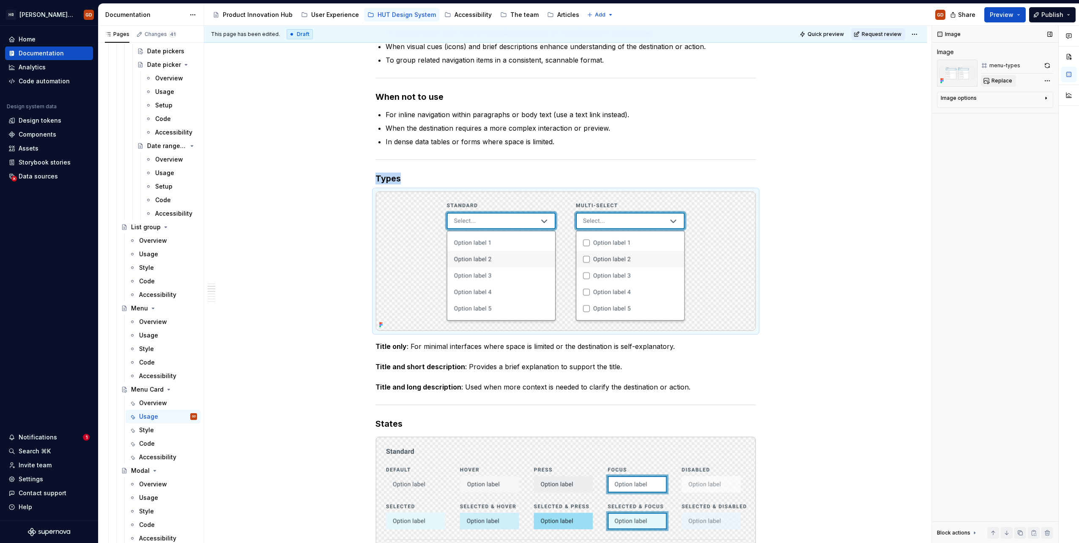
click at [997, 77] on span "Replace" at bounding box center [1002, 80] width 21 height 7
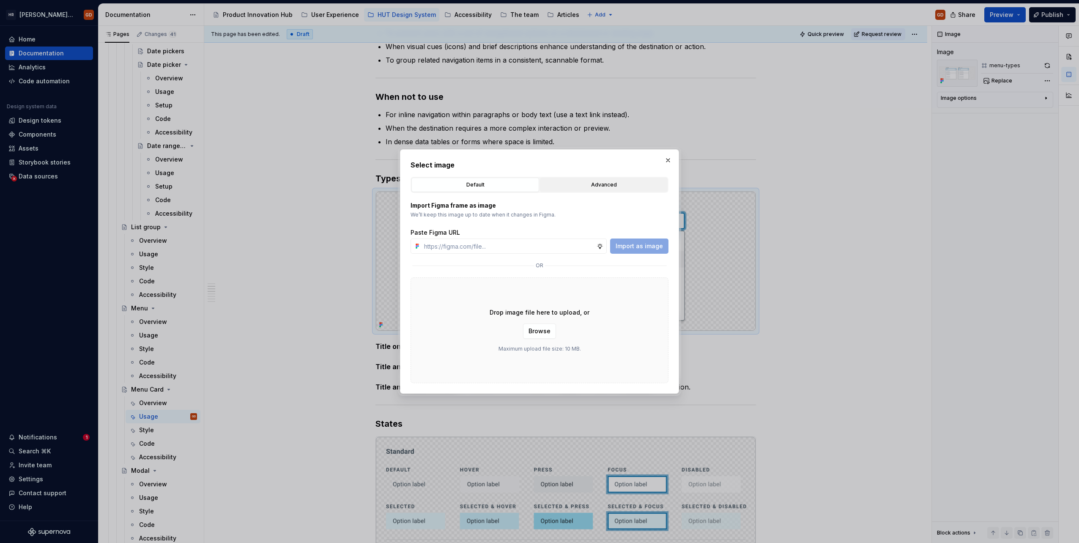
click at [583, 189] on button "Advanced" at bounding box center [604, 185] width 128 height 14
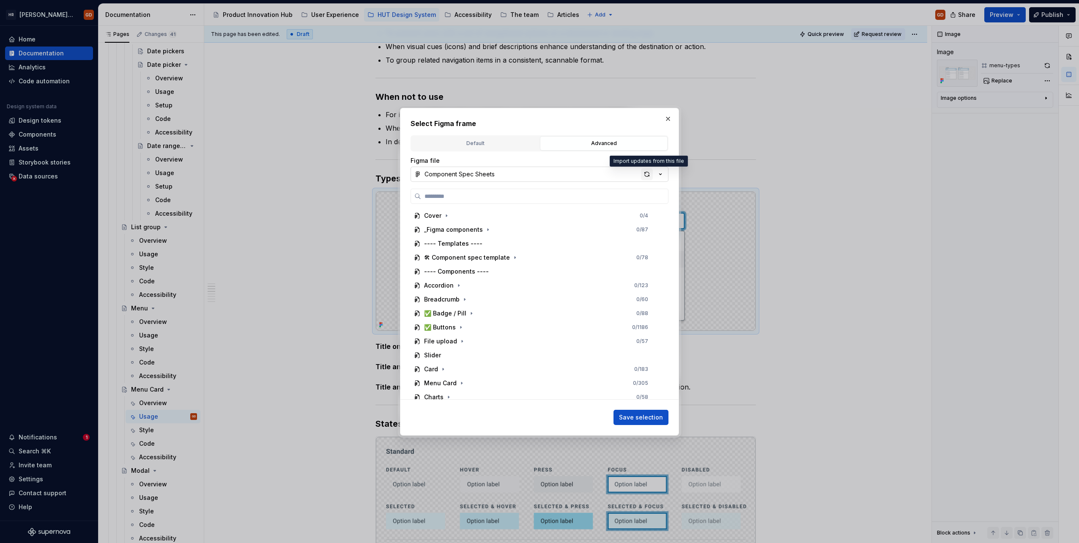
click at [646, 173] on div "button" at bounding box center [647, 174] width 12 height 12
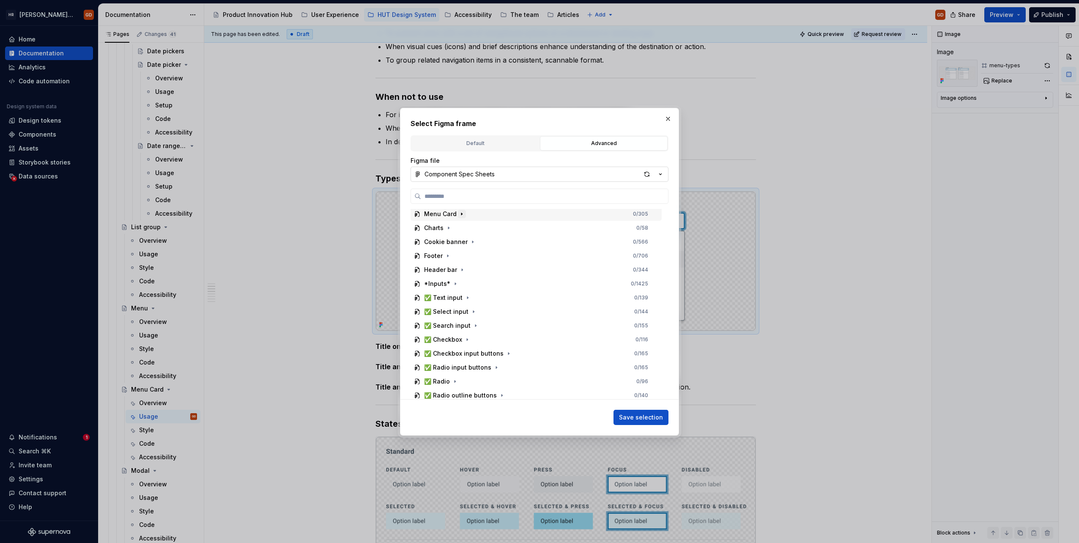
click at [459, 214] on icon "button" at bounding box center [461, 214] width 7 height 7
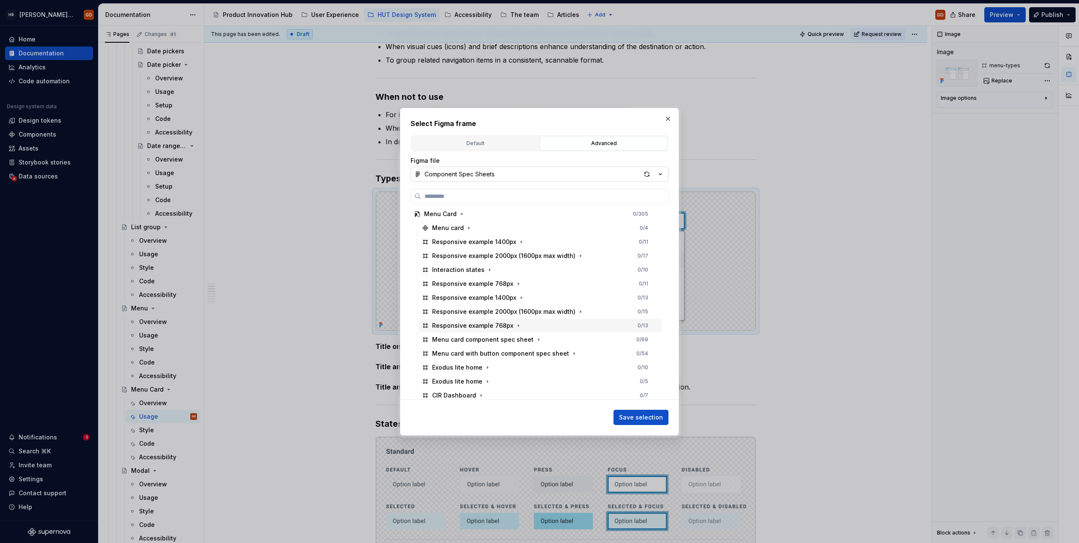
scroll to position [381, 0]
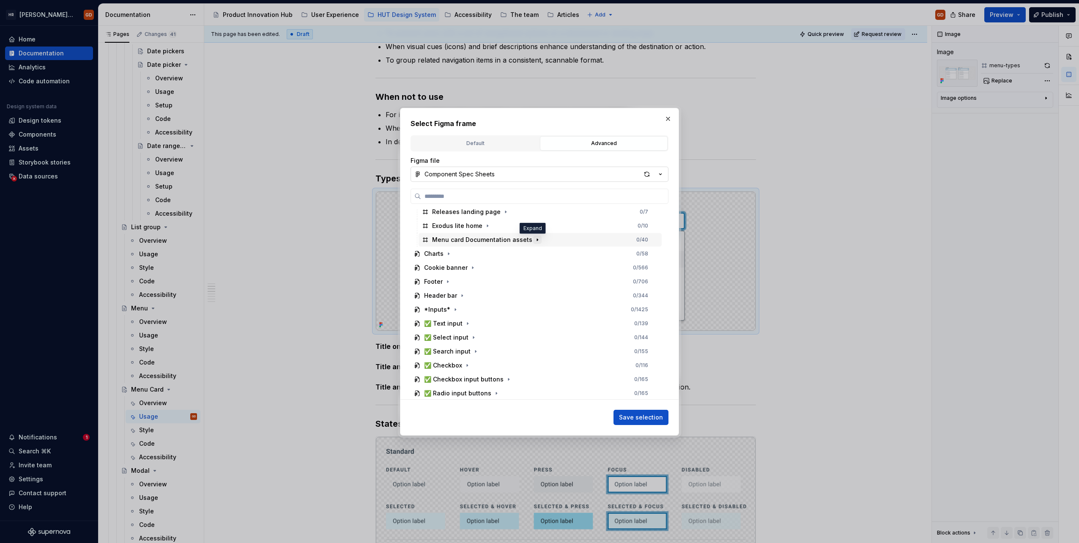
click at [534, 238] on icon "button" at bounding box center [537, 239] width 7 height 7
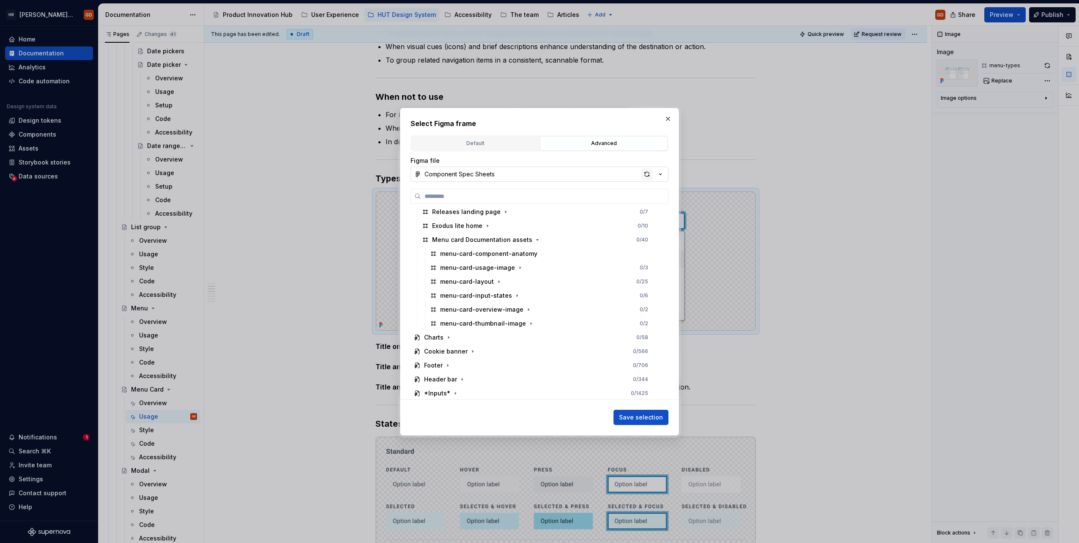
click at [647, 170] on div "button" at bounding box center [647, 174] width 12 height 12
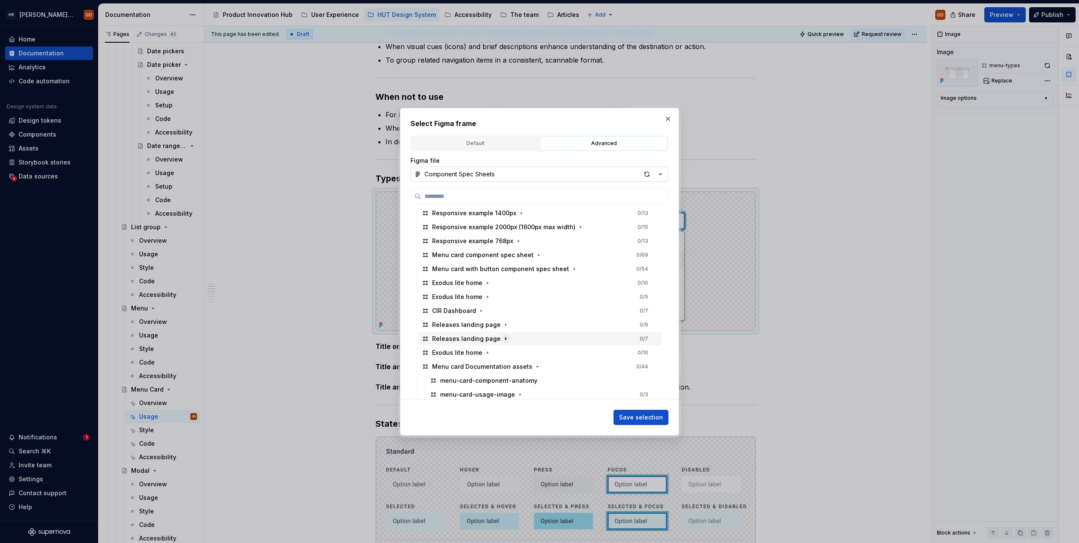
scroll to position [338, 0]
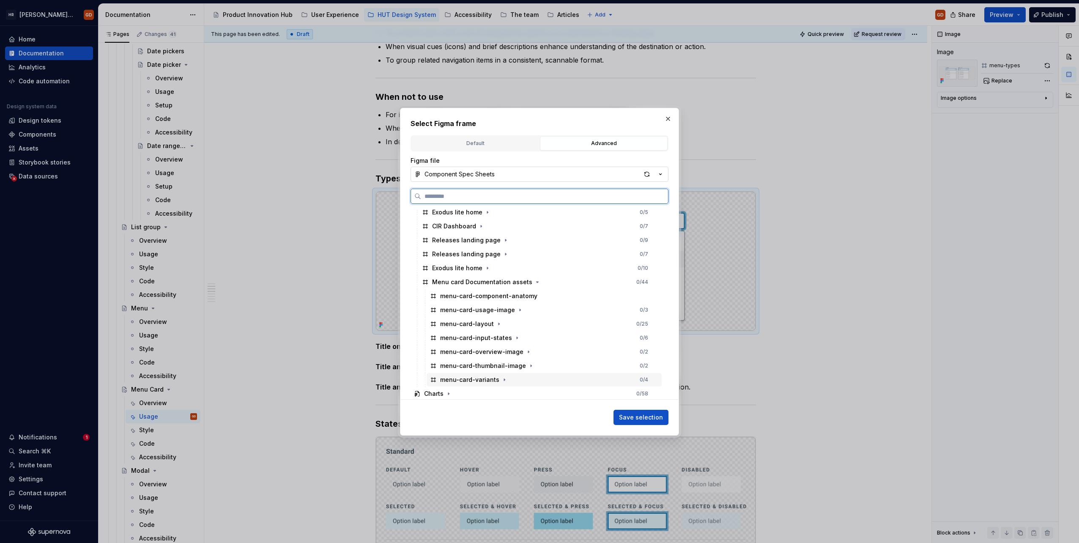
click at [490, 380] on div "menu-card-variants" at bounding box center [469, 380] width 59 height 8
click at [642, 419] on span "Save selection" at bounding box center [641, 417] width 44 height 8
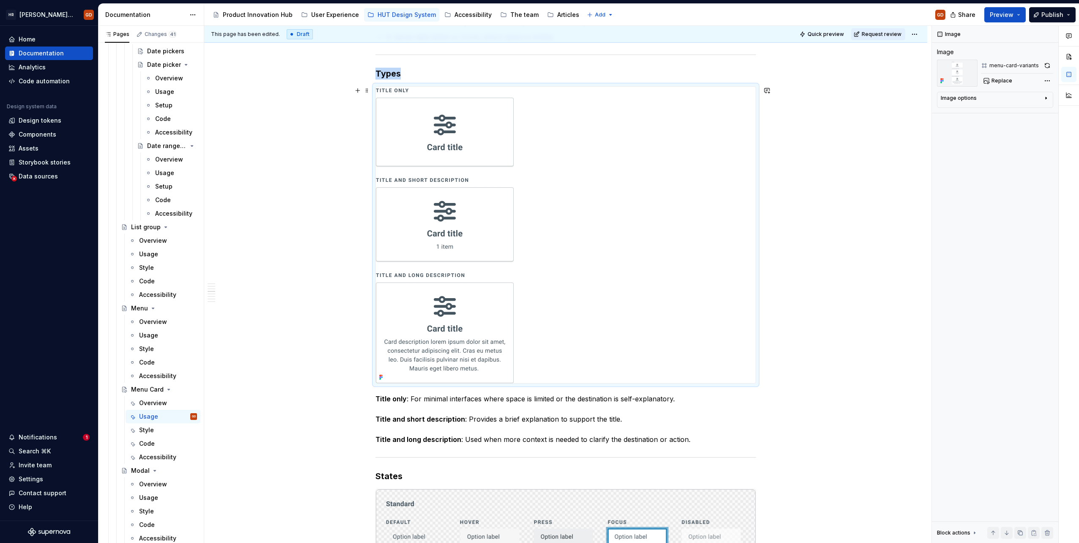
scroll to position [507, 0]
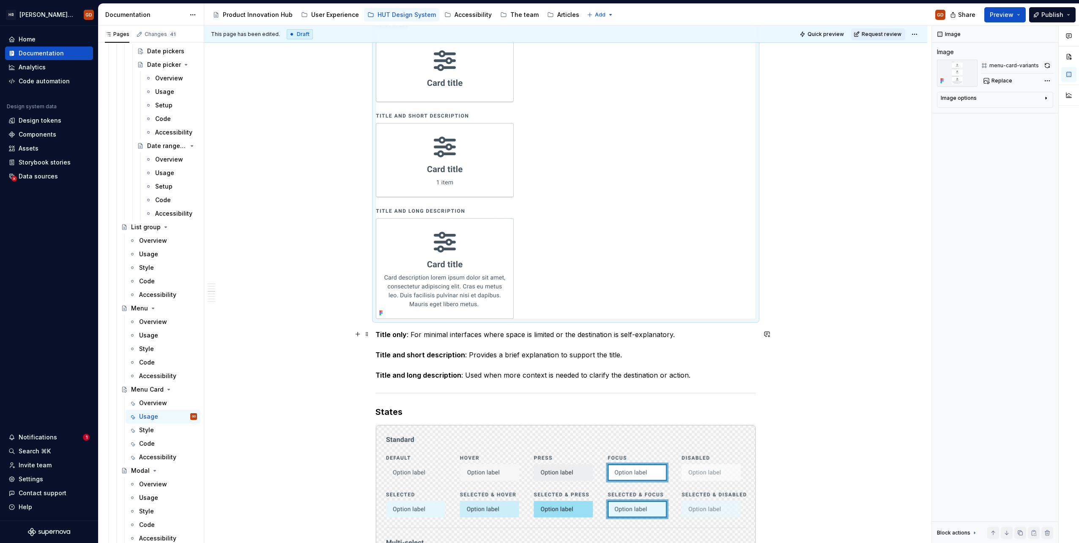
click at [861, 339] on div "When to use To present users with a set of navigational options on a dashboard …" at bounding box center [565, 546] width 723 height 1772
click at [467, 261] on img at bounding box center [445, 170] width 138 height 296
click at [972, 102] on div "Image options" at bounding box center [992, 100] width 102 height 10
click at [874, 189] on div "When to use To present users with a set of navigational options on a dashboard …" at bounding box center [565, 546] width 723 height 1772
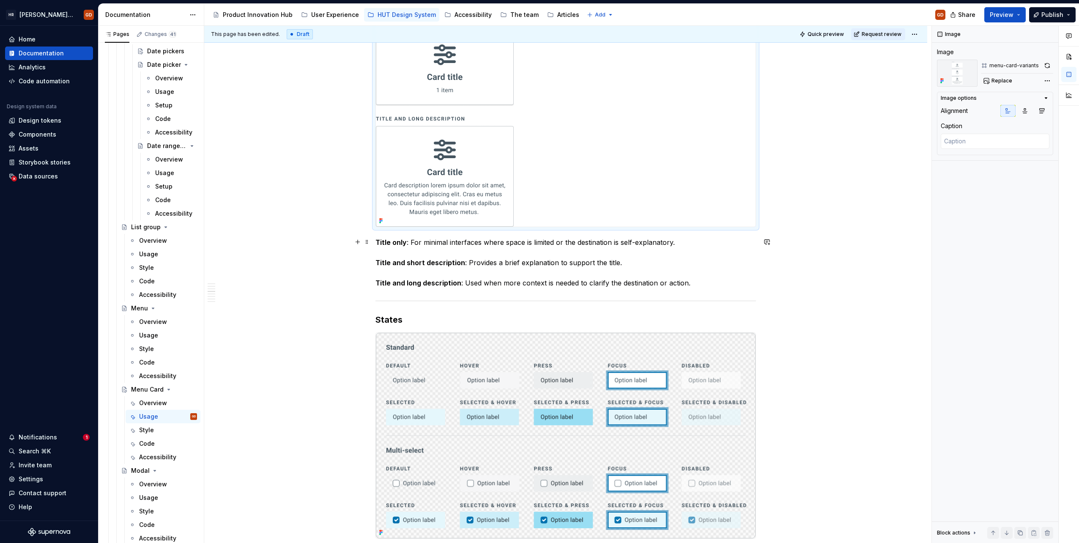
scroll to position [677, 0]
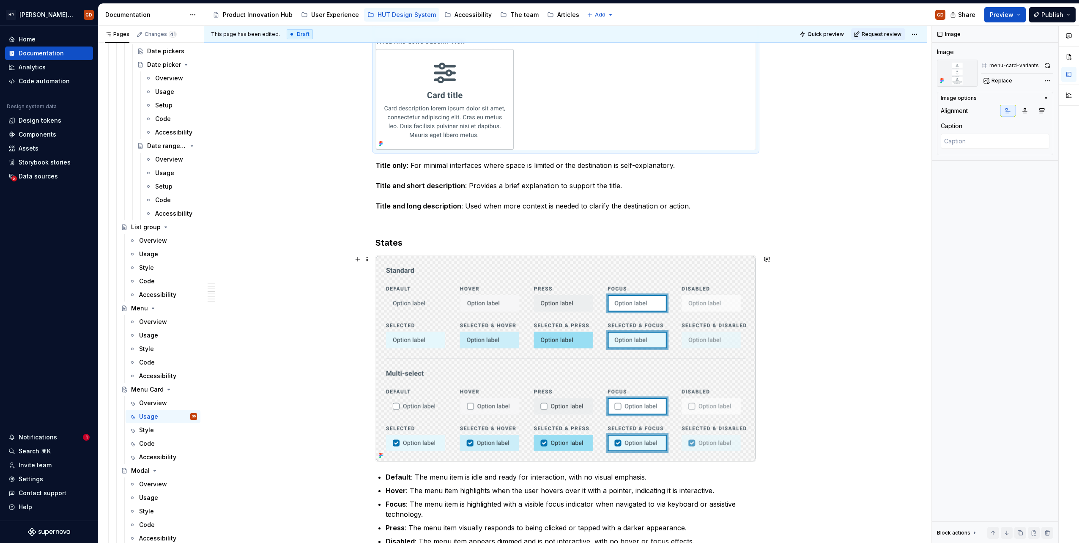
click at [641, 364] on img at bounding box center [566, 359] width 380 height 206
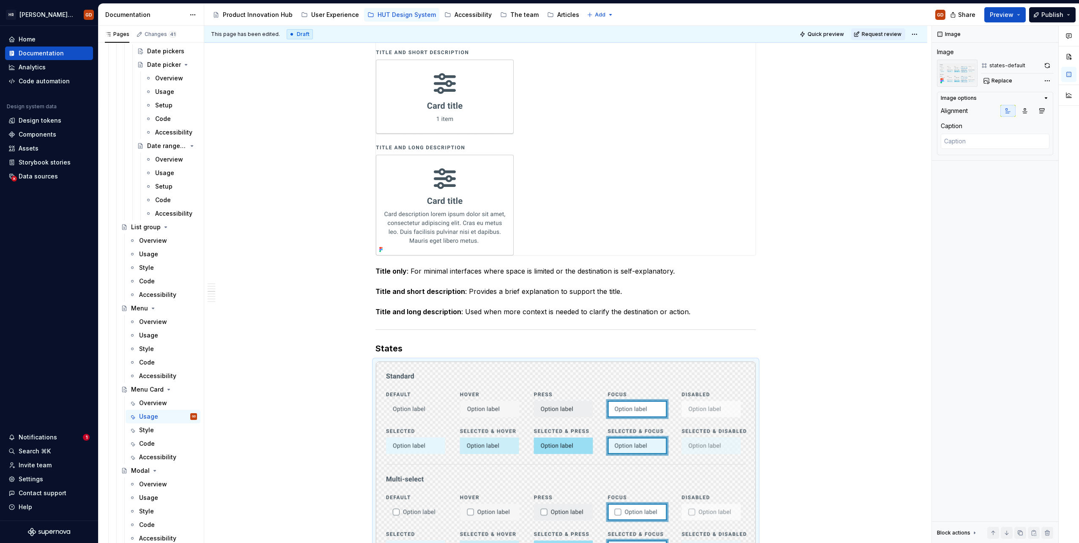
scroll to position [465, 0]
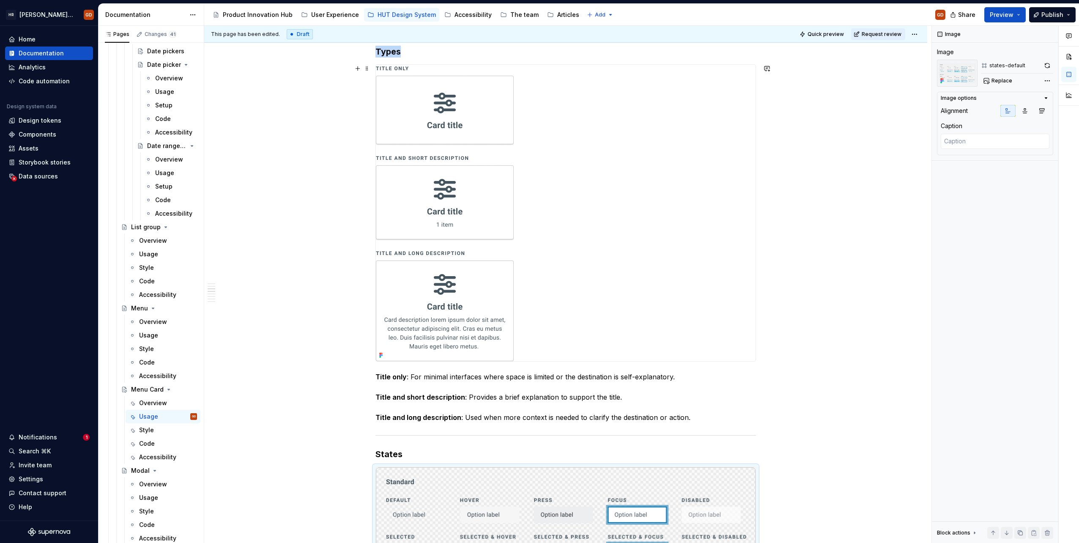
click at [452, 182] on img at bounding box center [445, 213] width 138 height 296
type textarea "*"
